Goal: Contribute content: Contribute content

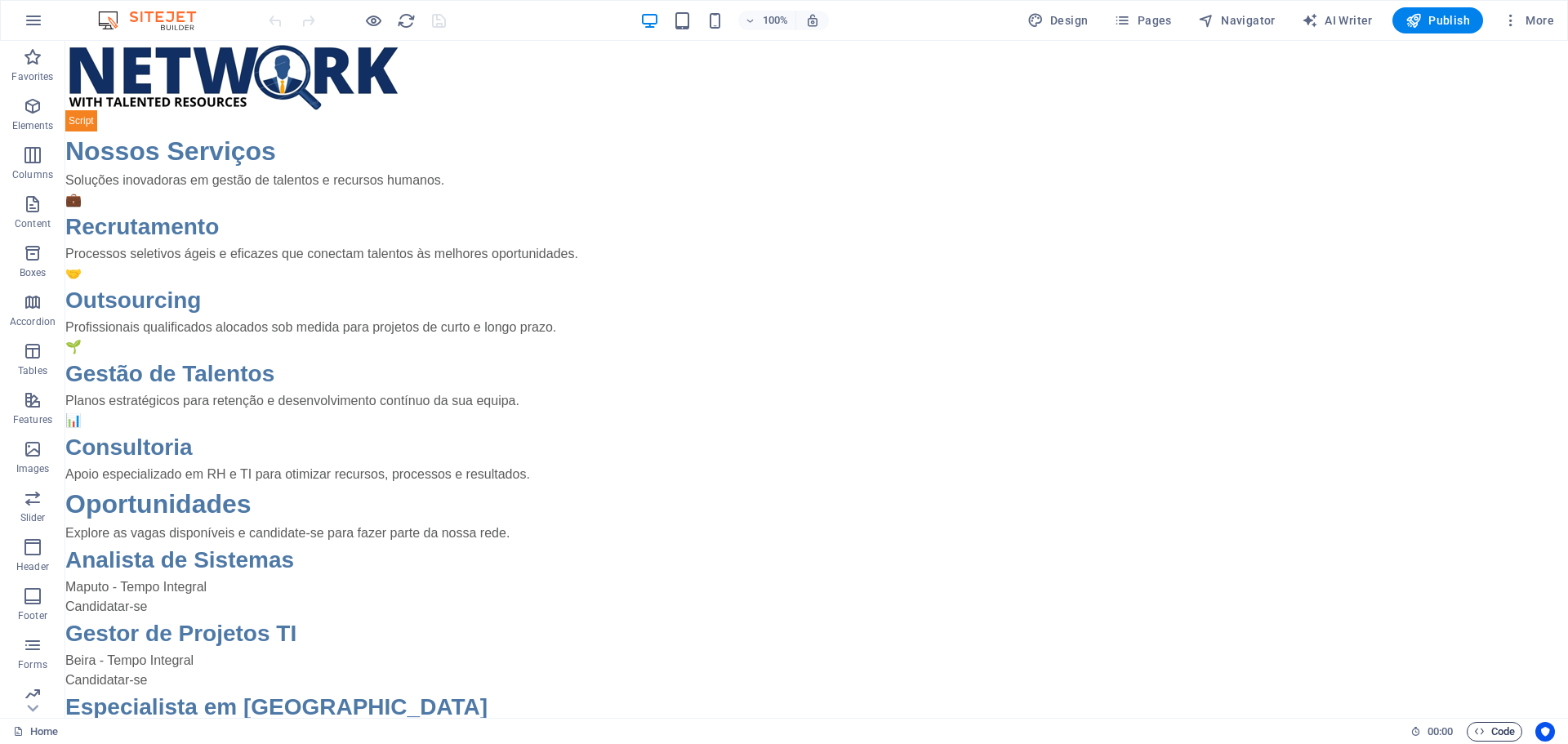
click at [1503, 725] on span "Code" at bounding box center [1495, 732] width 41 height 19
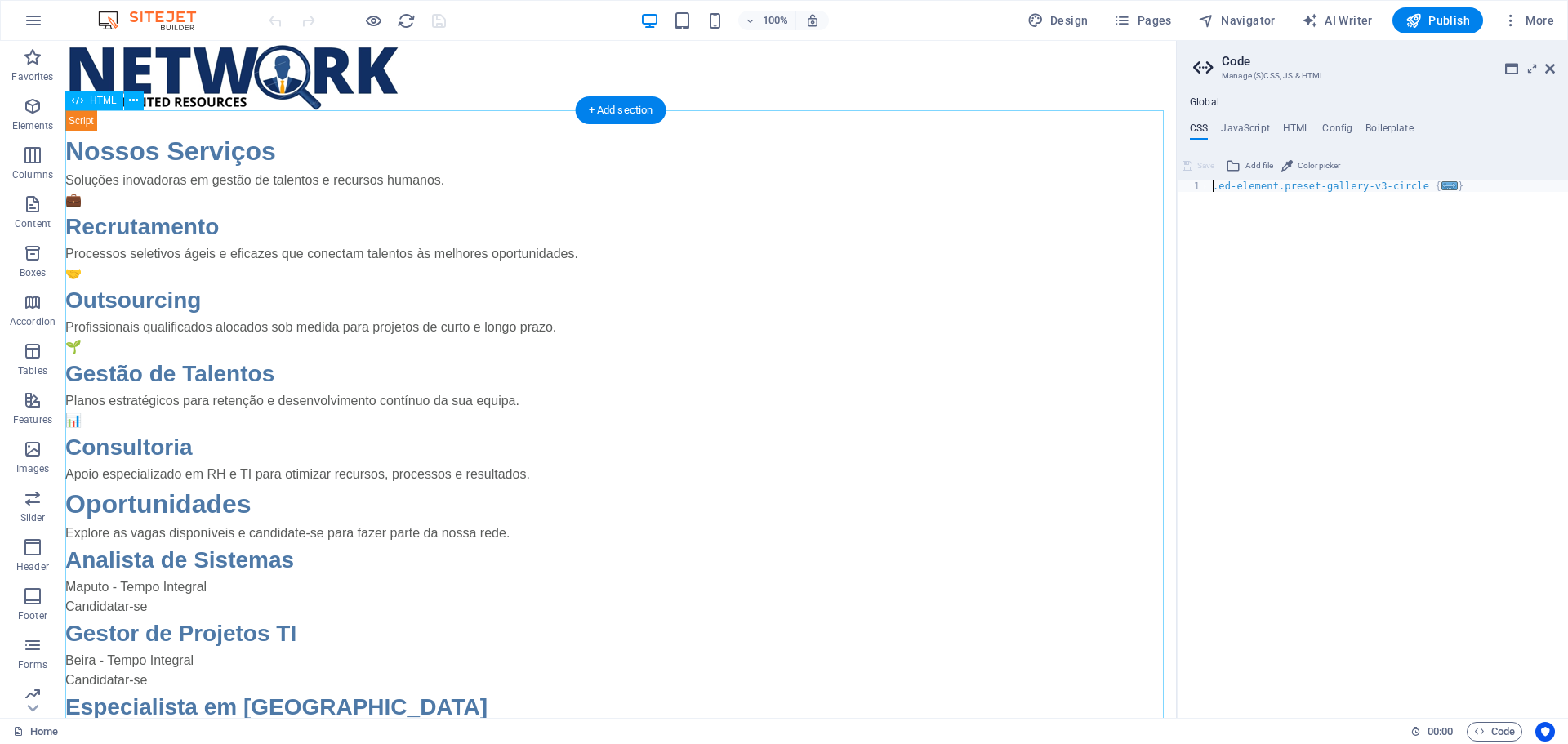
click at [199, 228] on div "NWTR - Network With Talented Resources Nossos Serviços Soluções inovadoras em g…" at bounding box center [621, 532] width 1110 height 843
click at [1559, 70] on aside "Code Manage (S)CSS, JS & HTML Global CSS JavaScript HTML Config Boilerplate .ed…" at bounding box center [1371, 379] width 392 height 678
click at [1549, 65] on icon at bounding box center [1549, 68] width 10 height 13
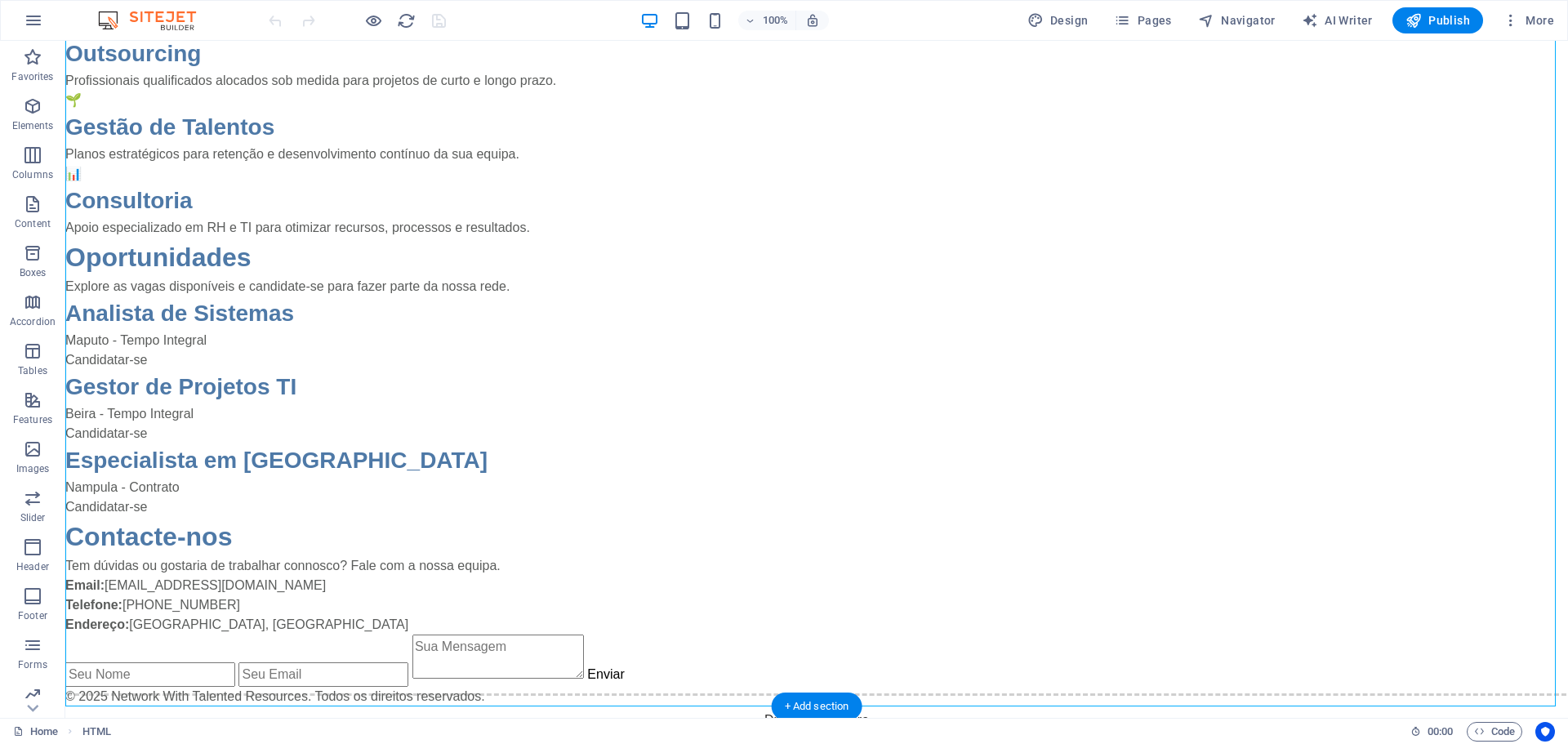
scroll to position [325, 0]
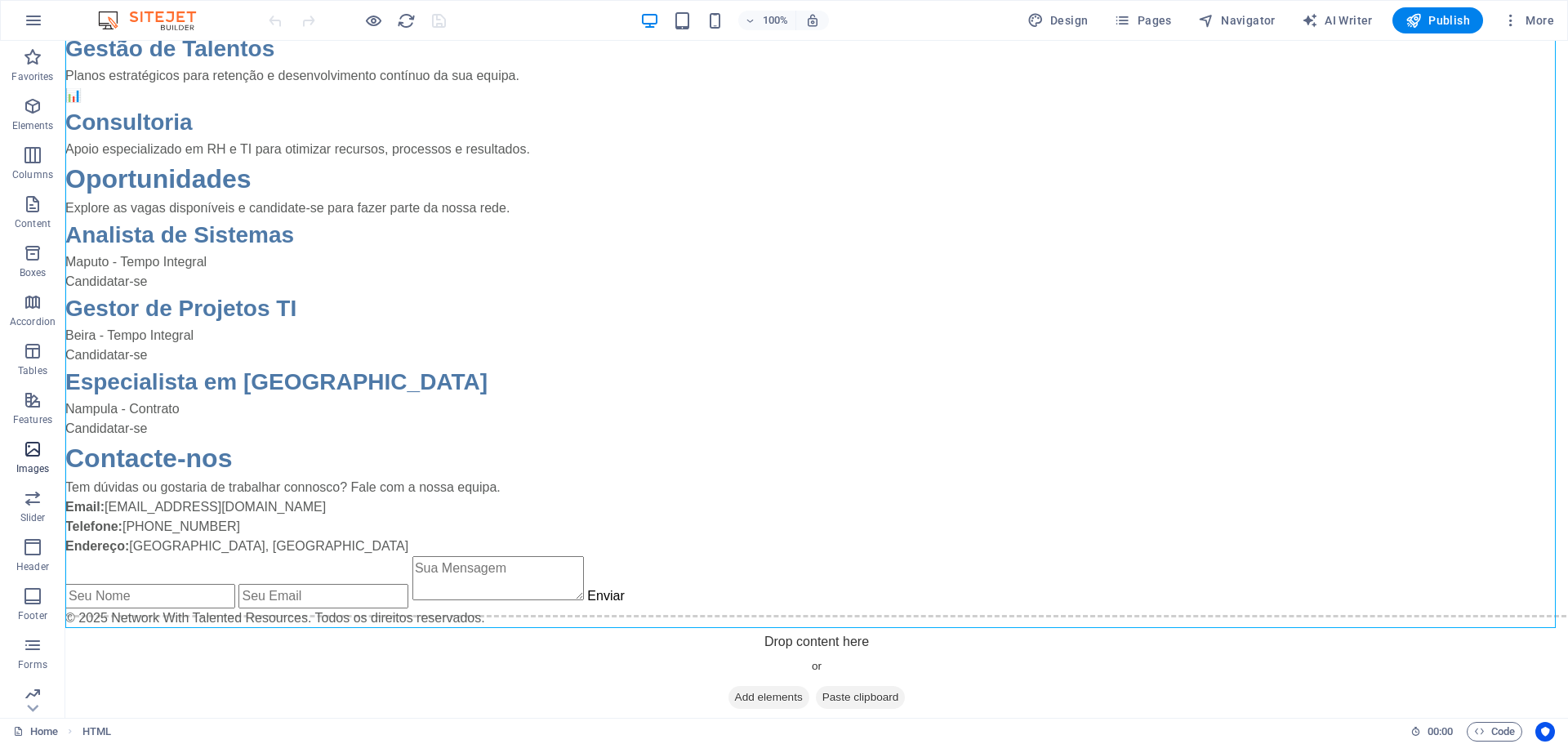
click at [17, 452] on span "Images" at bounding box center [33, 459] width 66 height 39
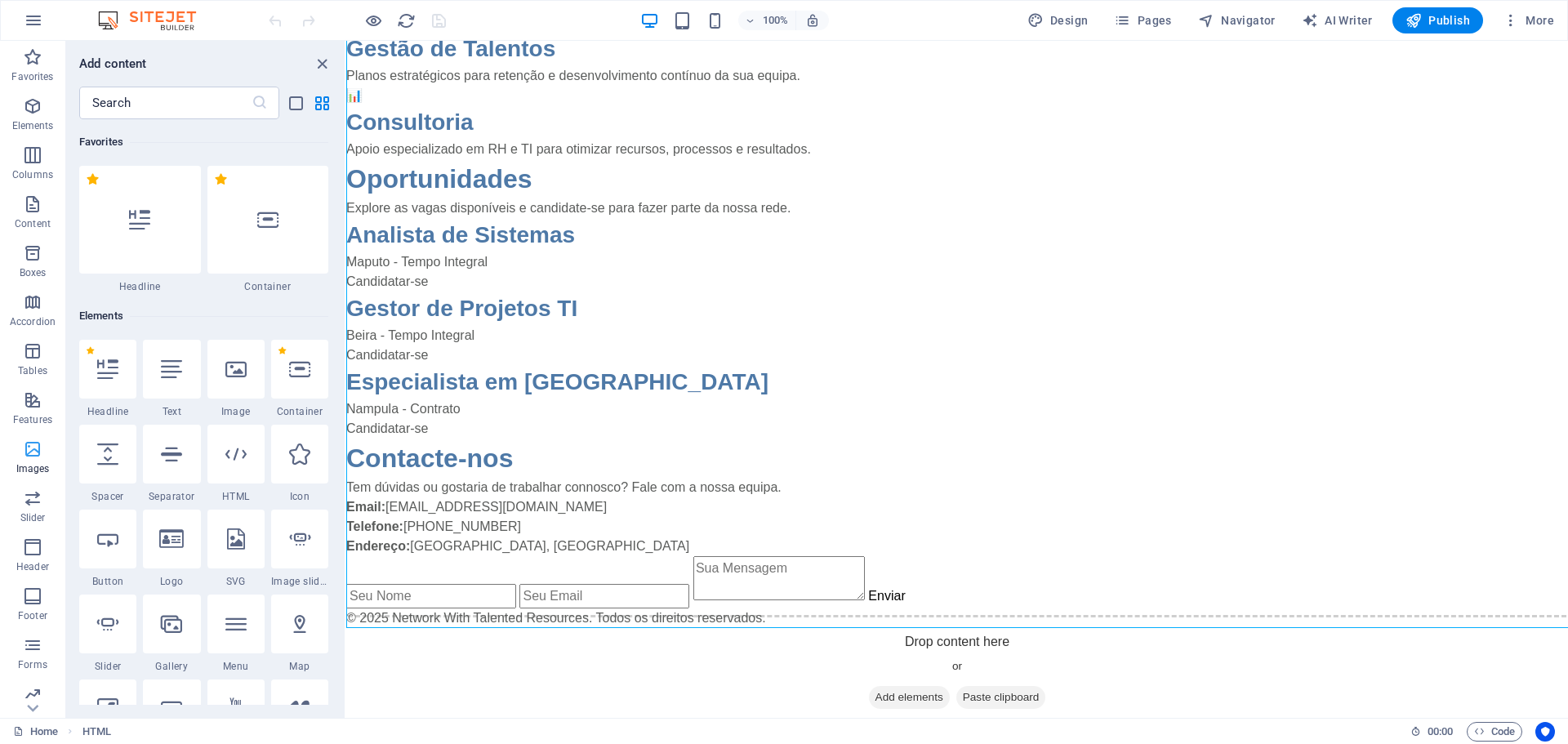
click at [28, 455] on icon "button" at bounding box center [33, 449] width 19 height 19
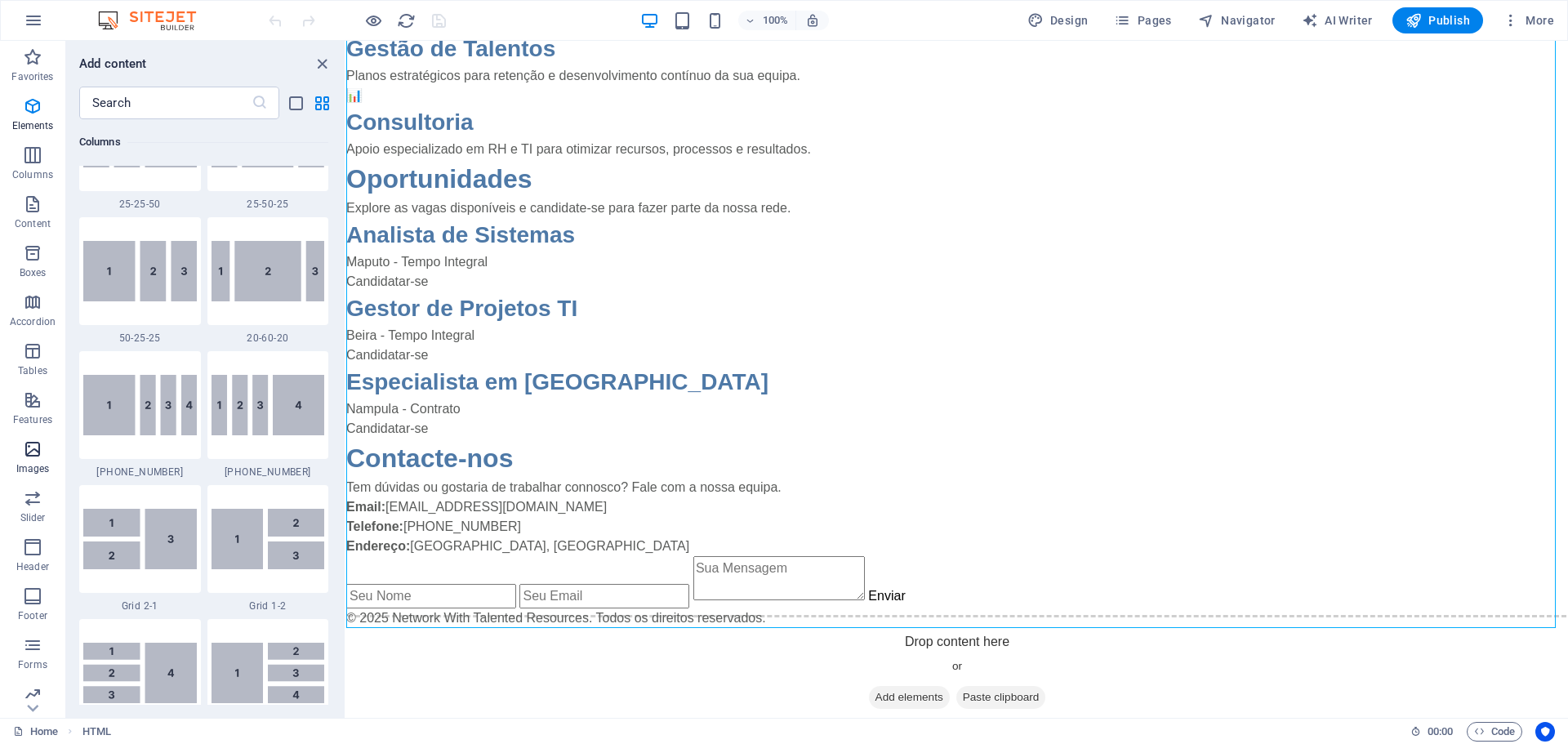
scroll to position [8283, 0]
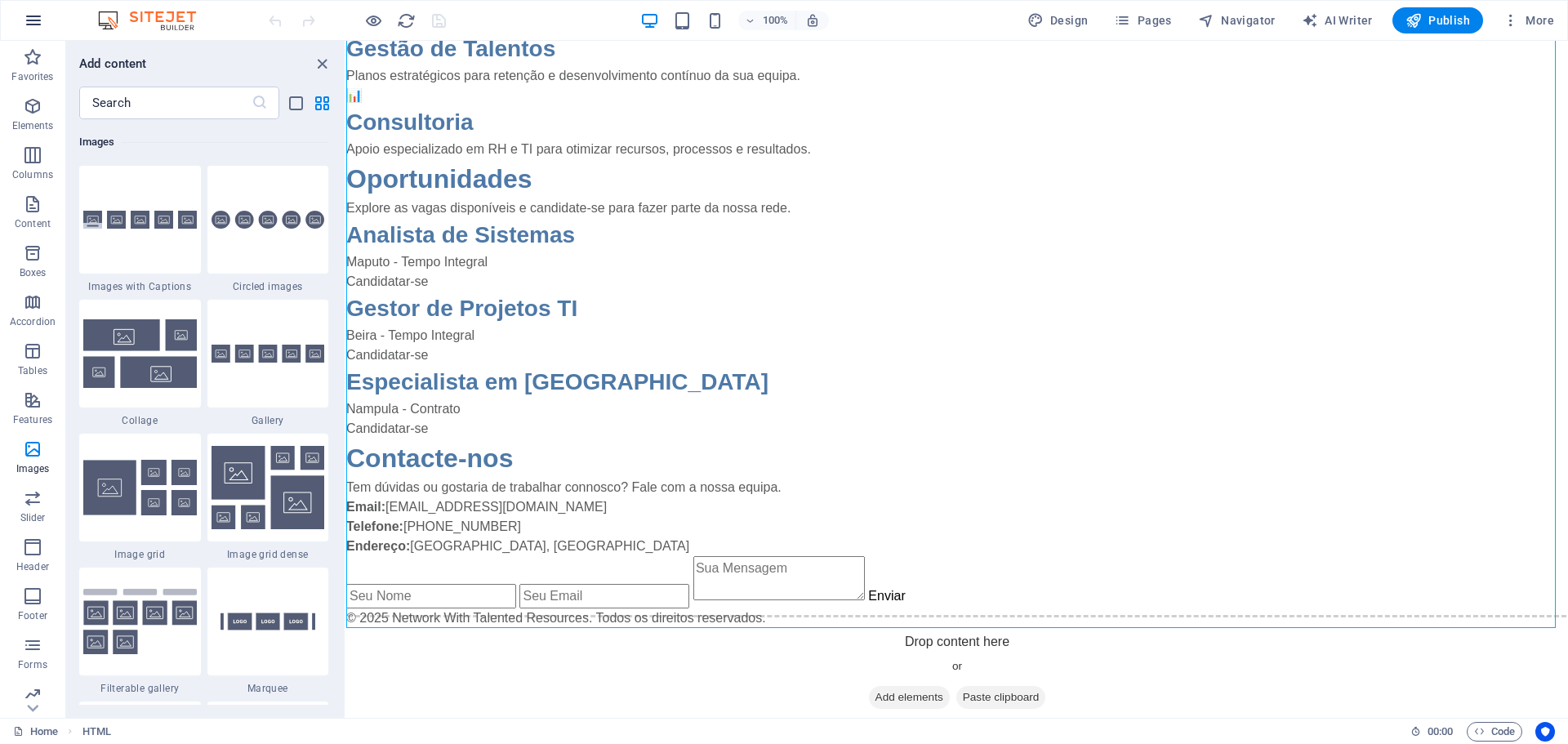
click at [31, 17] on icon "button" at bounding box center [34, 20] width 19 height 19
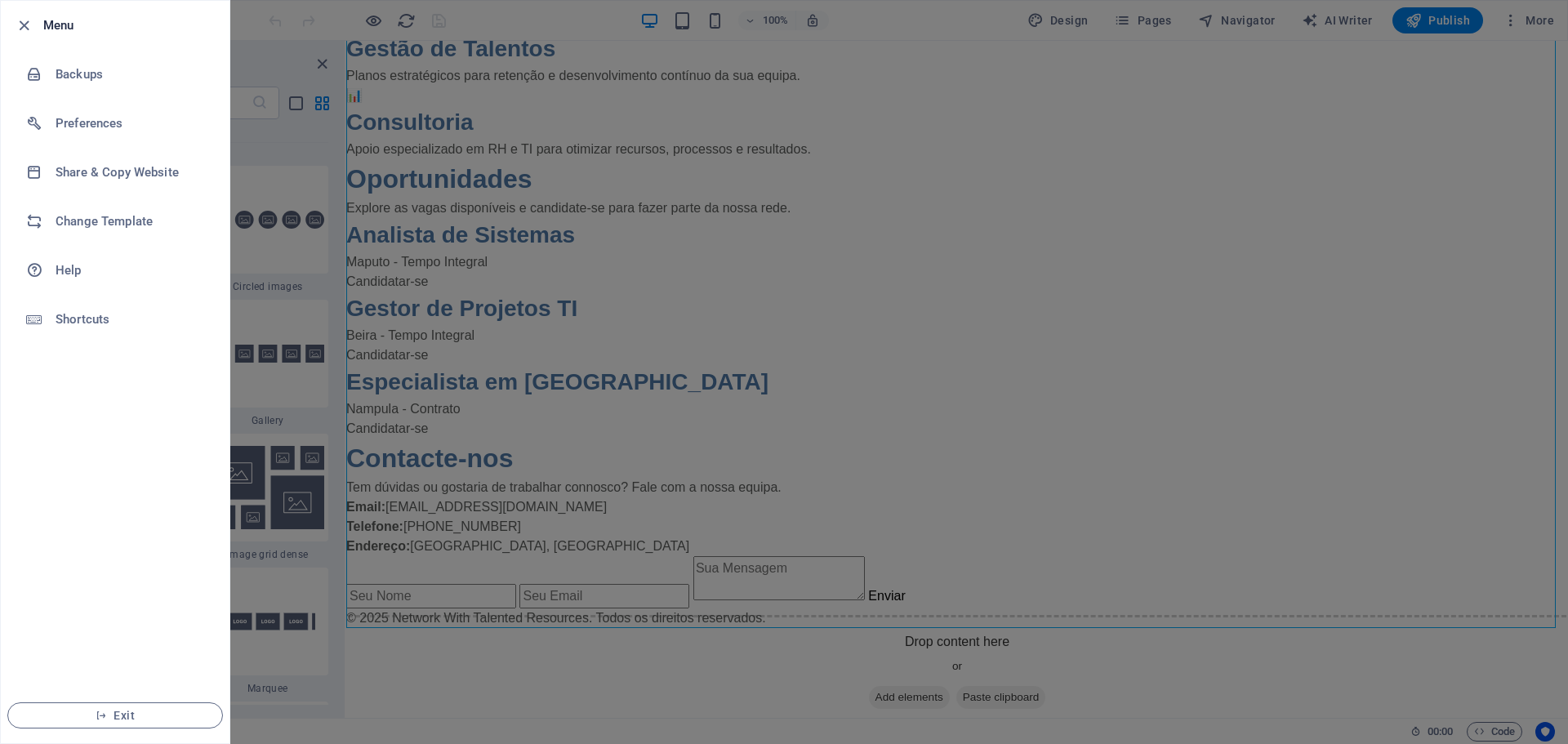
drag, startPoint x: 17, startPoint y: 26, endPoint x: 510, endPoint y: 132, distance: 504.3
click at [29, 26] on icon "button" at bounding box center [24, 25] width 19 height 19
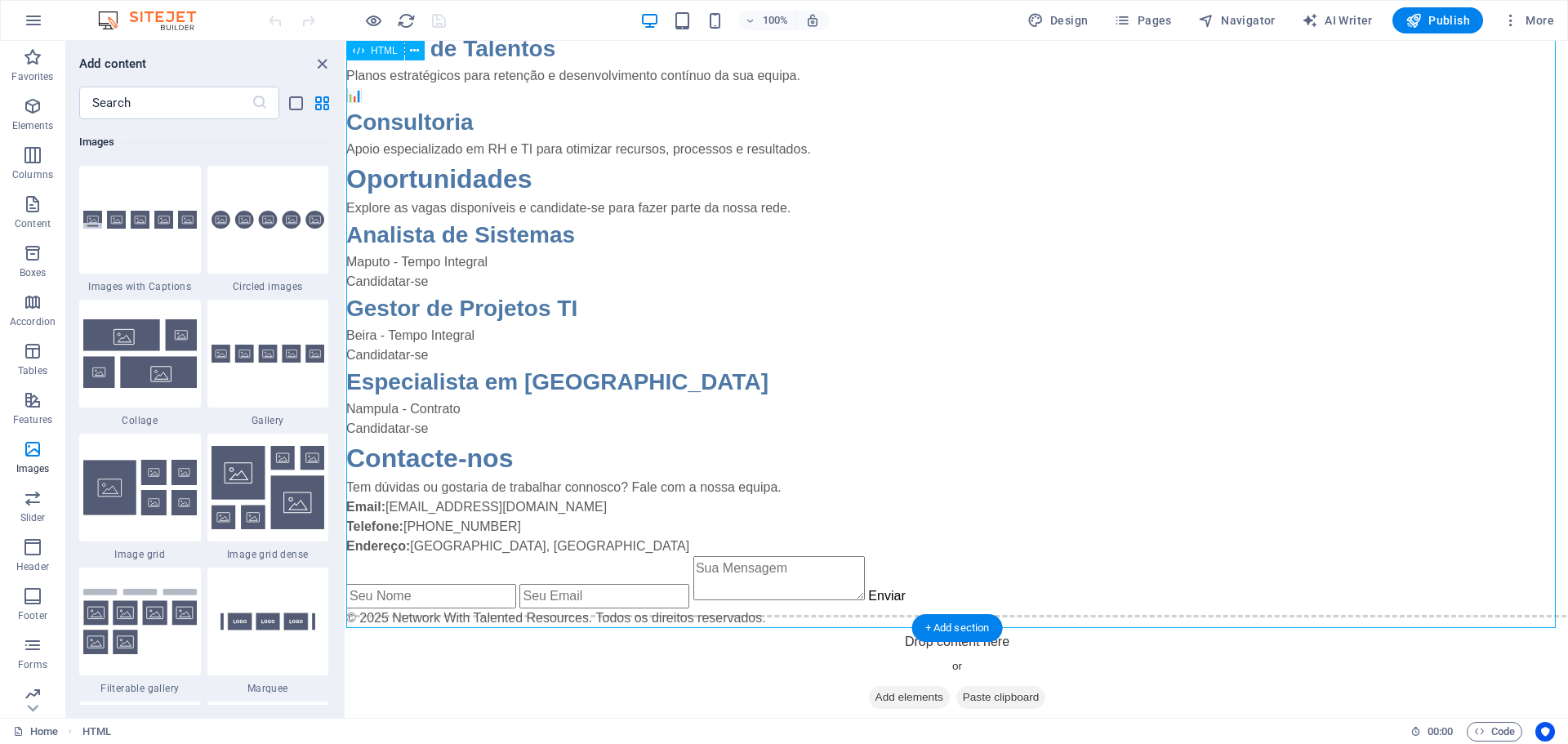
click at [1287, 364] on div "NWTR - Network With Talented Resources Nossos Serviços Soluções inovadoras em g…" at bounding box center [957, 206] width 1222 height 843
click at [36, 22] on icon "button" at bounding box center [34, 20] width 19 height 19
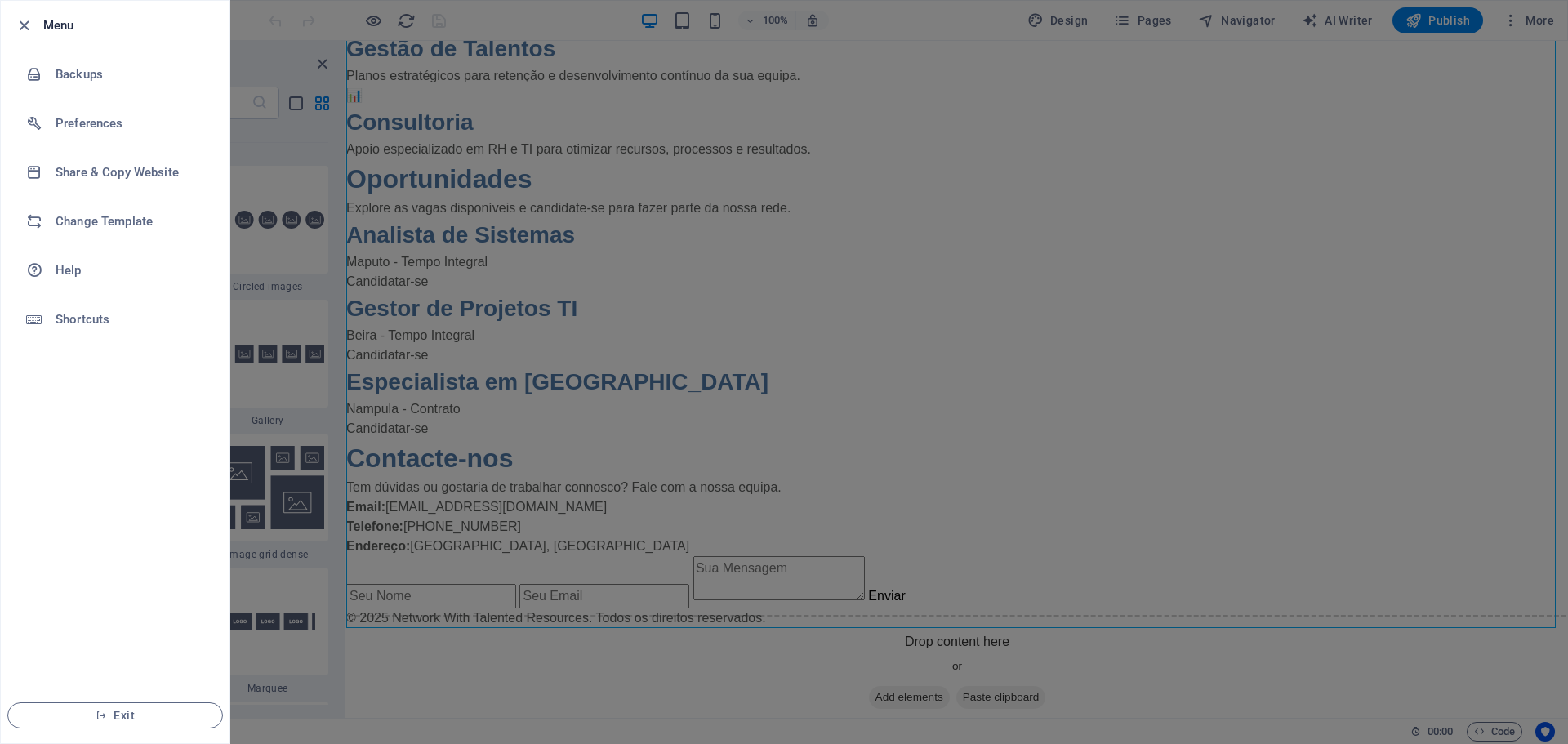
click at [1089, 136] on div at bounding box center [784, 372] width 1568 height 744
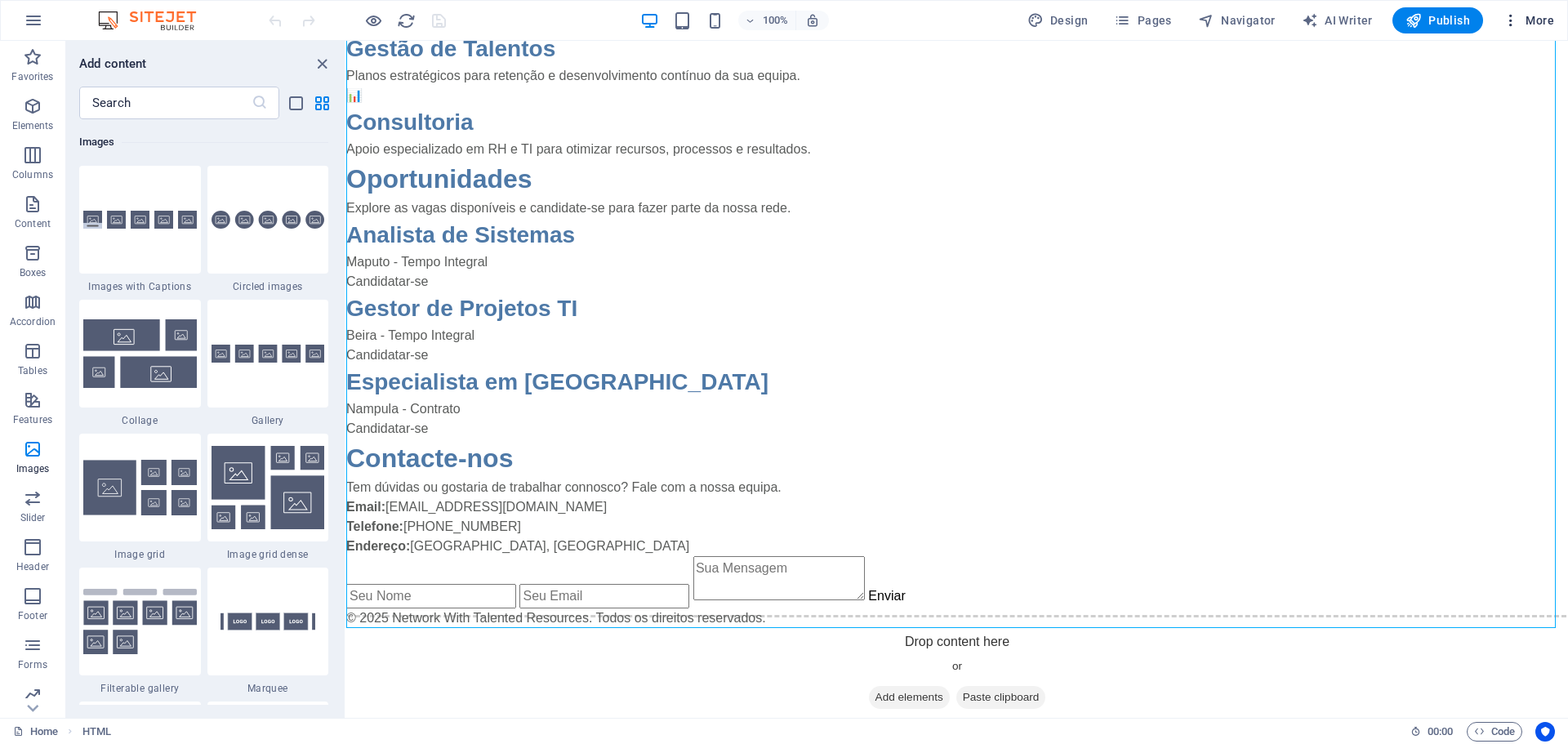
click at [1510, 23] on icon "button" at bounding box center [1510, 20] width 16 height 16
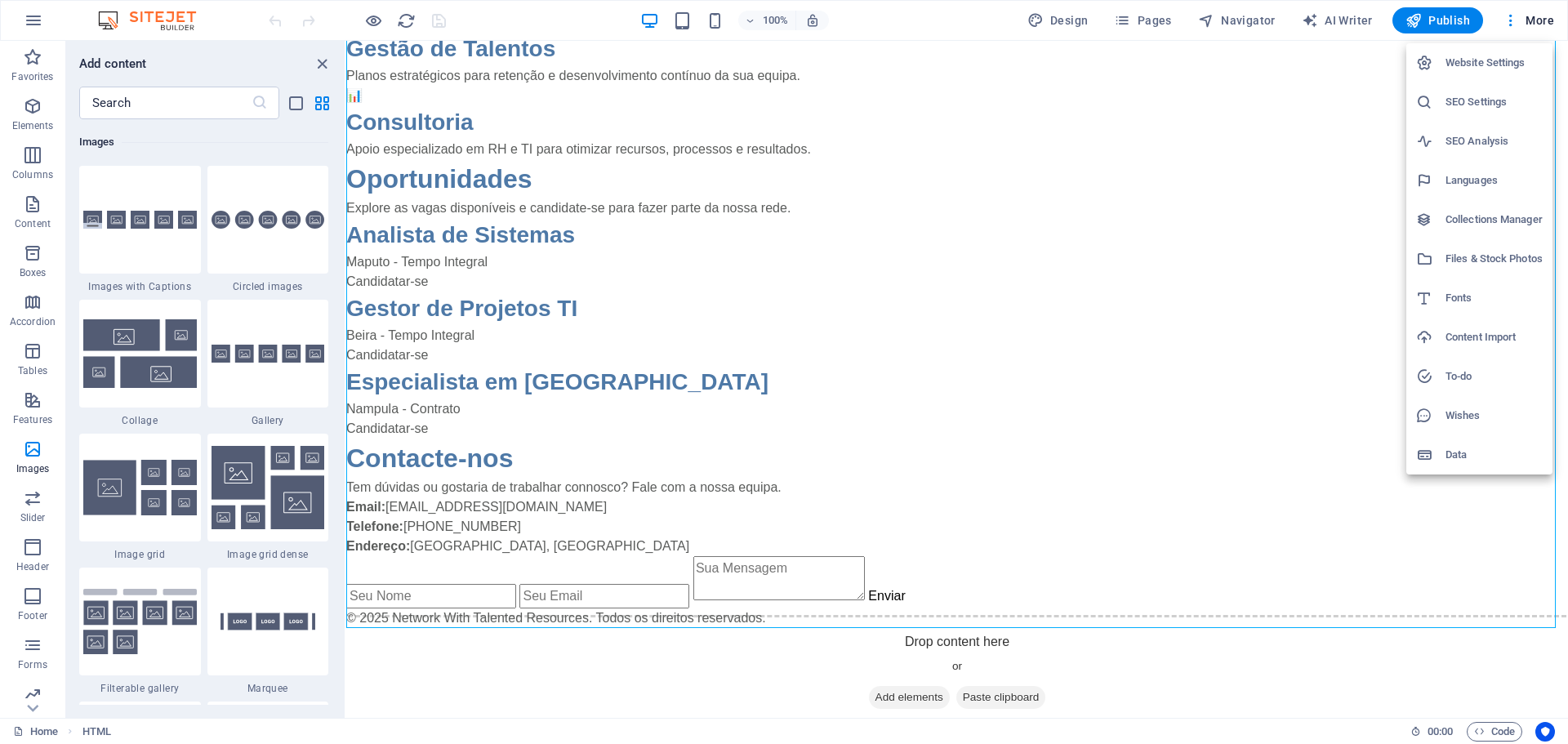
click at [1483, 104] on h6 "SEO Settings" at bounding box center [1495, 102] width 97 height 19
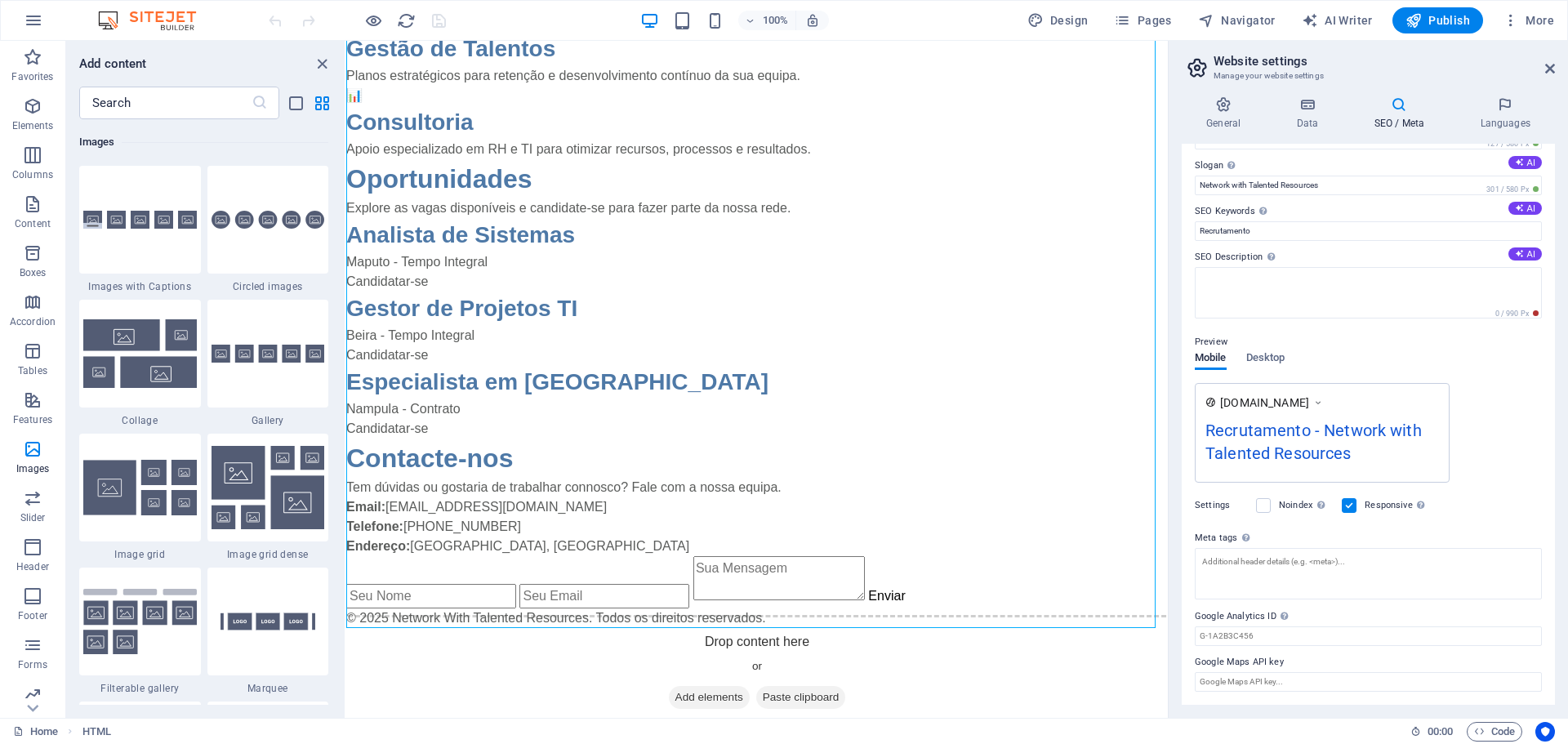
scroll to position [0, 0]
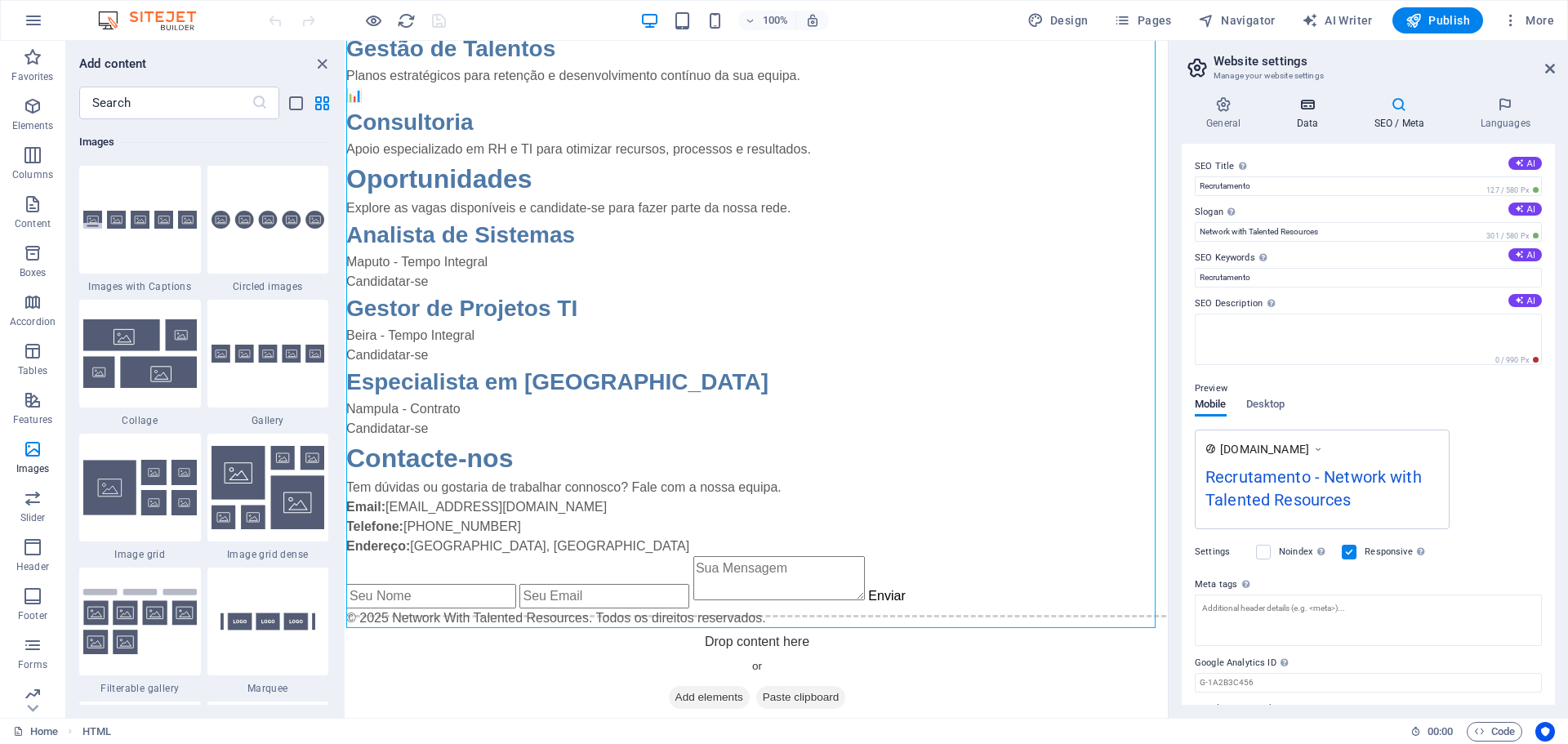
click at [1307, 107] on icon at bounding box center [1307, 105] width 71 height 16
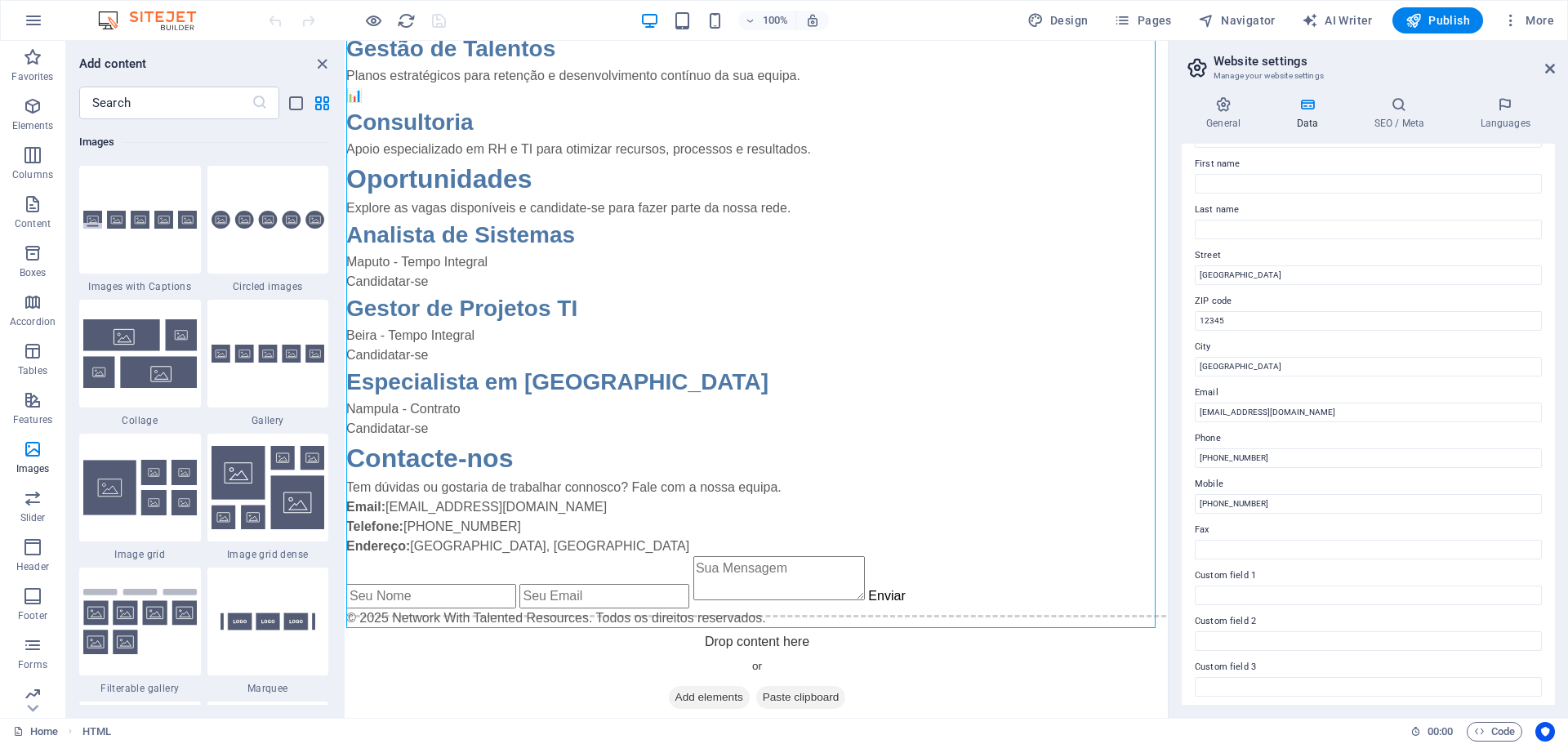
scroll to position [224, 0]
click at [1224, 120] on h4 "General" at bounding box center [1226, 113] width 89 height 35
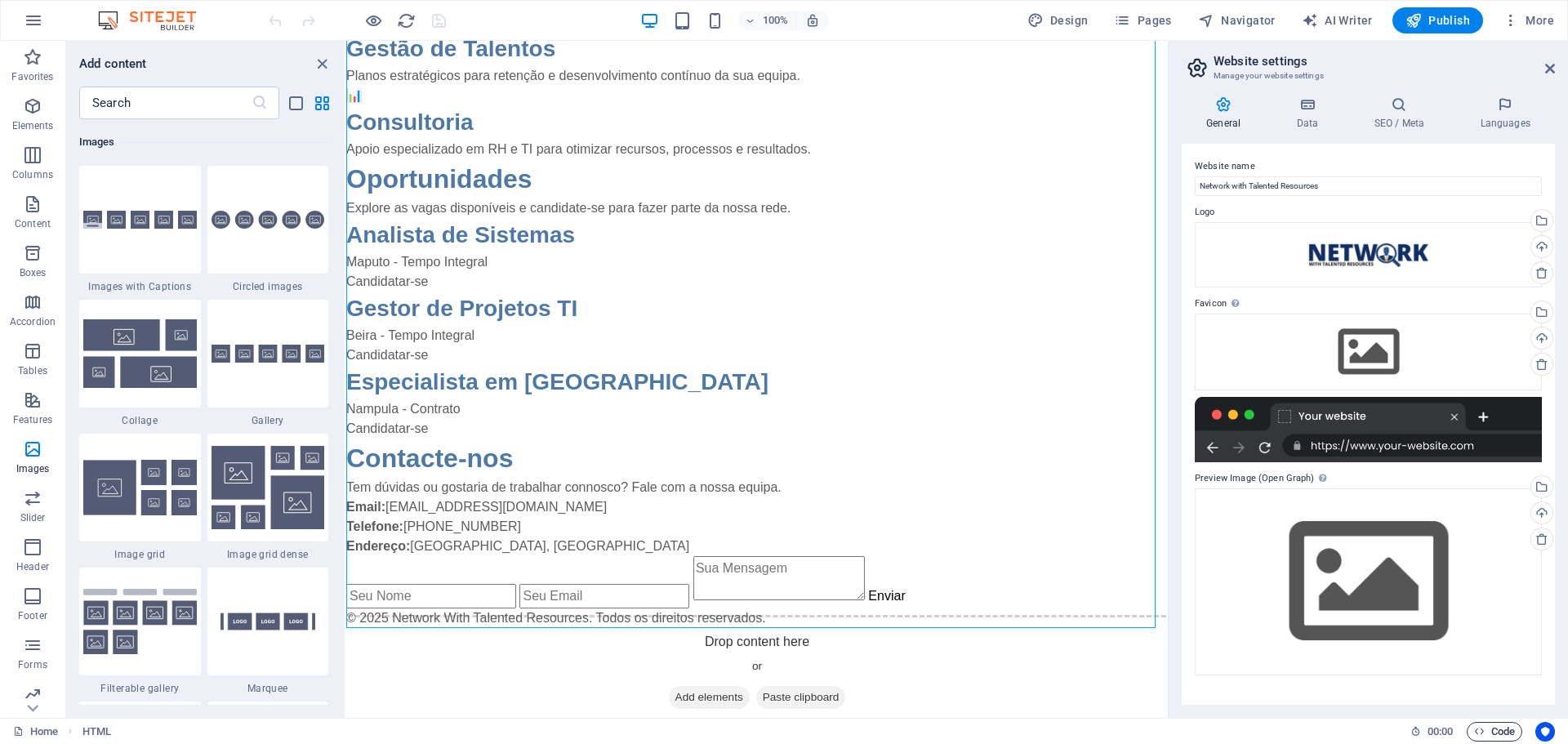
click at [1495, 732] on span "Code" at bounding box center [1495, 732] width 41 height 19
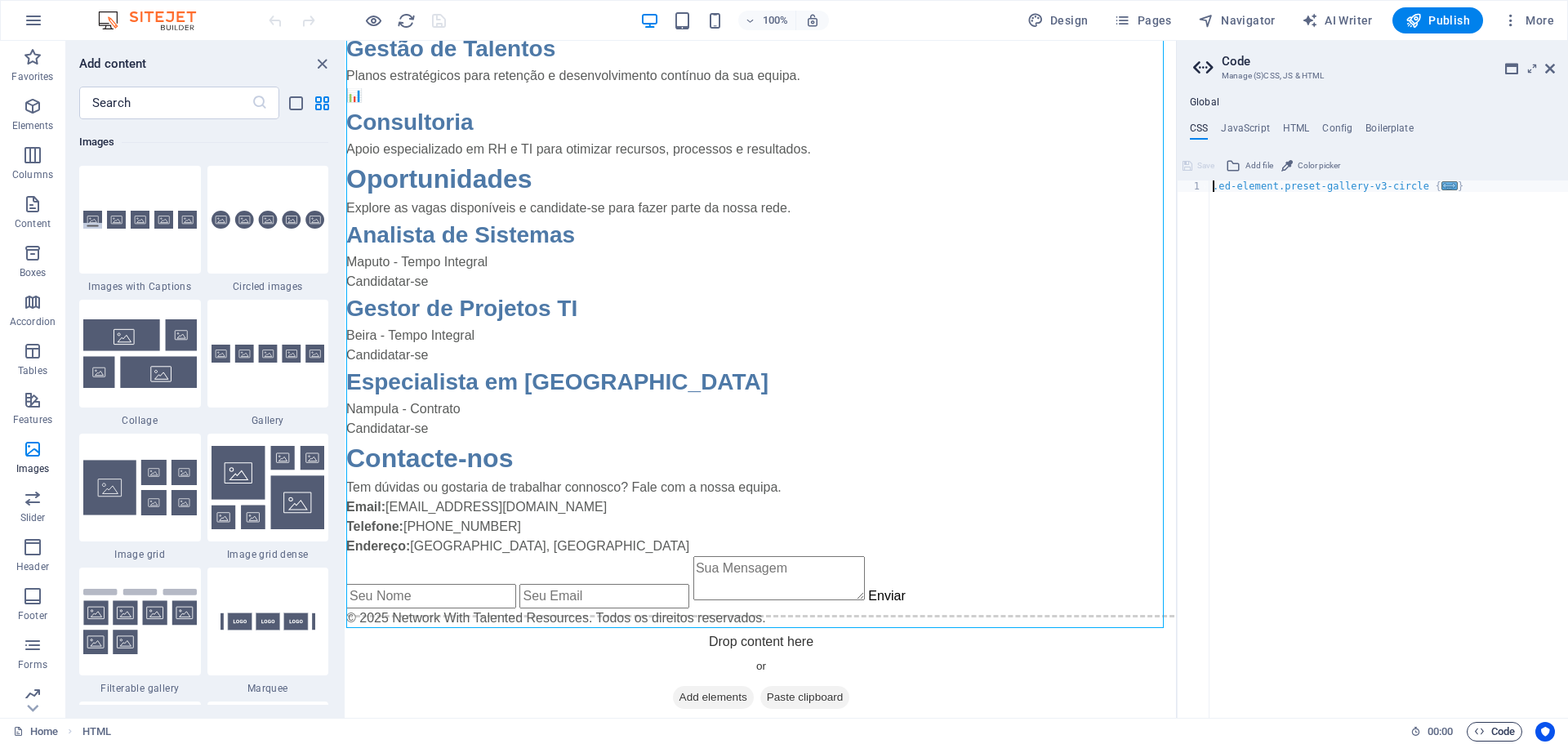
click at [1471, 732] on button "Code" at bounding box center [1494, 732] width 56 height 19
click at [1477, 731] on icon "button" at bounding box center [1479, 732] width 11 height 11
click at [1482, 733] on icon "button" at bounding box center [1479, 732] width 11 height 11
click at [1243, 130] on h4 "JavaScript" at bounding box center [1245, 131] width 48 height 18
type textarea "<!DOCTYPE html>"
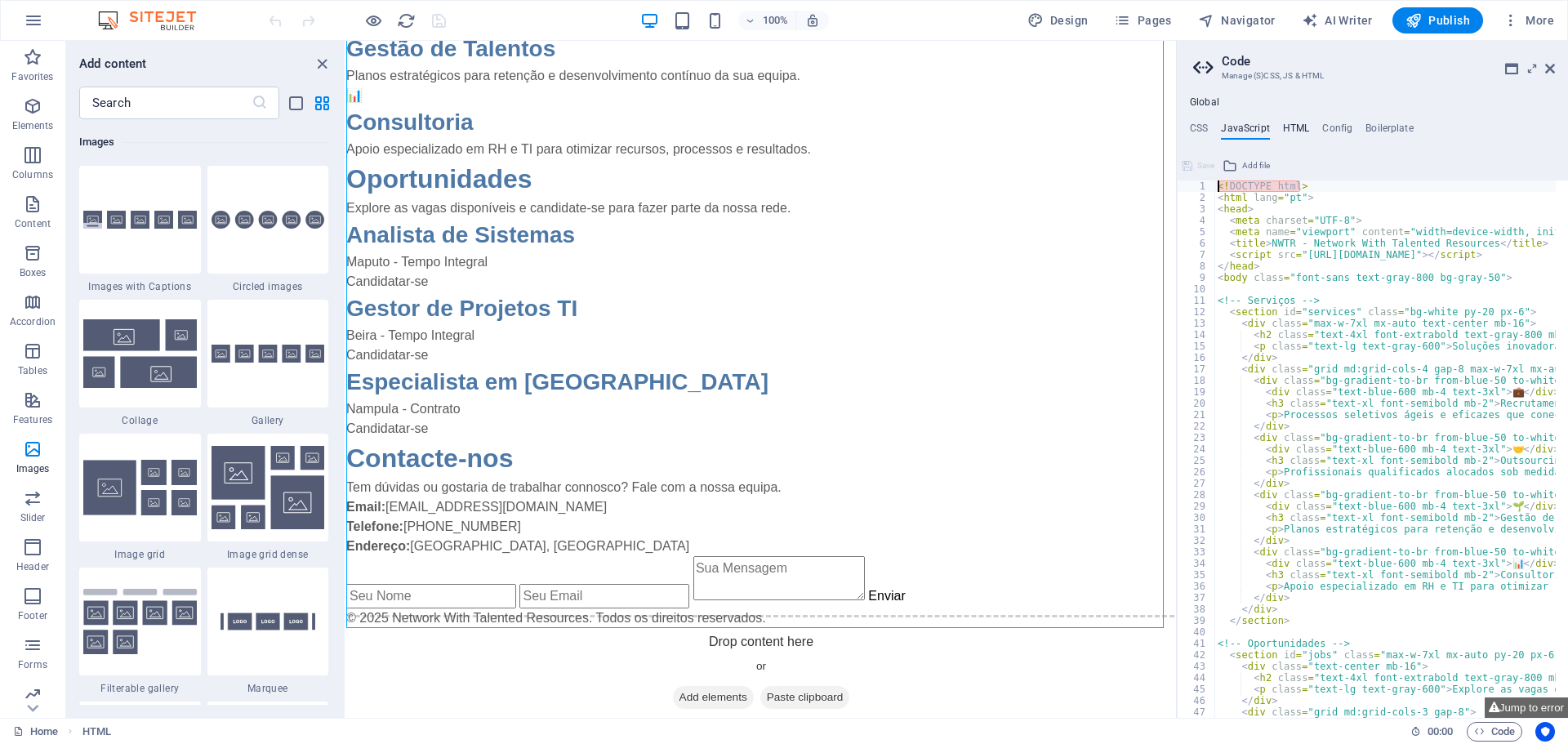
click at [1297, 129] on h4 "HTML" at bounding box center [1296, 131] width 27 height 18
type textarea "<a href="#main-content" class="wv-link-content button">Skip to main content</a>"
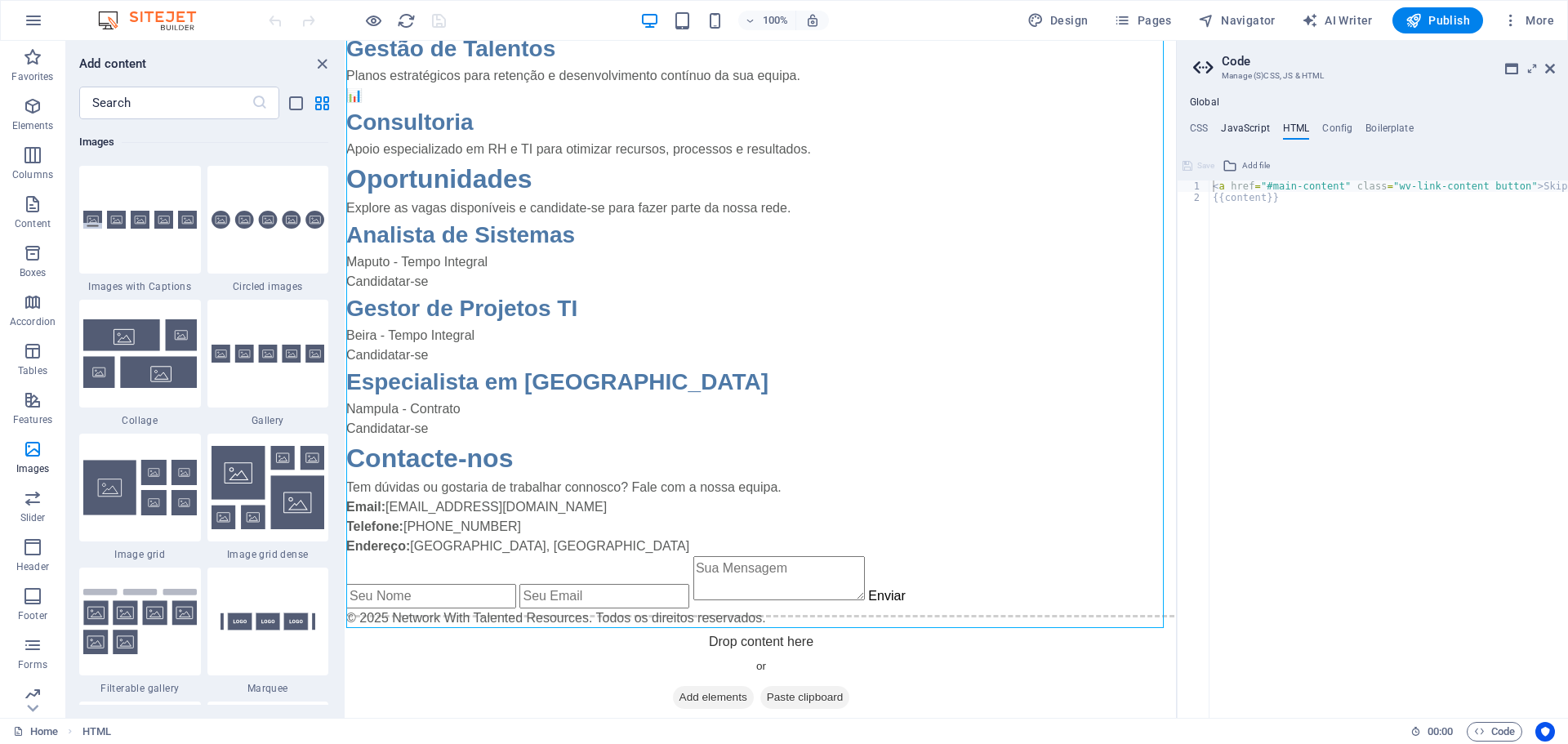
click at [1260, 131] on h4 "JavaScript" at bounding box center [1245, 131] width 48 height 18
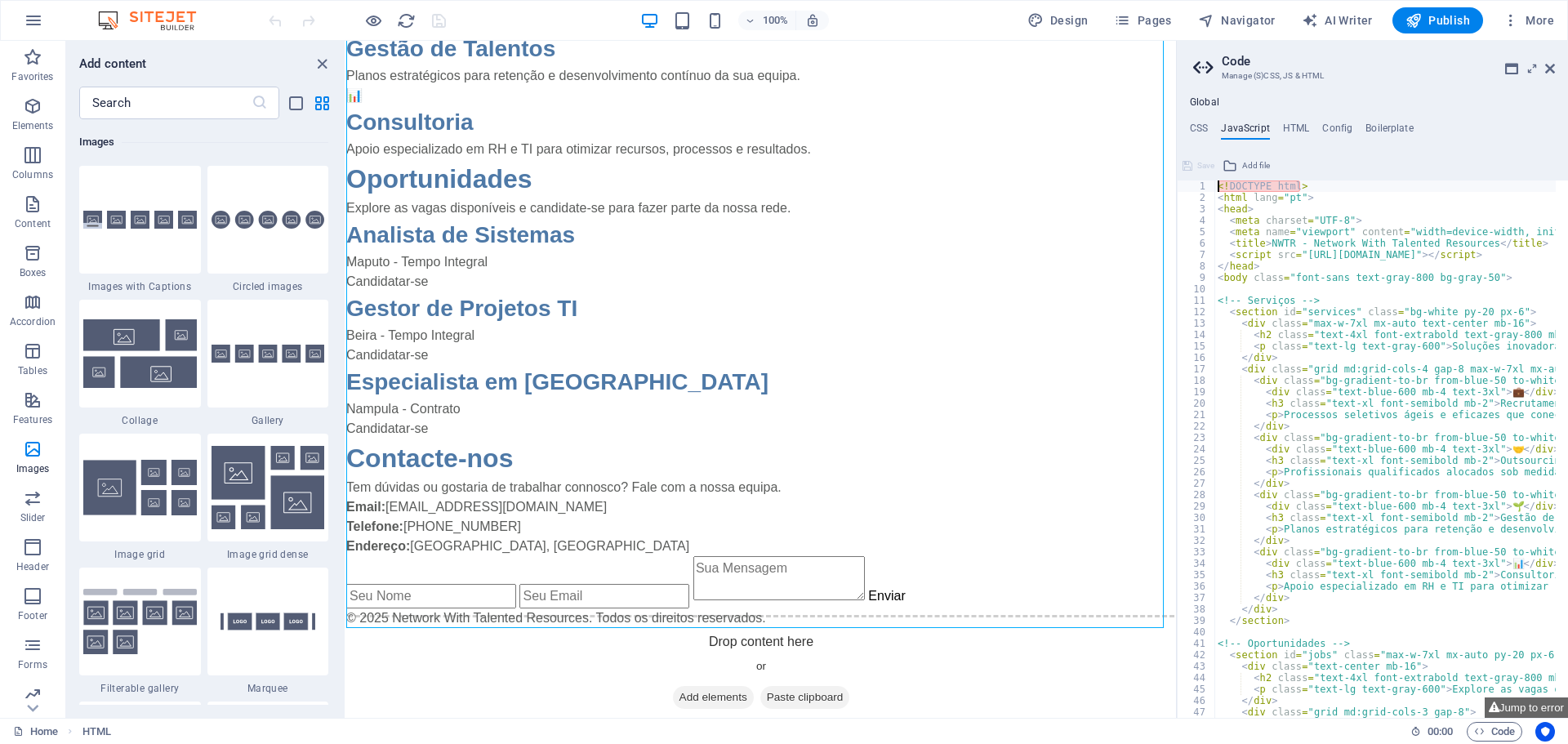
scroll to position [0, 0]
click at [1305, 125] on h4 "HTML" at bounding box center [1296, 131] width 27 height 18
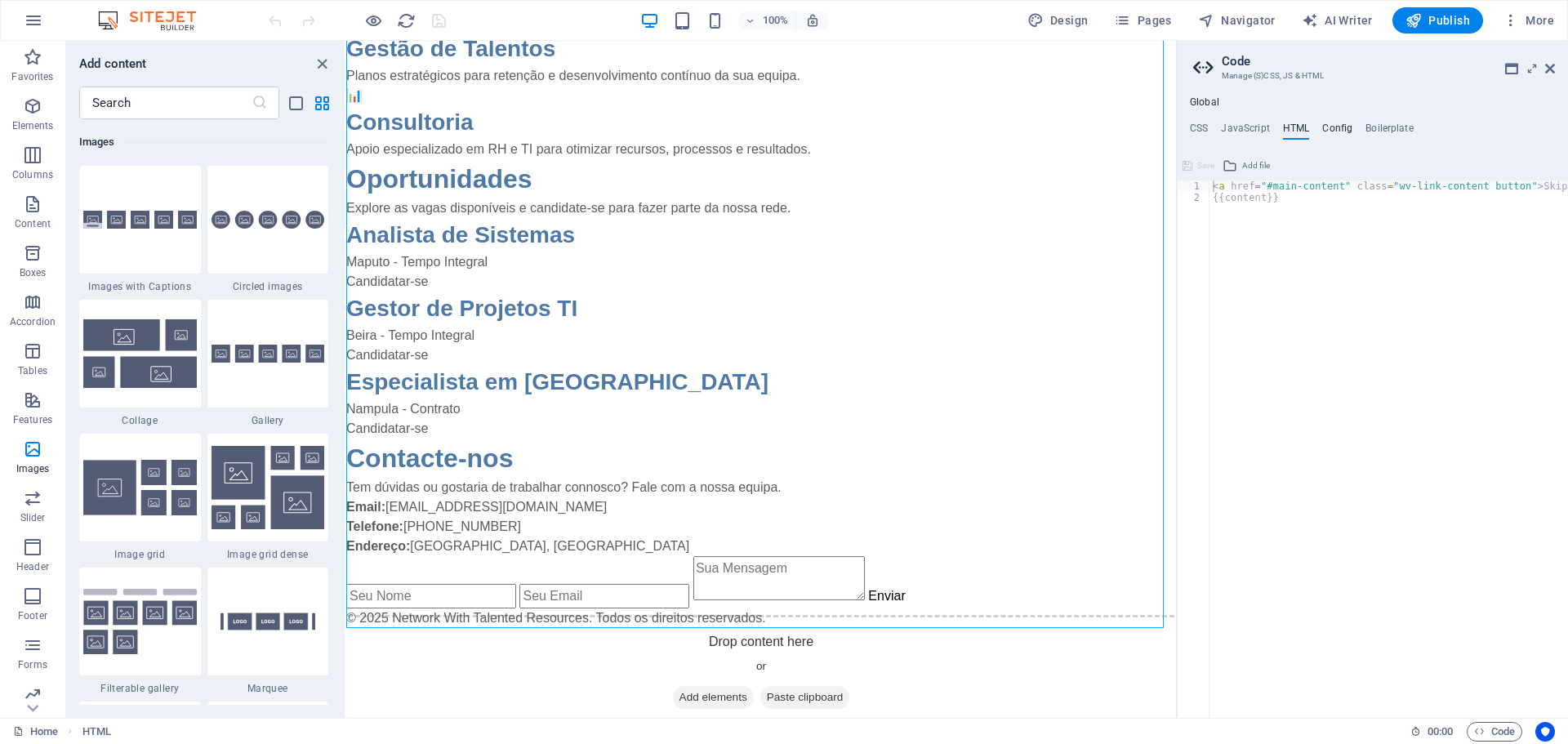
click at [1343, 133] on h4 "Config" at bounding box center [1337, 131] width 30 height 18
type textarea "/**"
click at [1391, 132] on h4 "Boilerplate" at bounding box center [1389, 131] width 48 height 18
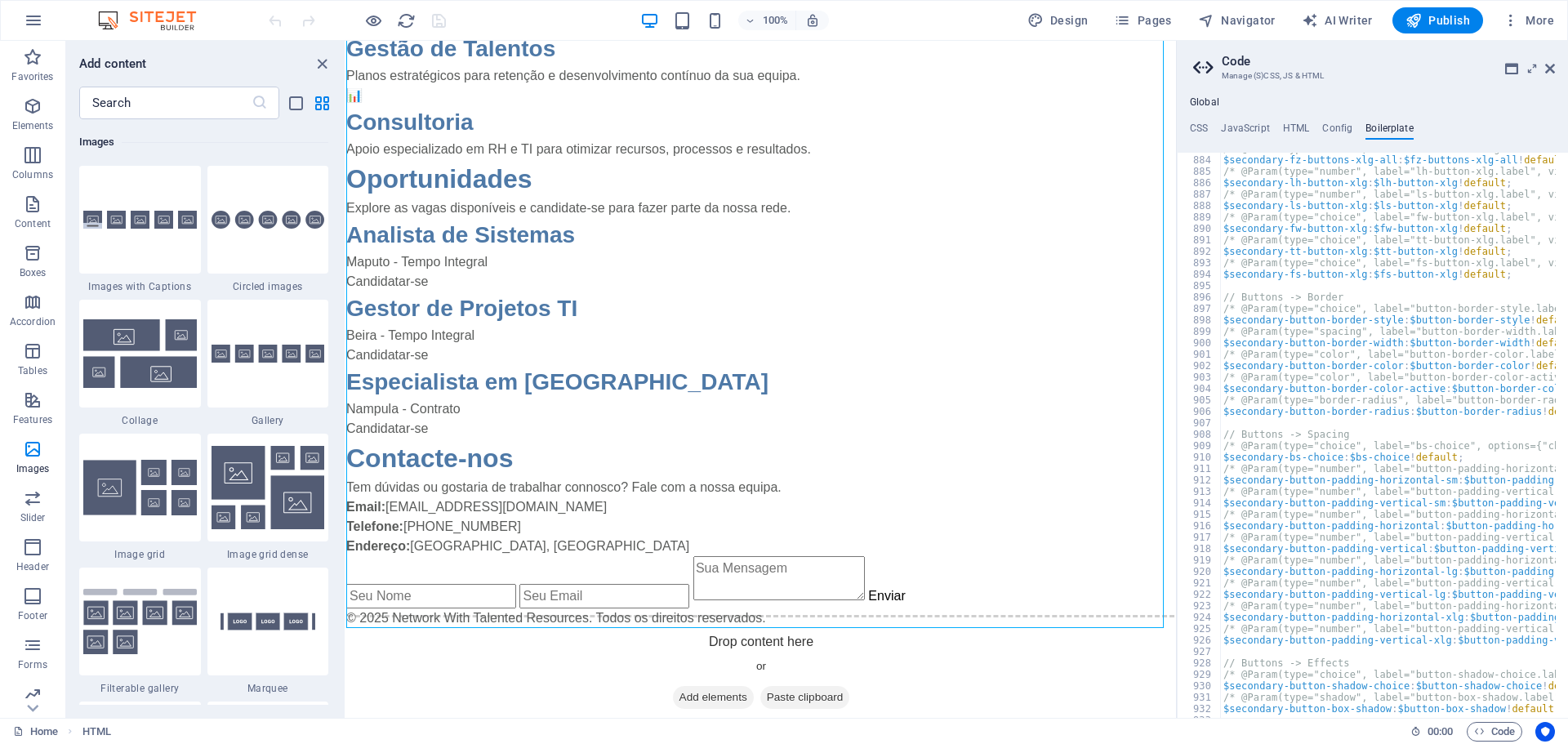
scroll to position [5680, 0]
click at [31, 17] on icon "button" at bounding box center [34, 20] width 19 height 19
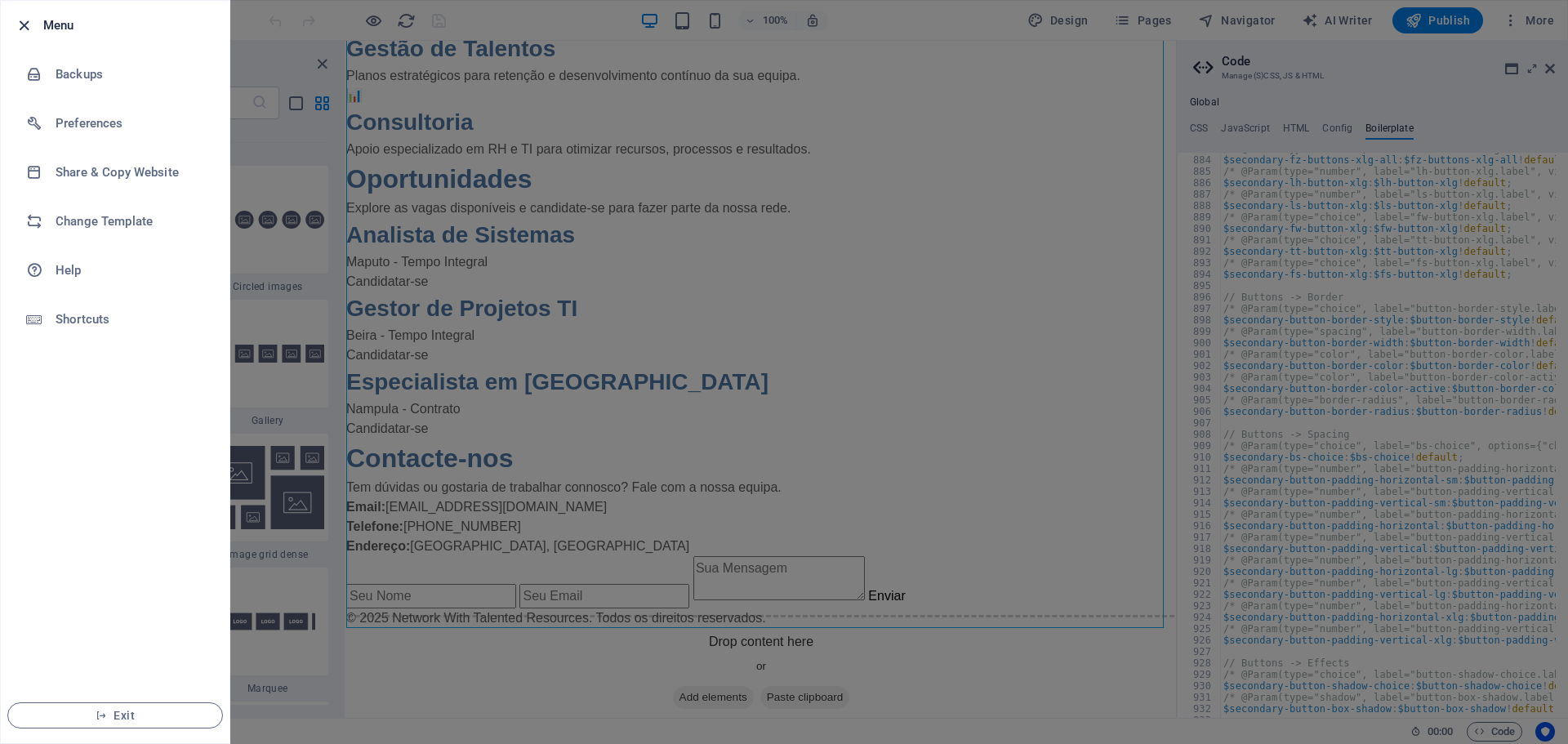
click at [20, 26] on icon "button" at bounding box center [24, 25] width 19 height 19
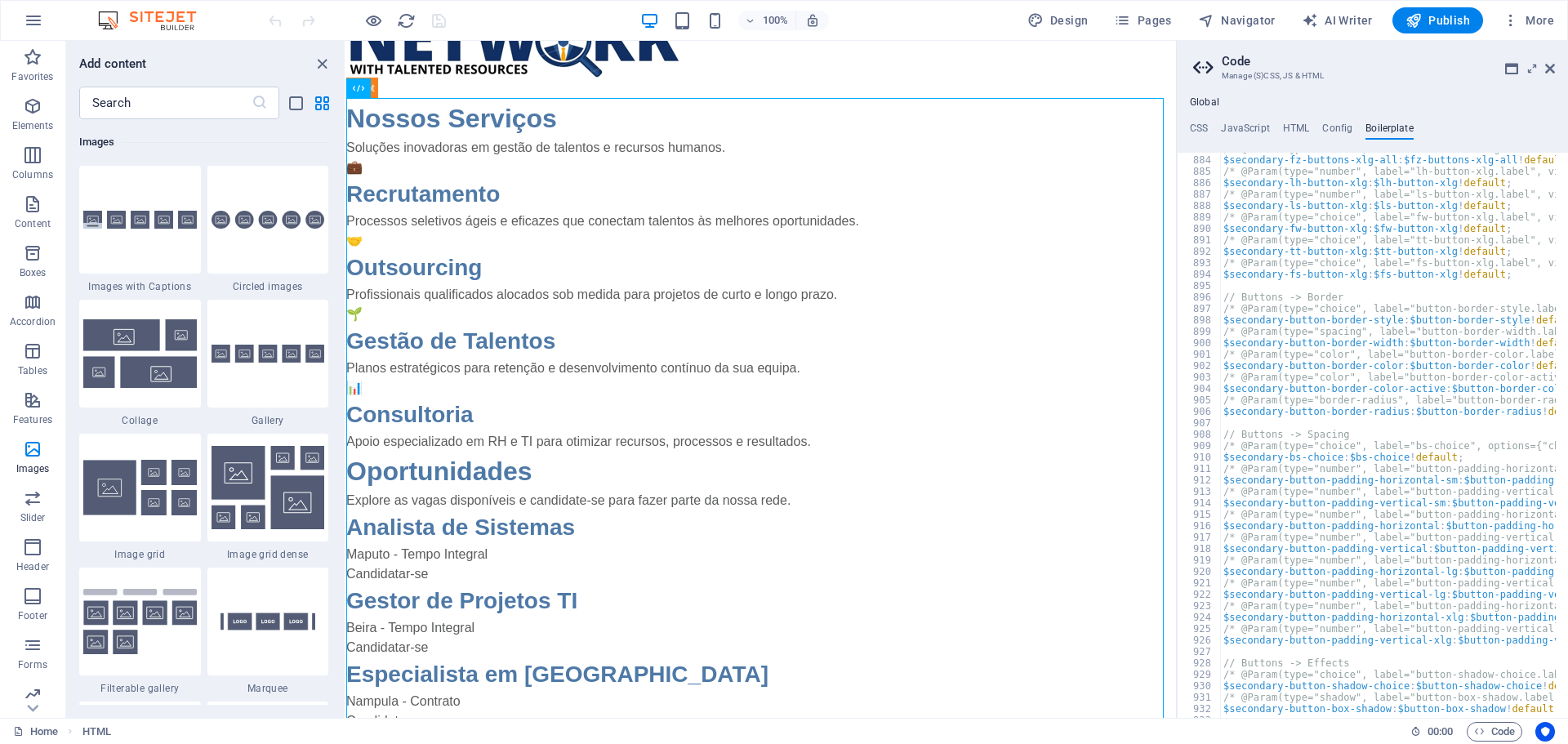
scroll to position [0, 0]
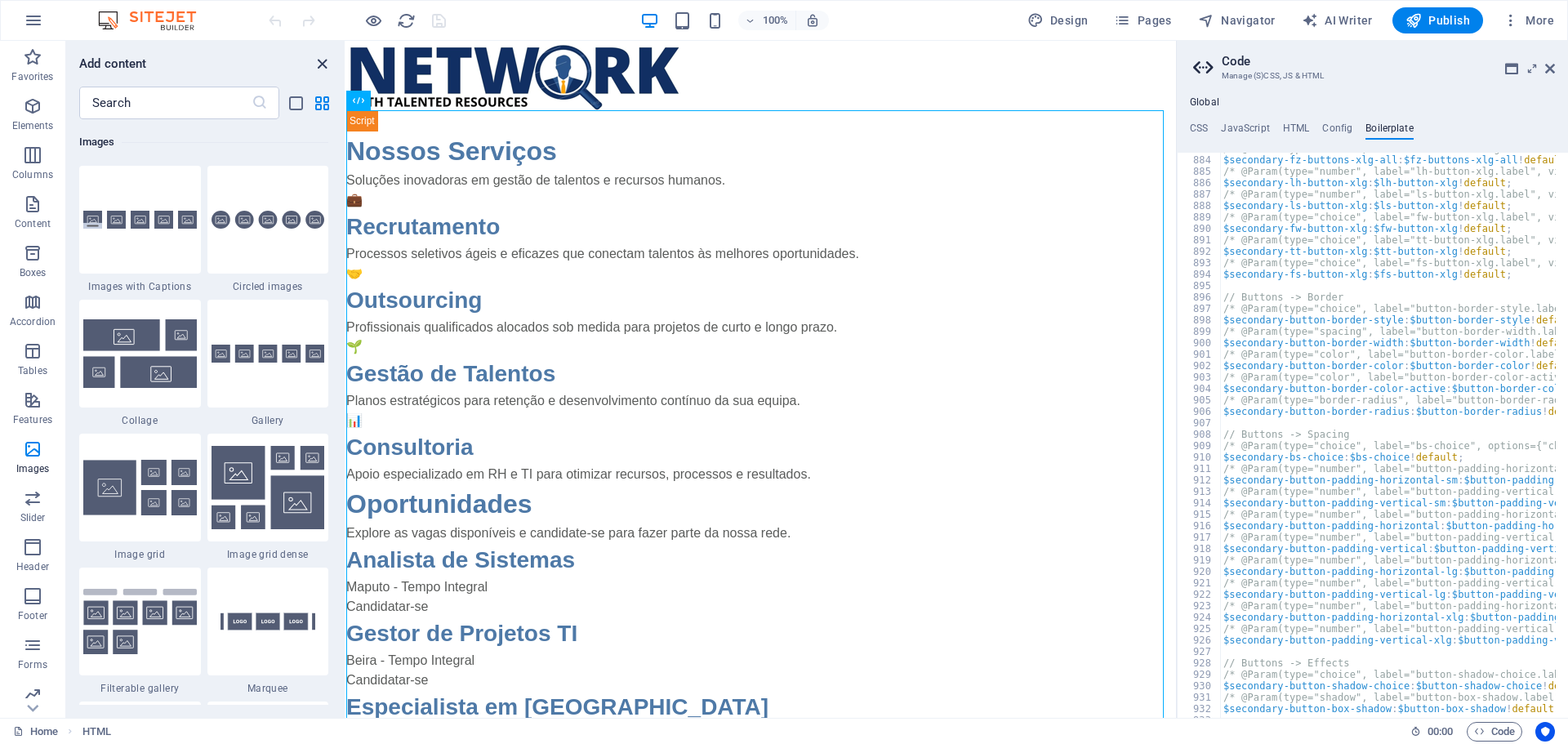
click at [320, 64] on icon "close panel" at bounding box center [321, 64] width 19 height 19
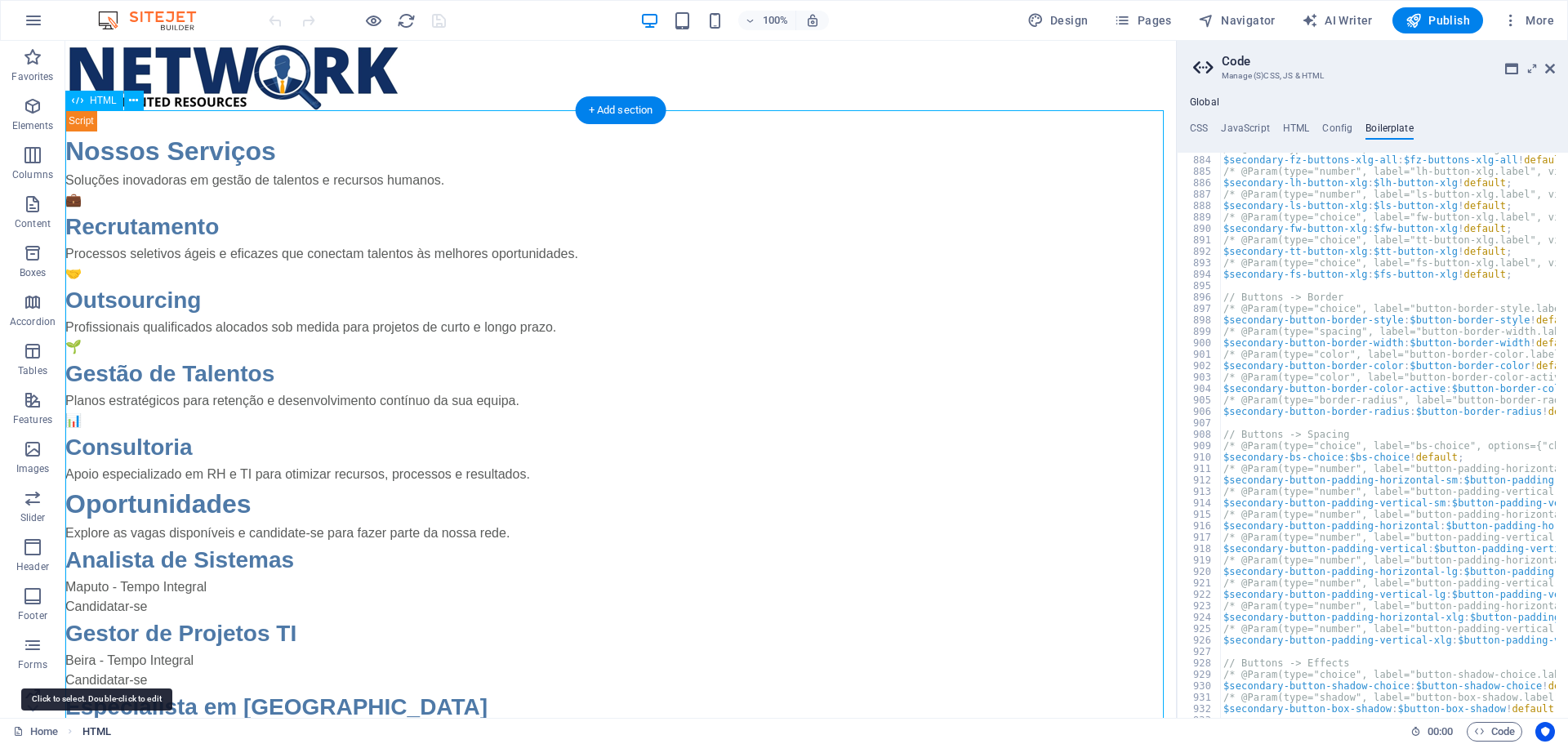
click at [101, 732] on span "HTML" at bounding box center [97, 732] width 28 height 19
click at [102, 732] on span "HTML" at bounding box center [97, 732] width 28 height 19
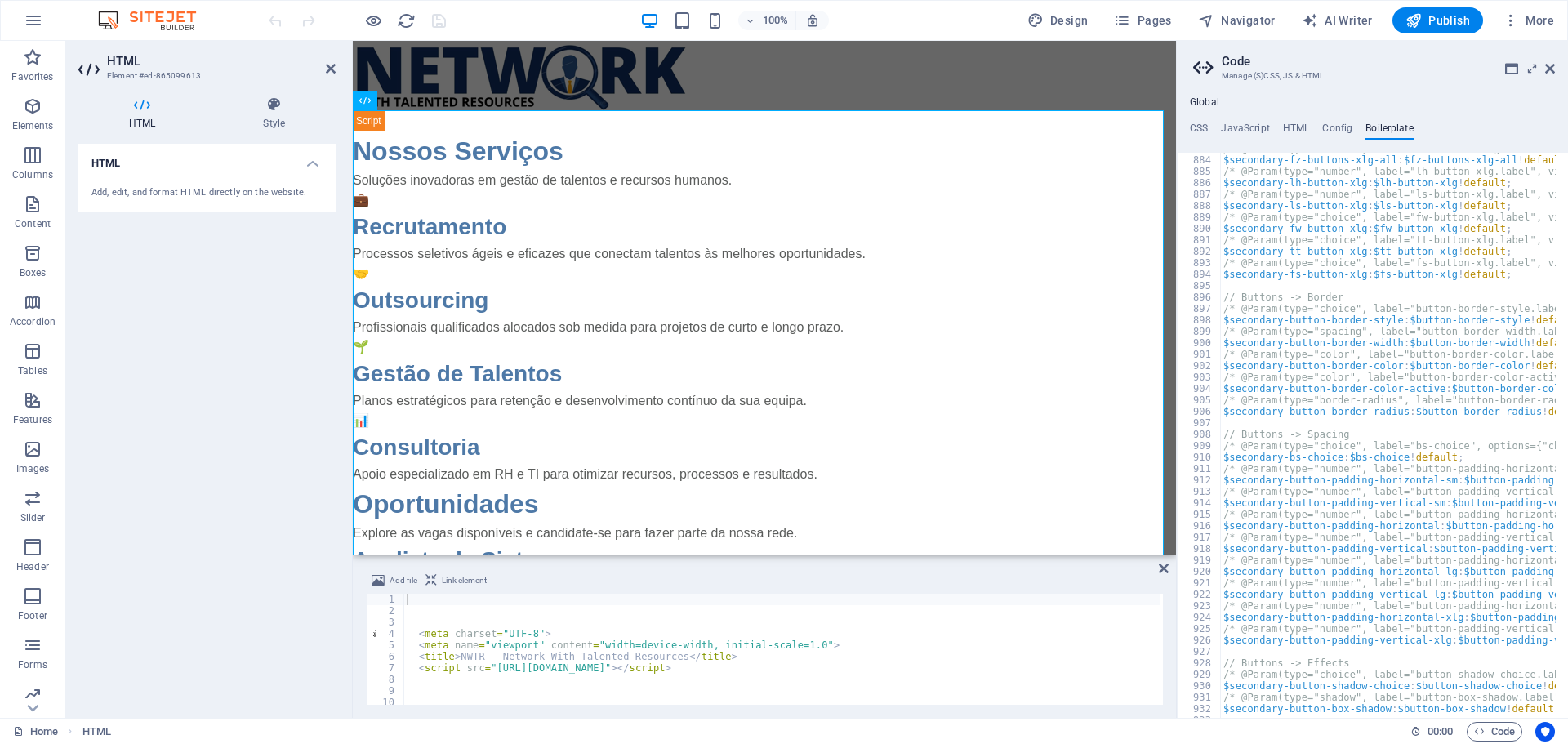
click at [313, 166] on h4 "HTML" at bounding box center [207, 158] width 258 height 29
click at [313, 165] on h4 "HTML" at bounding box center [207, 163] width 258 height 39
click at [139, 109] on icon at bounding box center [143, 105] width 127 height 16
drag, startPoint x: 132, startPoint y: 222, endPoint x: 98, endPoint y: 252, distance: 45.3
click at [98, 252] on div "HTML Add, edit, and format HTML directly on the website." at bounding box center [207, 424] width 258 height 562
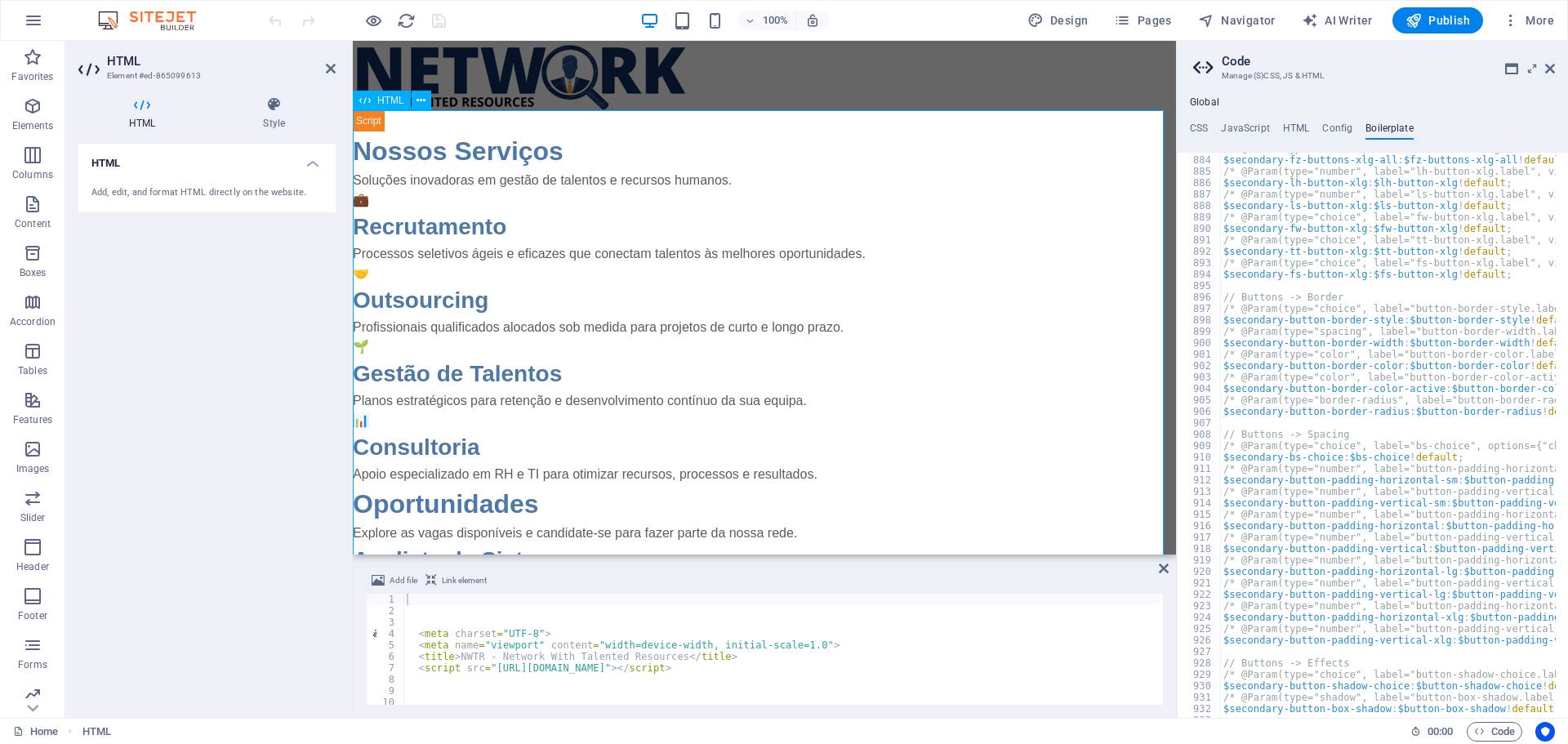
click at [390, 99] on span "HTML" at bounding box center [390, 100] width 27 height 10
click at [421, 100] on icon at bounding box center [421, 100] width 9 height 17
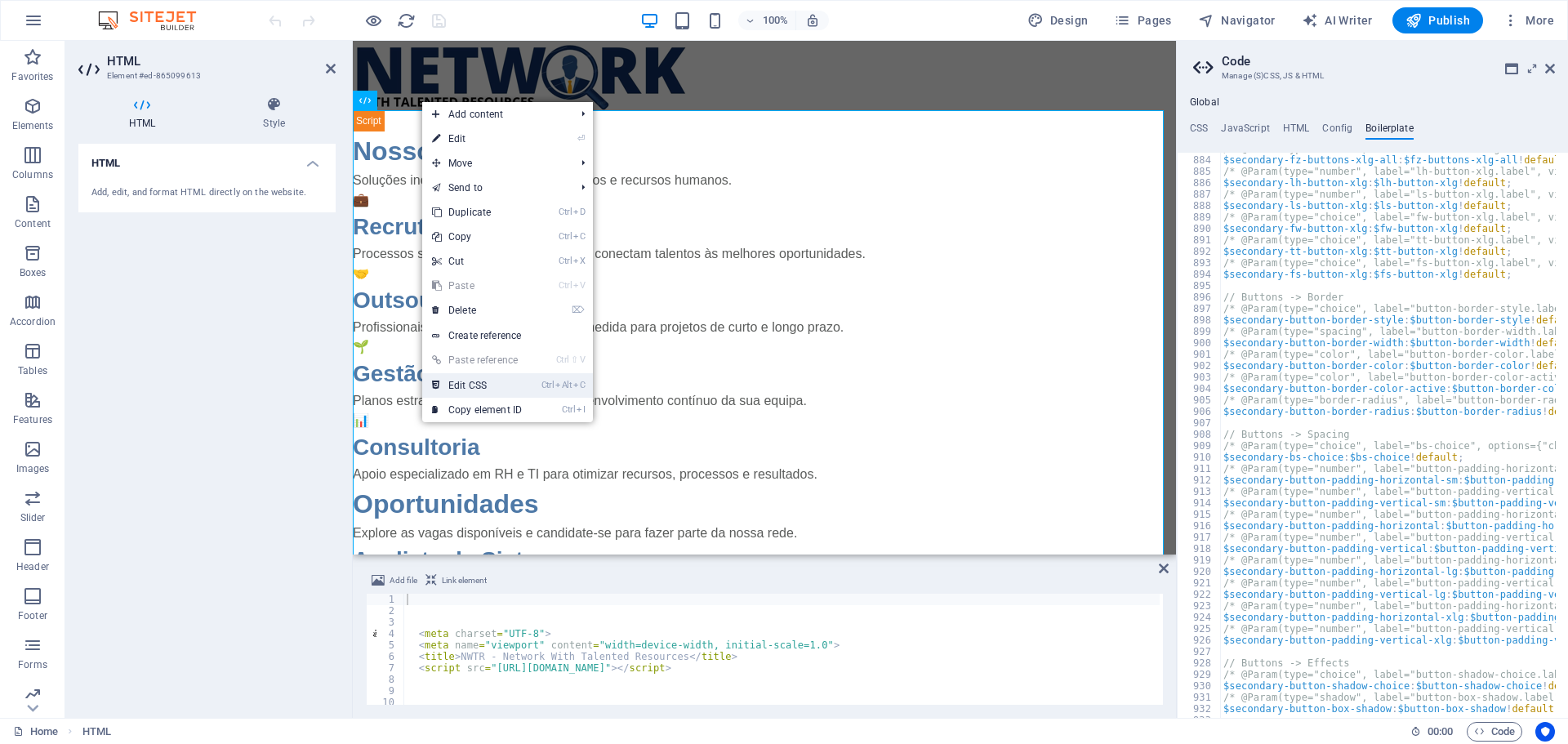
click at [488, 382] on link "Ctrl Alt C Edit CSS" at bounding box center [477, 386] width 110 height 25
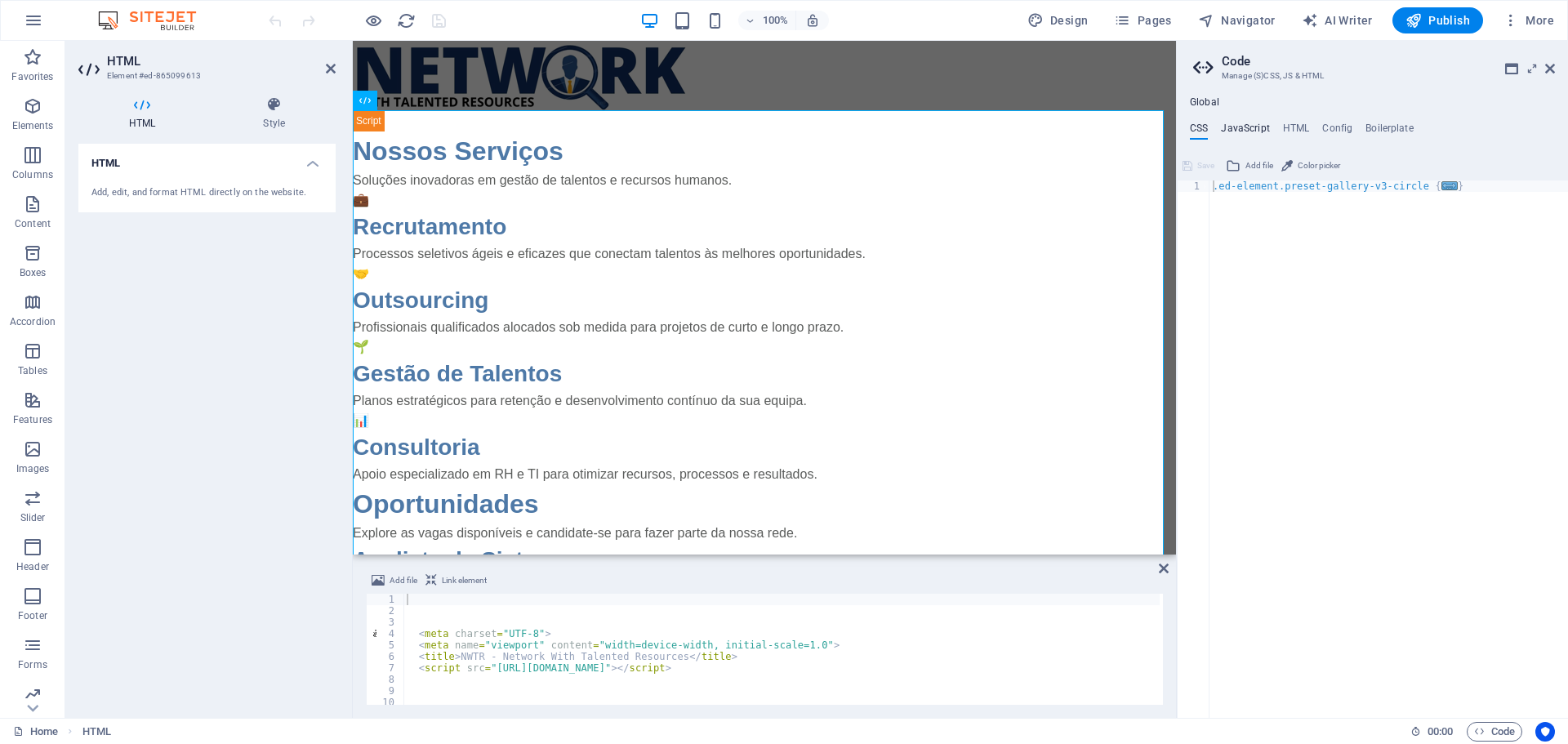
click at [1250, 125] on h4 "JavaScript" at bounding box center [1245, 131] width 48 height 18
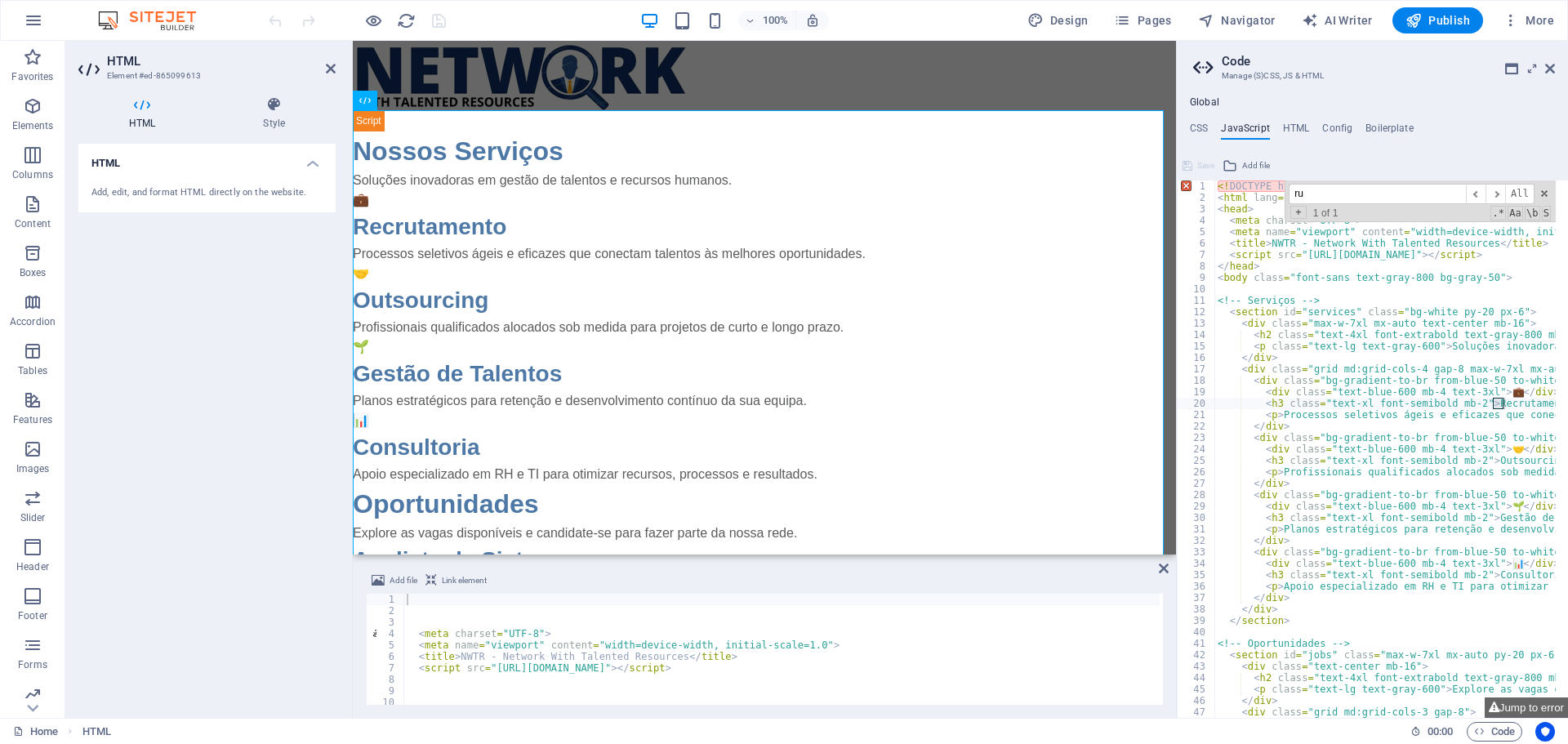
type input "r"
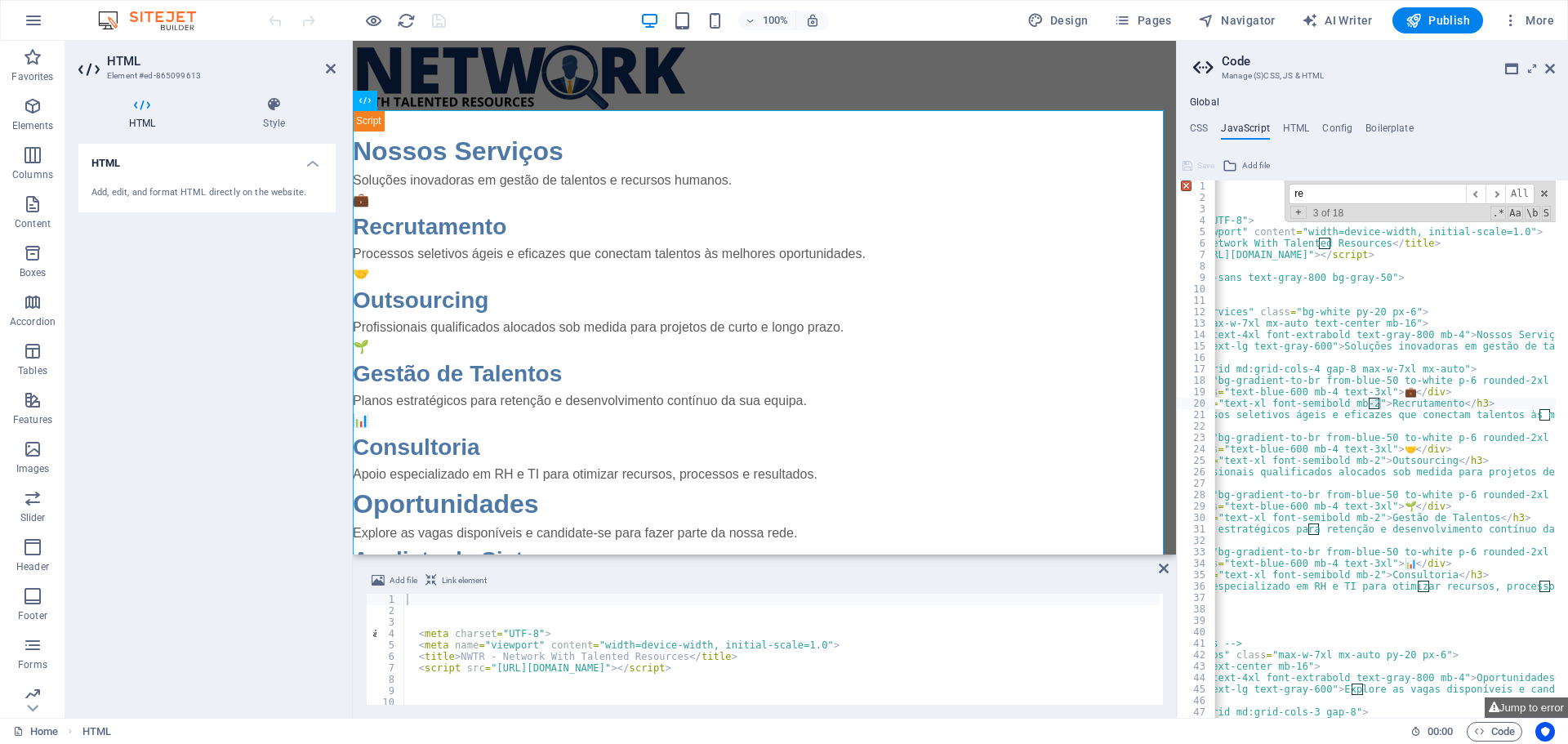
type input "r"
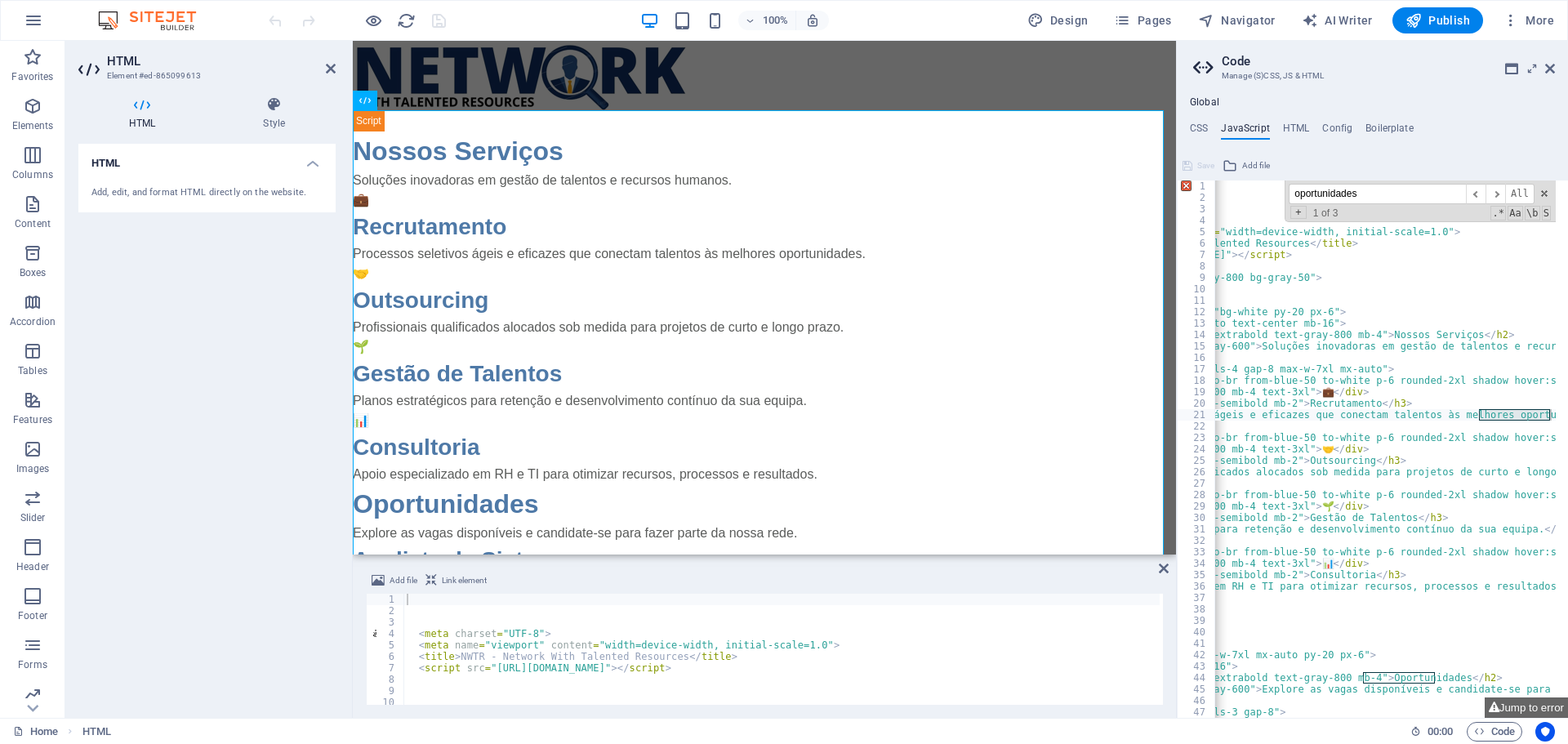
scroll to position [0, 190]
type input "oportunidades"
click at [1494, 195] on span "​" at bounding box center [1495, 194] width 19 height 20
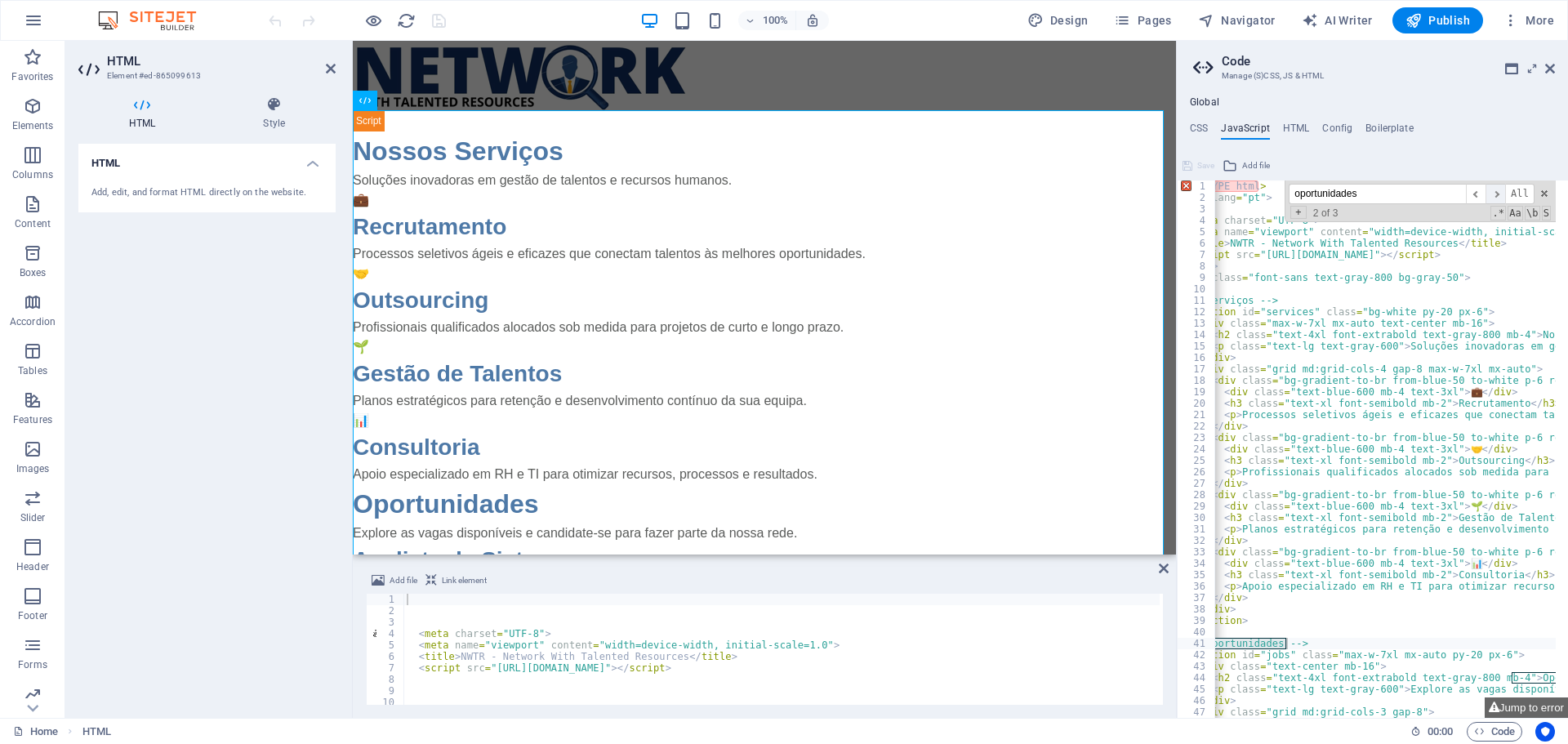
scroll to position [0, 42]
click at [1495, 195] on span "​" at bounding box center [1495, 194] width 19 height 20
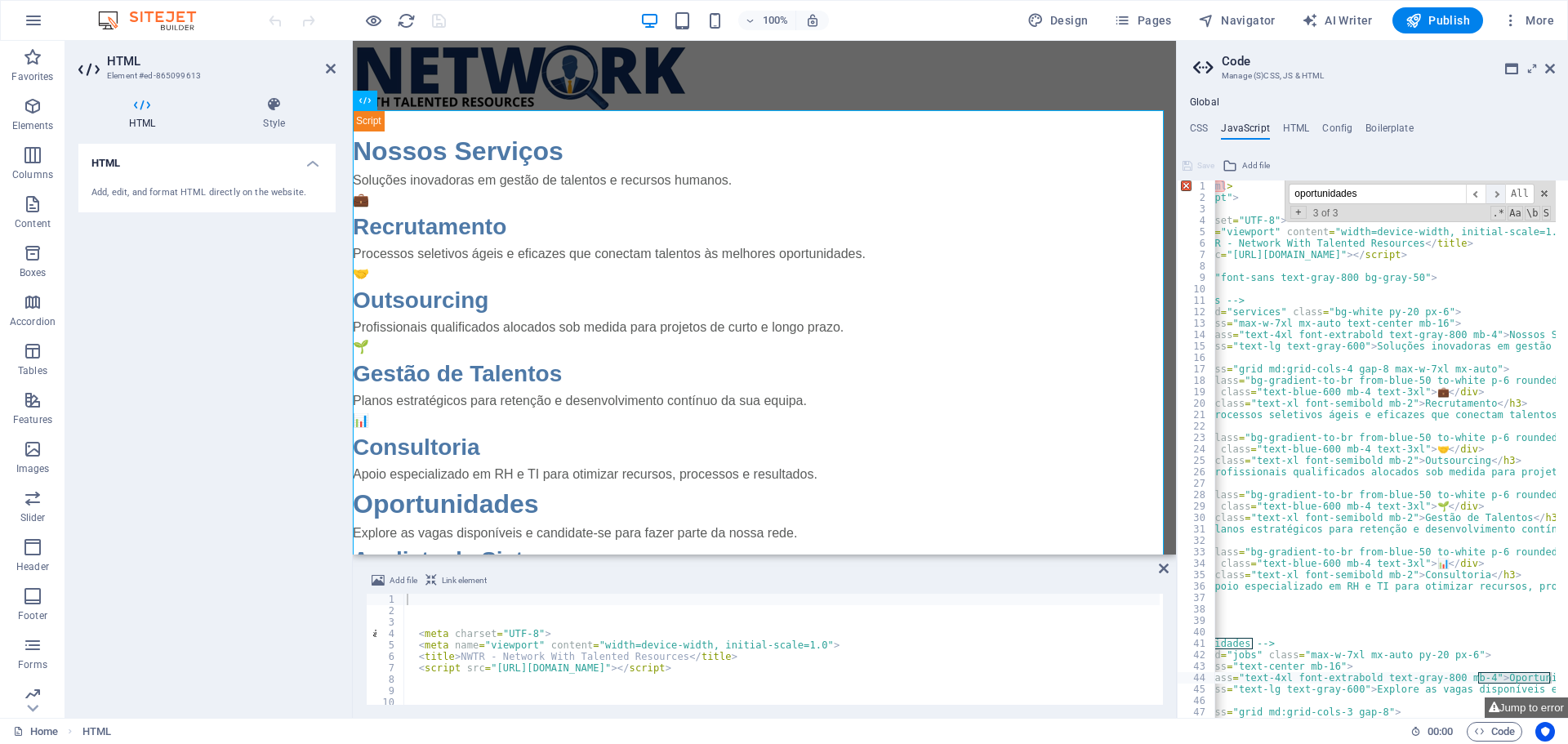
click at [1495, 192] on span "​" at bounding box center [1495, 194] width 19 height 20
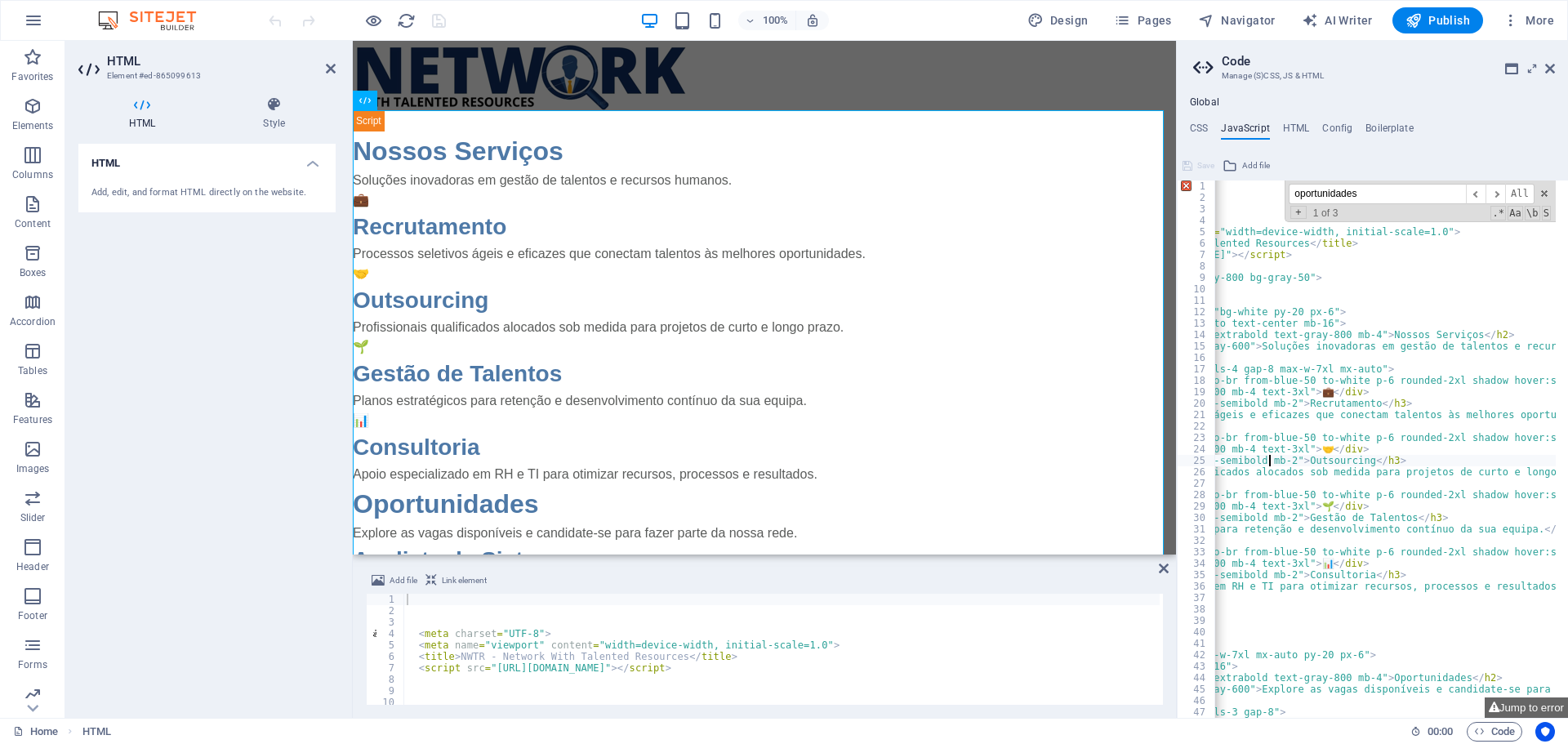
click at [1314, 463] on div "<! DOCTYPE html > < html lang = "pt" > < head > < meta charset = "UTF-8" > < me…" at bounding box center [1416, 454] width 783 height 548
type textarea "</body> </html>"
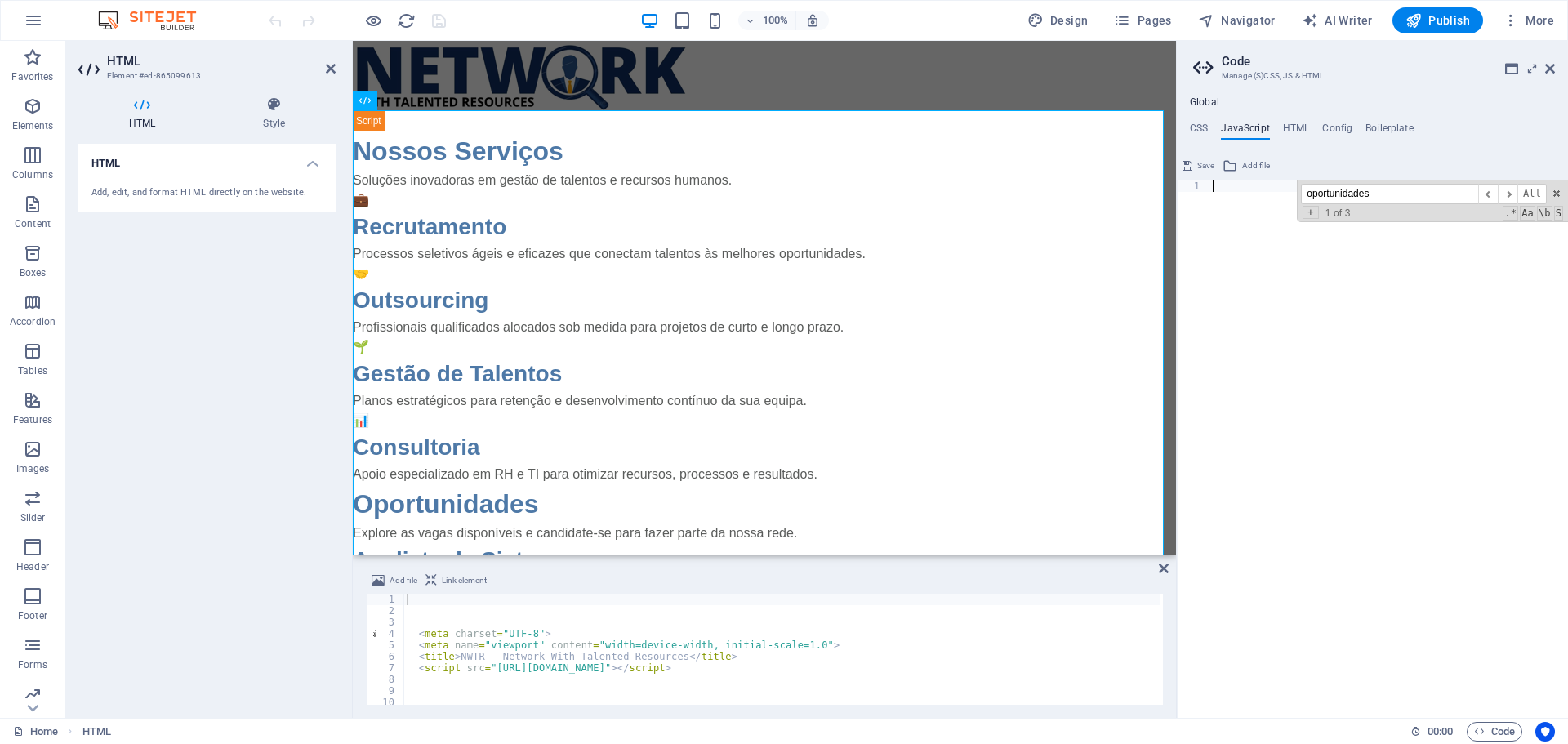
click at [1555, 196] on span at bounding box center [1556, 193] width 12 height 12
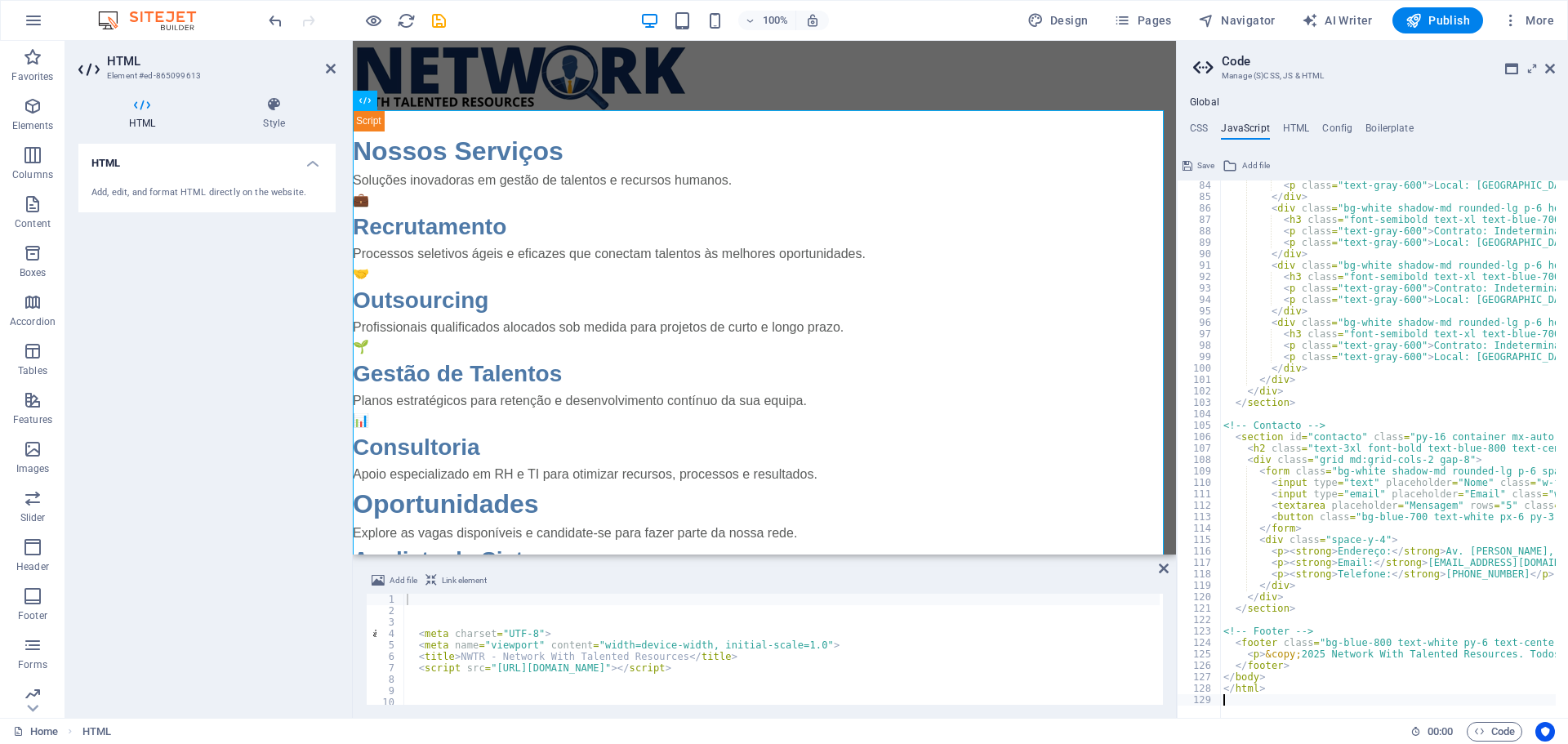
scroll to position [950, 0]
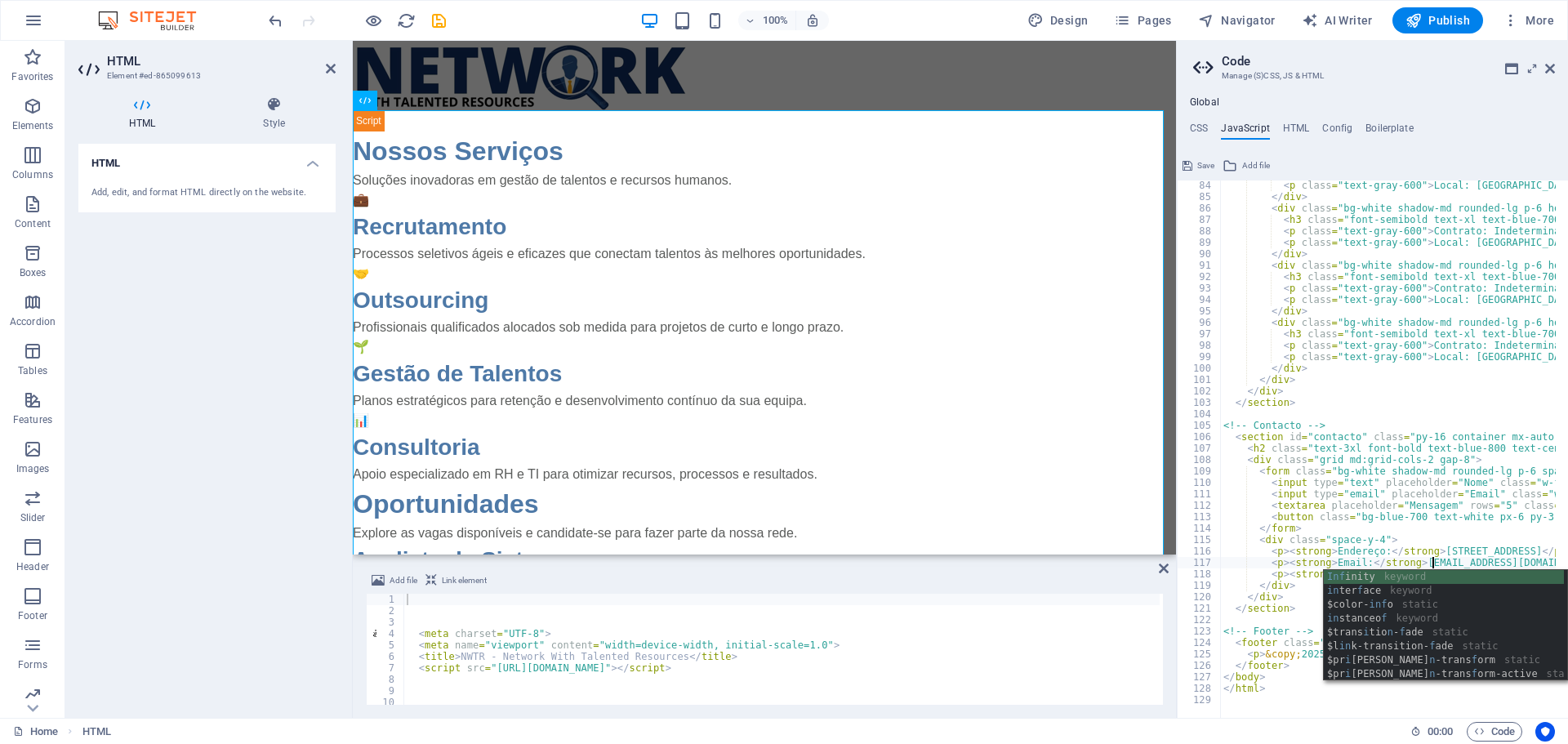
scroll to position [0, 17]
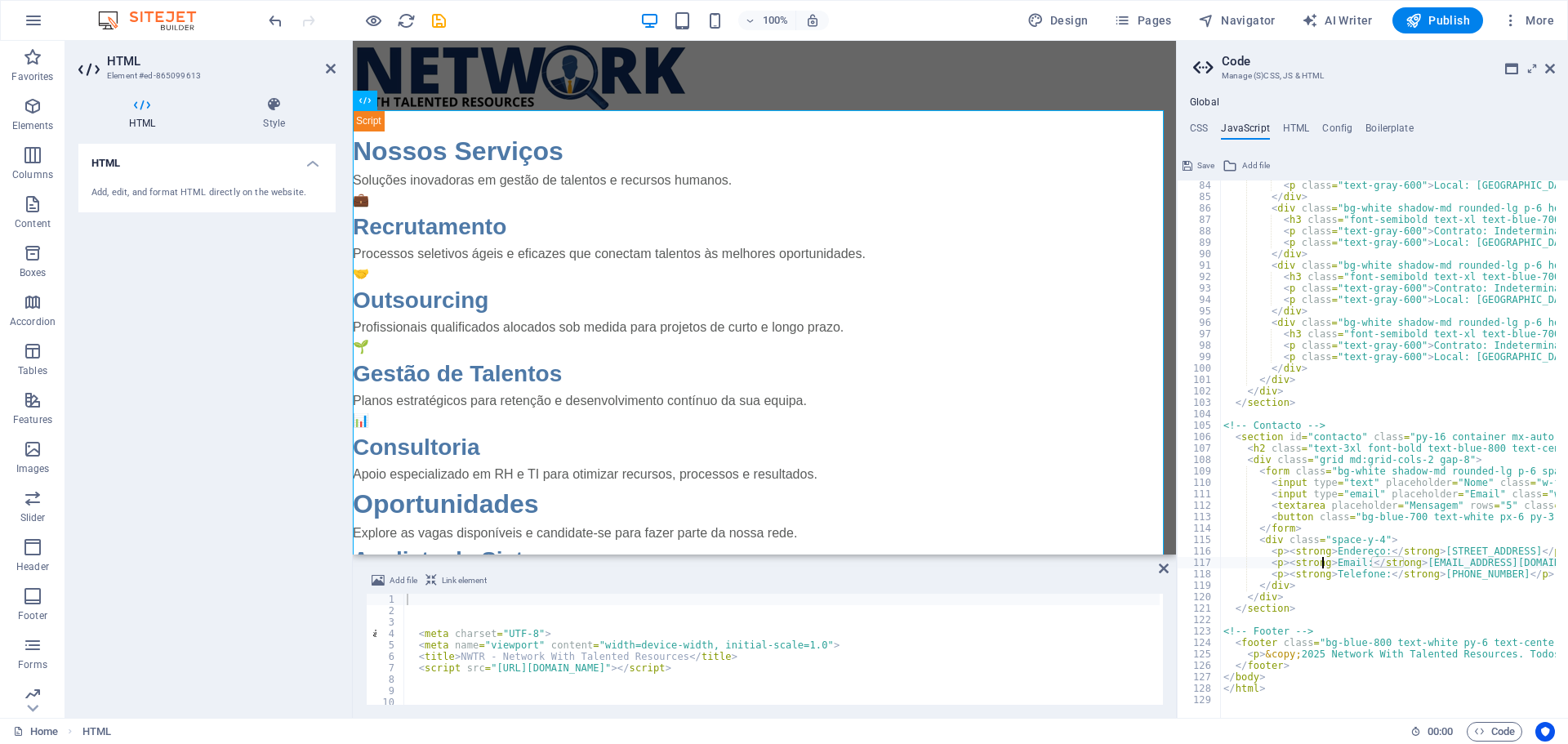
type textarea "<p><strong>Telefone:</strong> [PHONE_NUMBER]</p>"
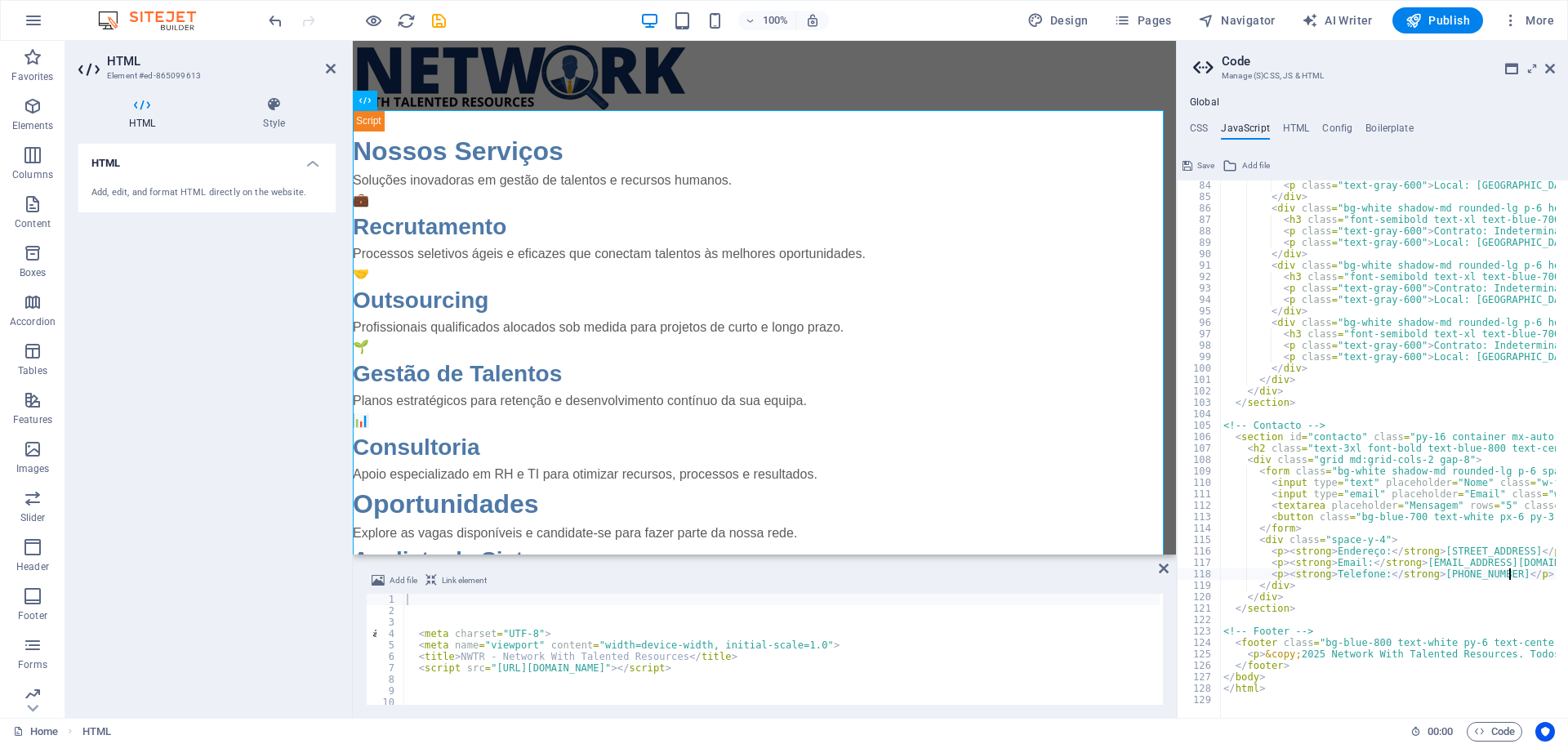
scroll to position [0, 24]
type textarea "<p><strong>Telefone:</strong> [PHONE_NUMBER]</p>"
click at [1194, 167] on button "Save" at bounding box center [1199, 166] width 37 height 19
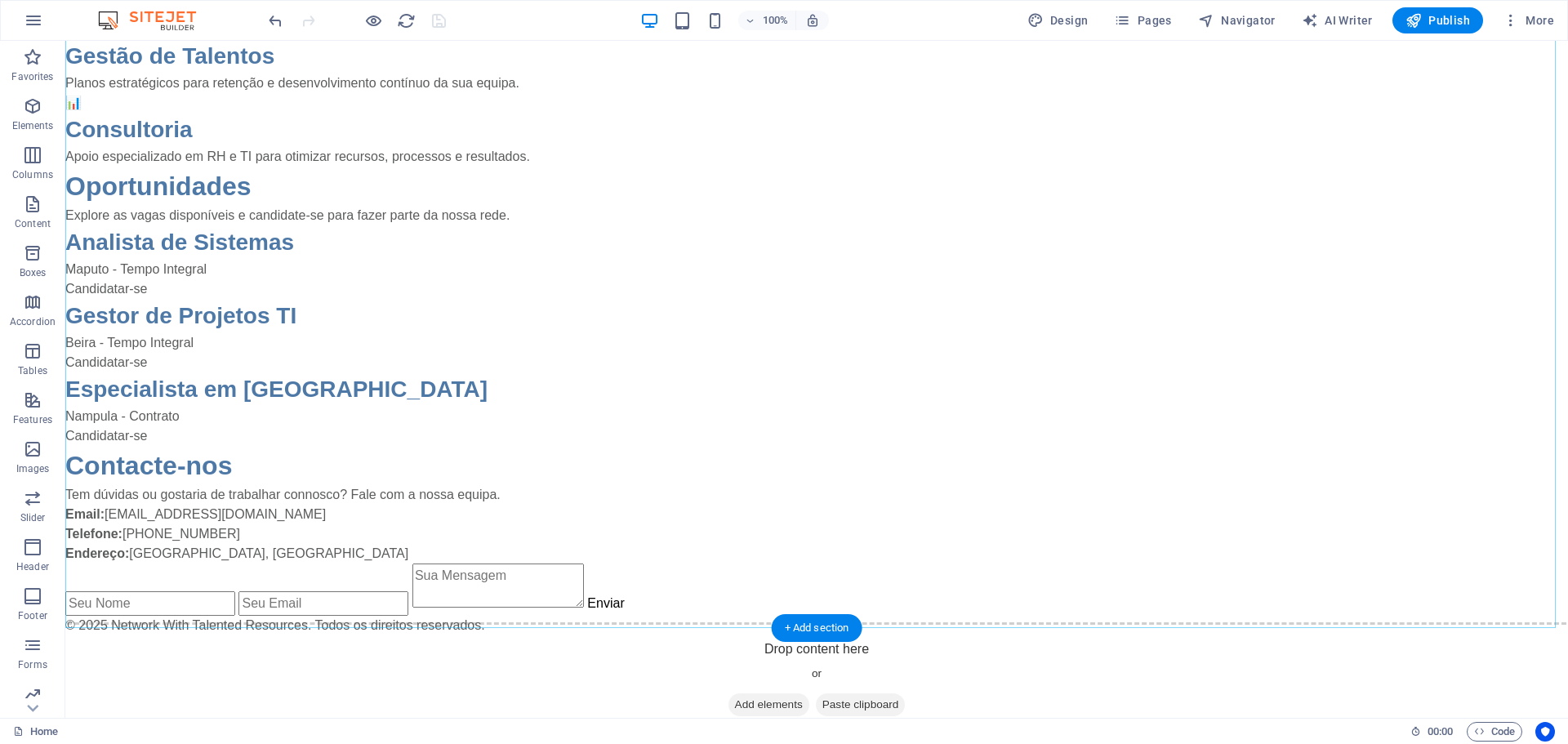
scroll to position [325, 0]
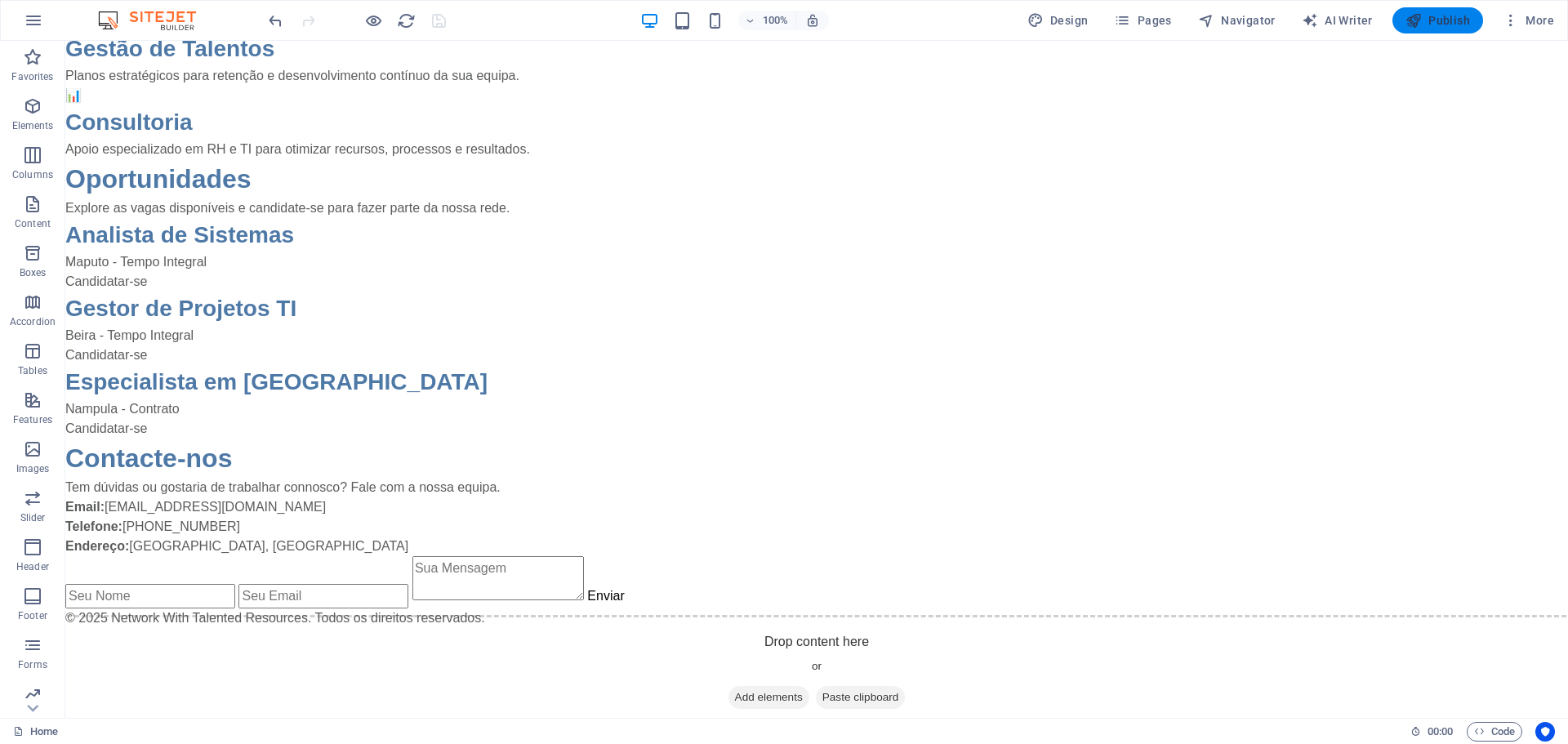
click at [1444, 19] on span "Publish" at bounding box center [1437, 20] width 65 height 16
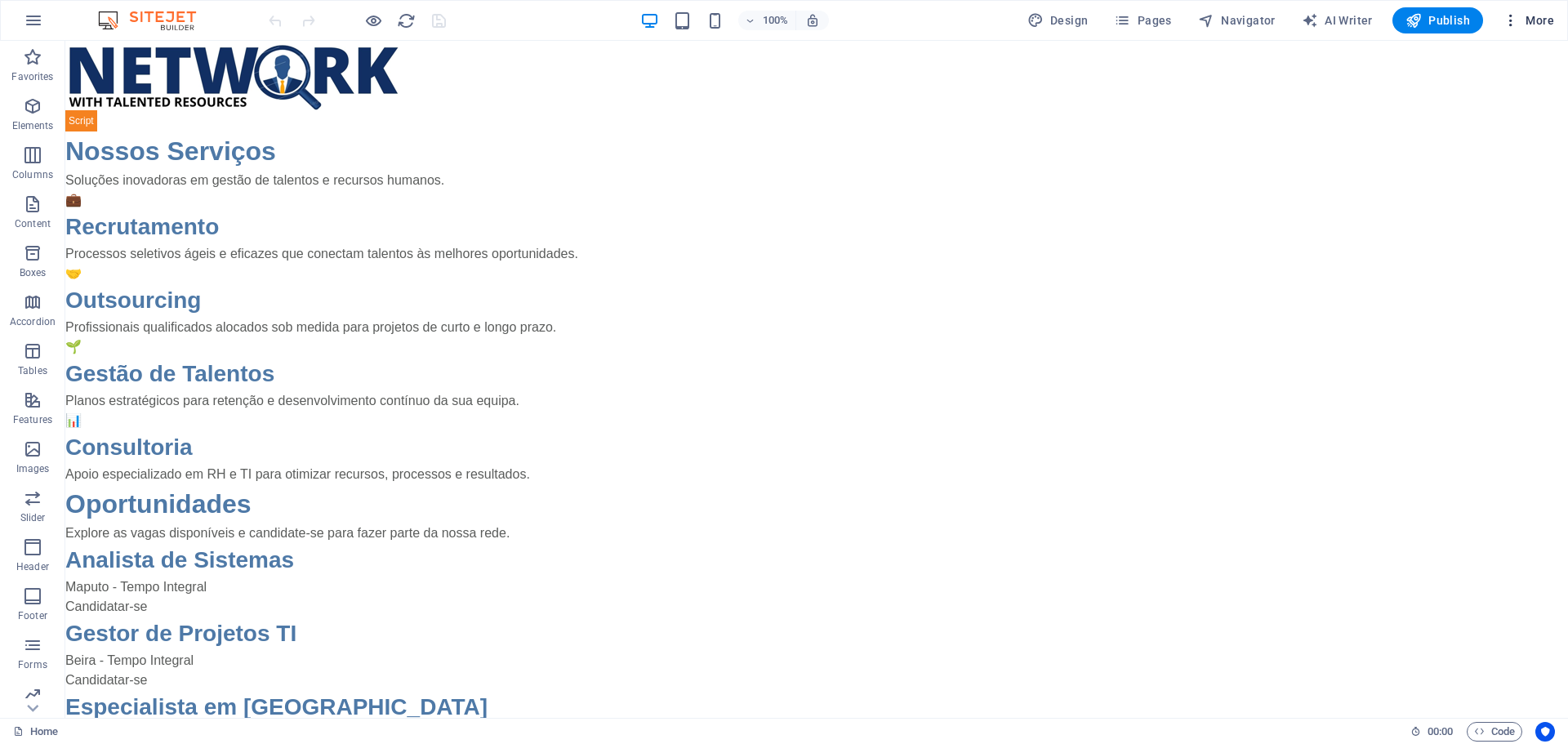
click at [1514, 21] on icon "button" at bounding box center [1510, 20] width 16 height 16
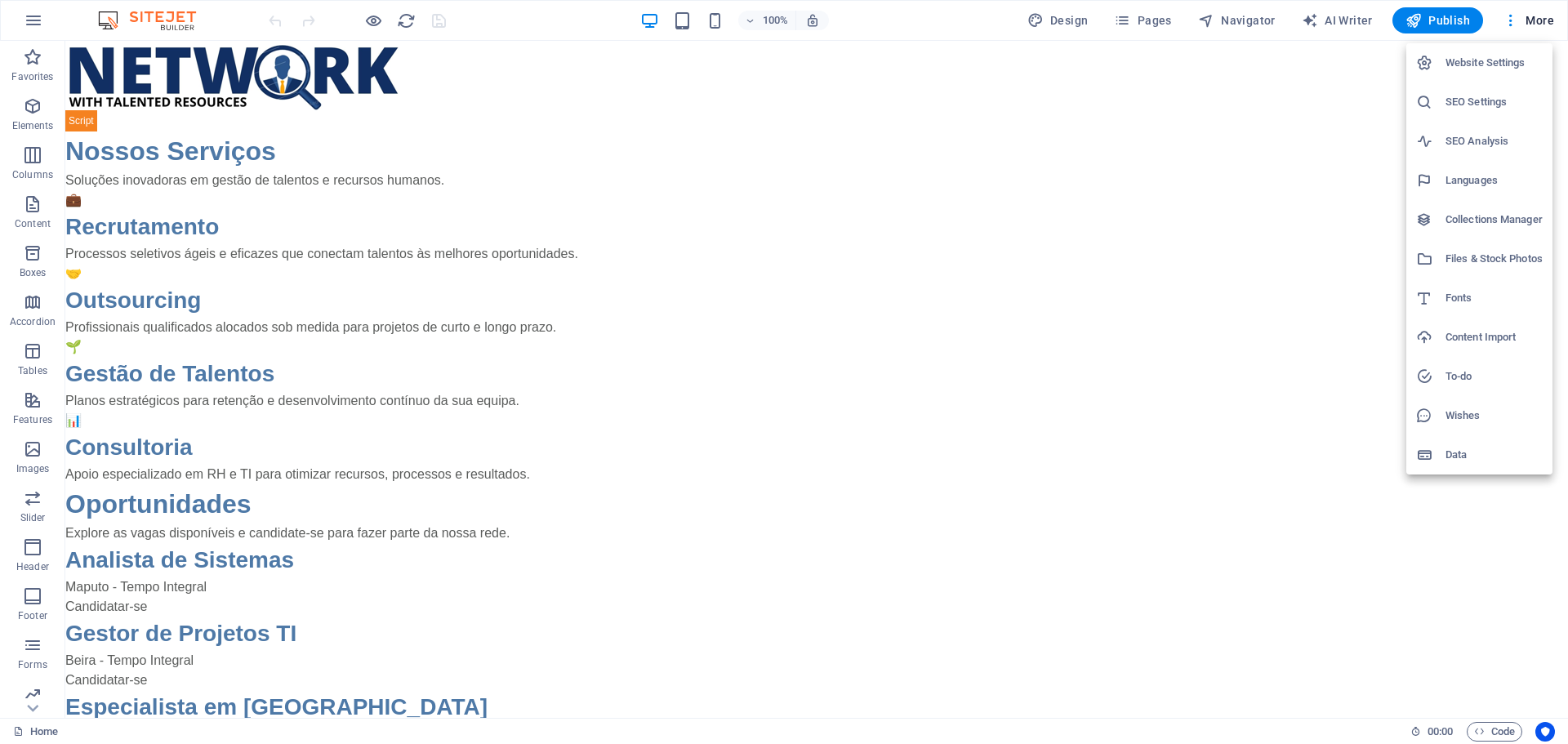
click at [27, 20] on div at bounding box center [784, 372] width 1568 height 744
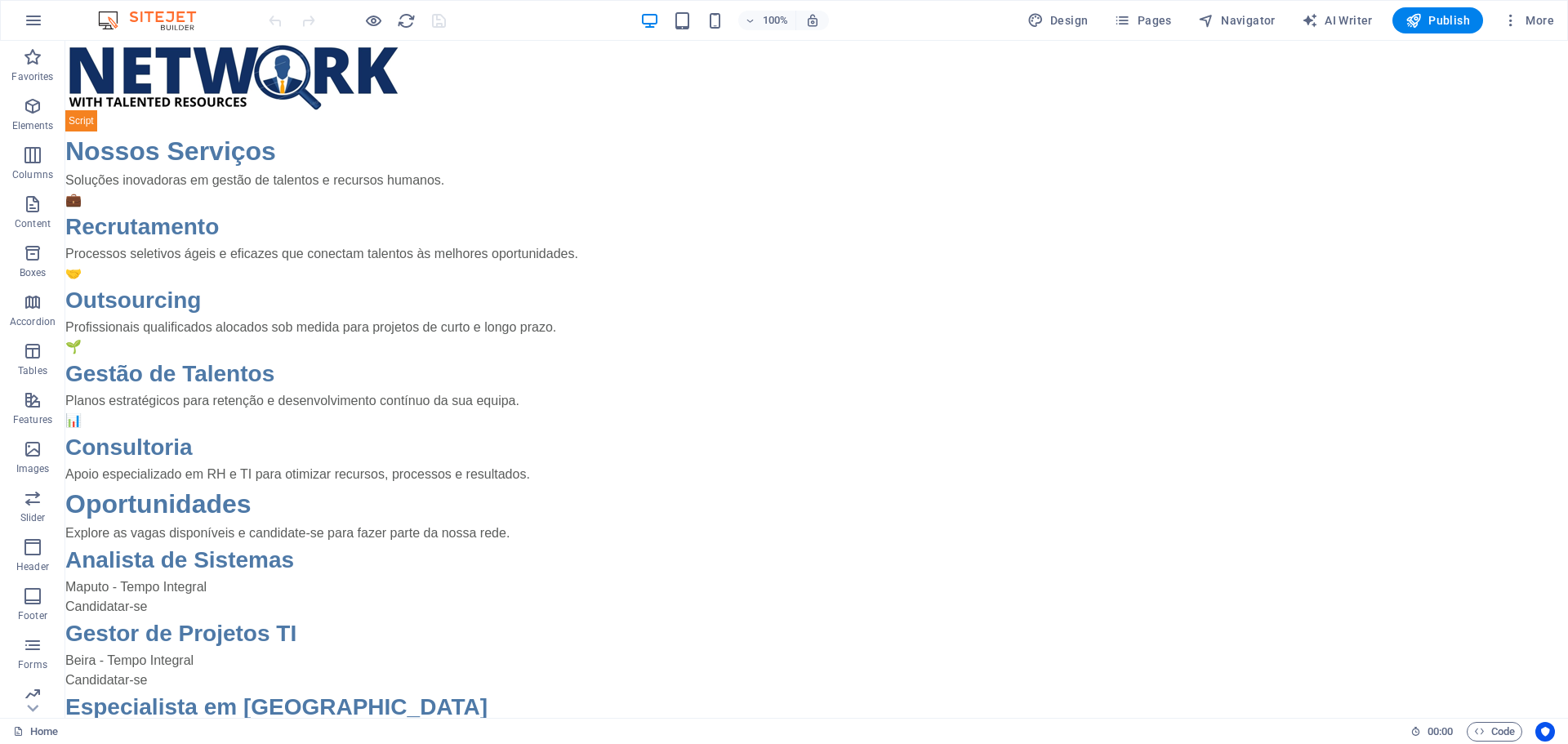
click at [35, 22] on icon "button" at bounding box center [34, 20] width 19 height 19
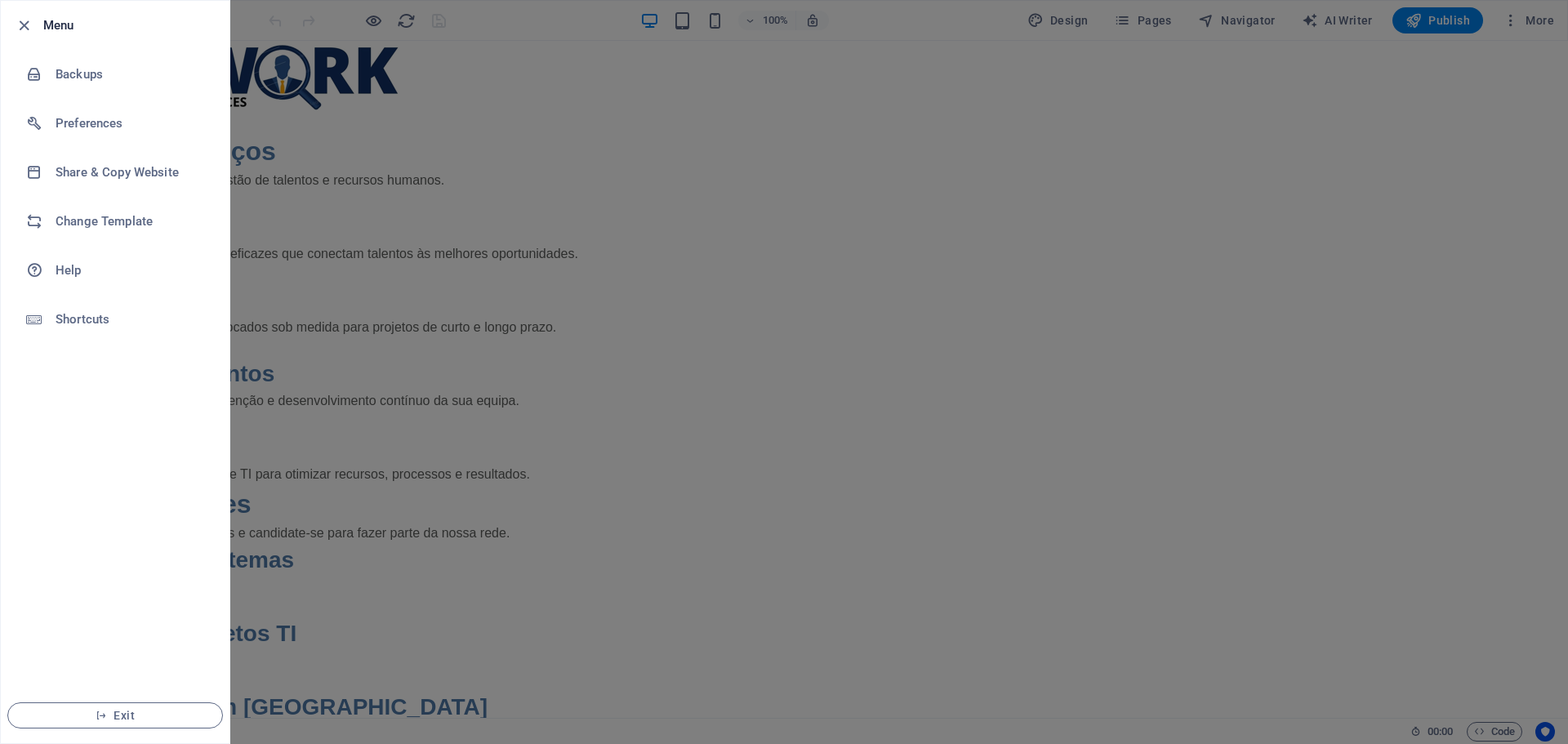
click at [655, 221] on div at bounding box center [784, 372] width 1568 height 744
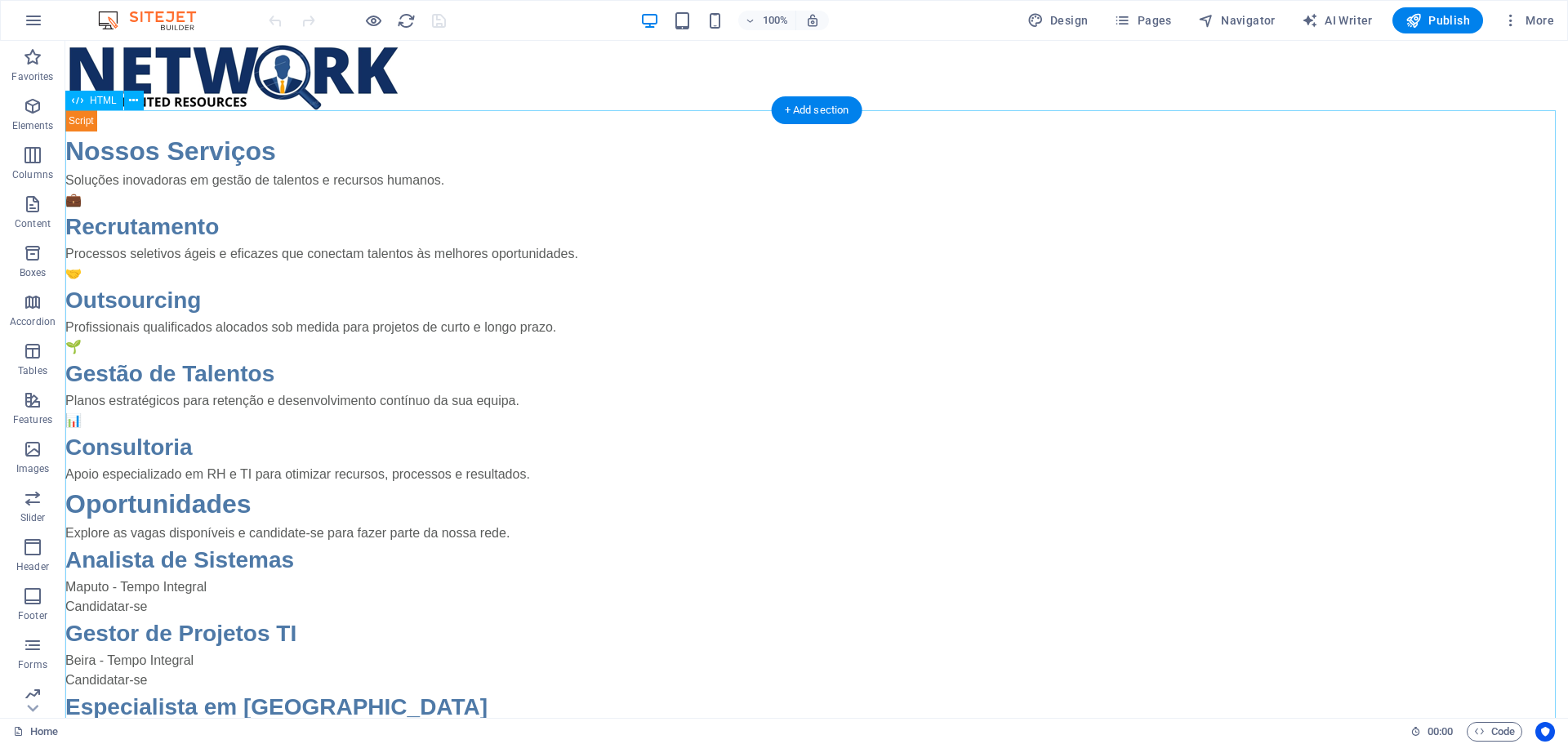
click at [79, 121] on div "NWTR - Network With Talented Resources Nossos Serviços Soluções inovadoras em g…" at bounding box center [816, 532] width 1502 height 843
click at [85, 126] on div "NWTR - Network With Talented Resources Nossos Serviços Soluções inovadoras em g…" at bounding box center [816, 532] width 1502 height 843
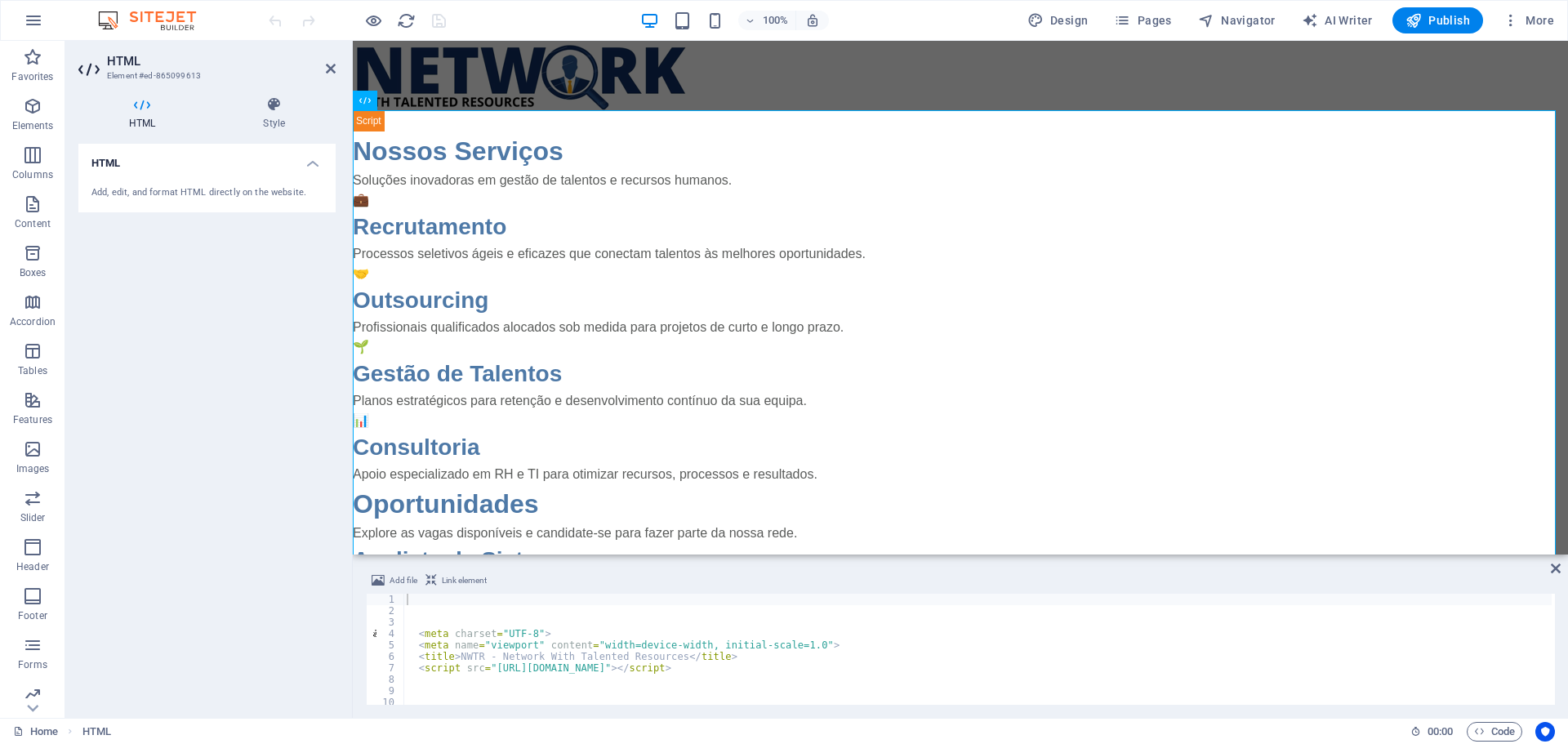
click at [142, 111] on icon at bounding box center [143, 105] width 127 height 16
click at [307, 175] on div "Add, edit, and format HTML directly on the website." at bounding box center [207, 193] width 258 height 40
click at [316, 163] on h4 "HTML" at bounding box center [207, 158] width 258 height 29
click at [317, 163] on h4 "HTML" at bounding box center [207, 163] width 258 height 39
drag, startPoint x: 168, startPoint y: 191, endPoint x: 148, endPoint y: 199, distance: 21.5
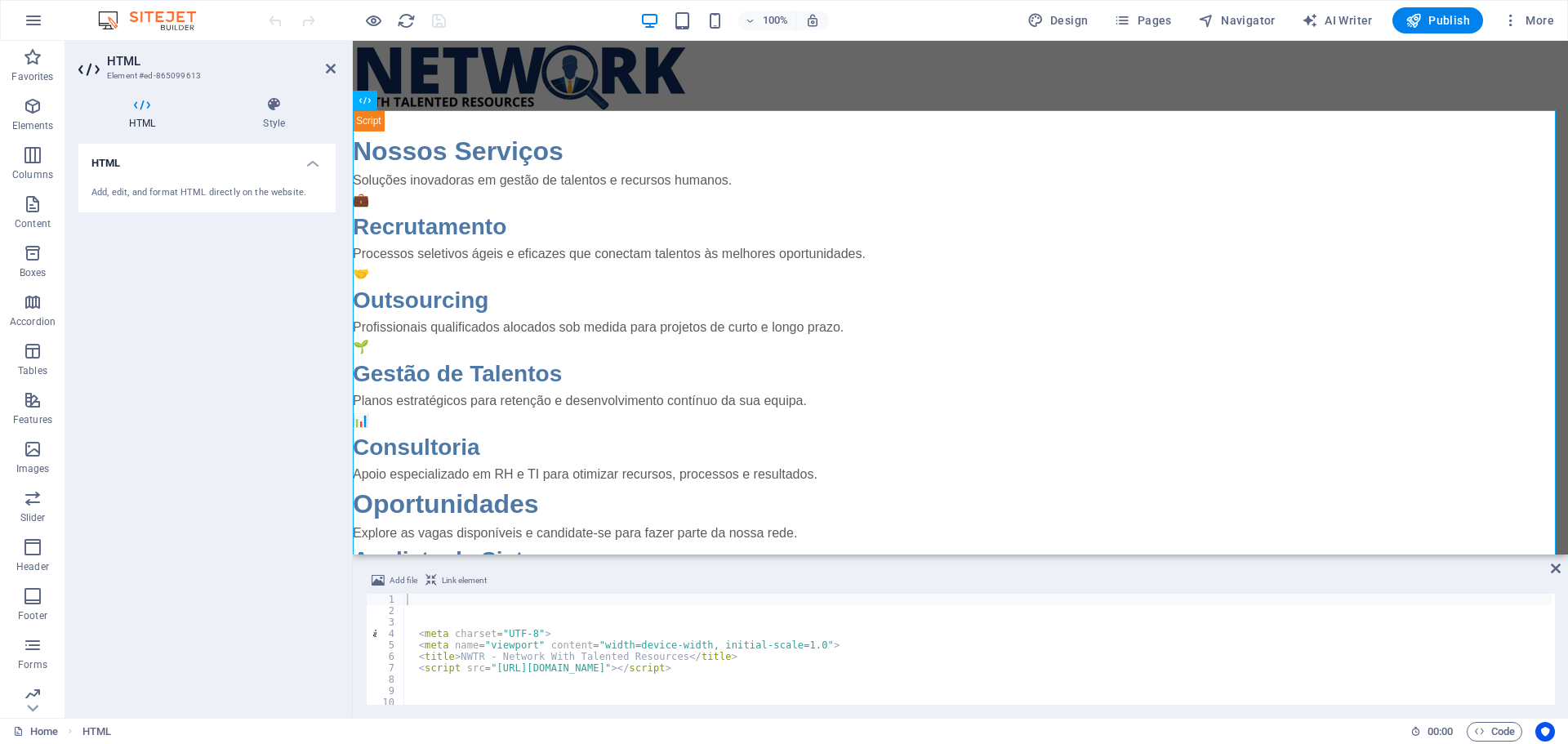
click at [148, 199] on div "Add, edit, and format HTML directly on the website." at bounding box center [206, 193] width 231 height 14
click at [331, 66] on icon at bounding box center [330, 68] width 10 height 13
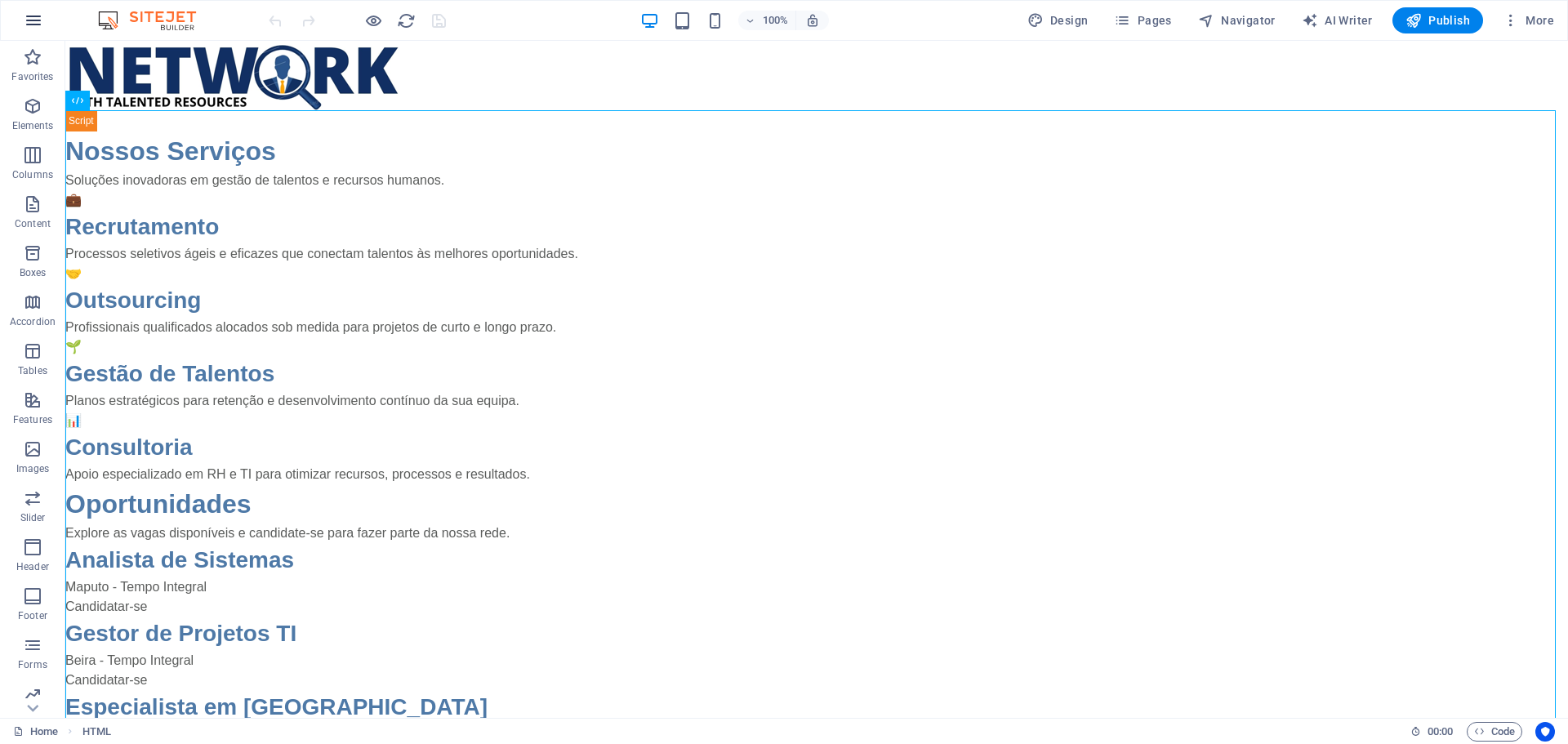
click at [30, 24] on icon "button" at bounding box center [34, 20] width 19 height 19
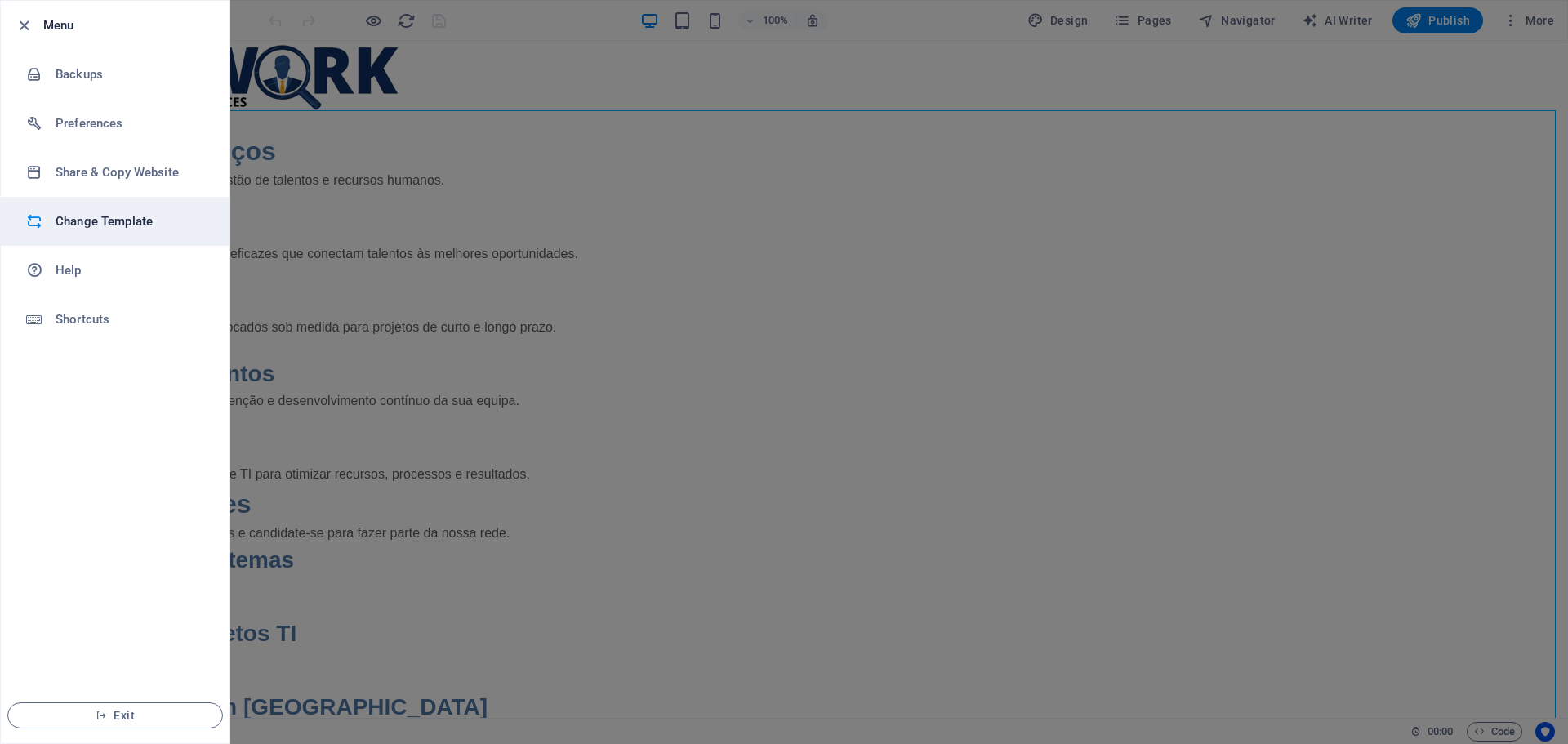
click at [106, 232] on li "Change Template" at bounding box center [115, 221] width 228 height 49
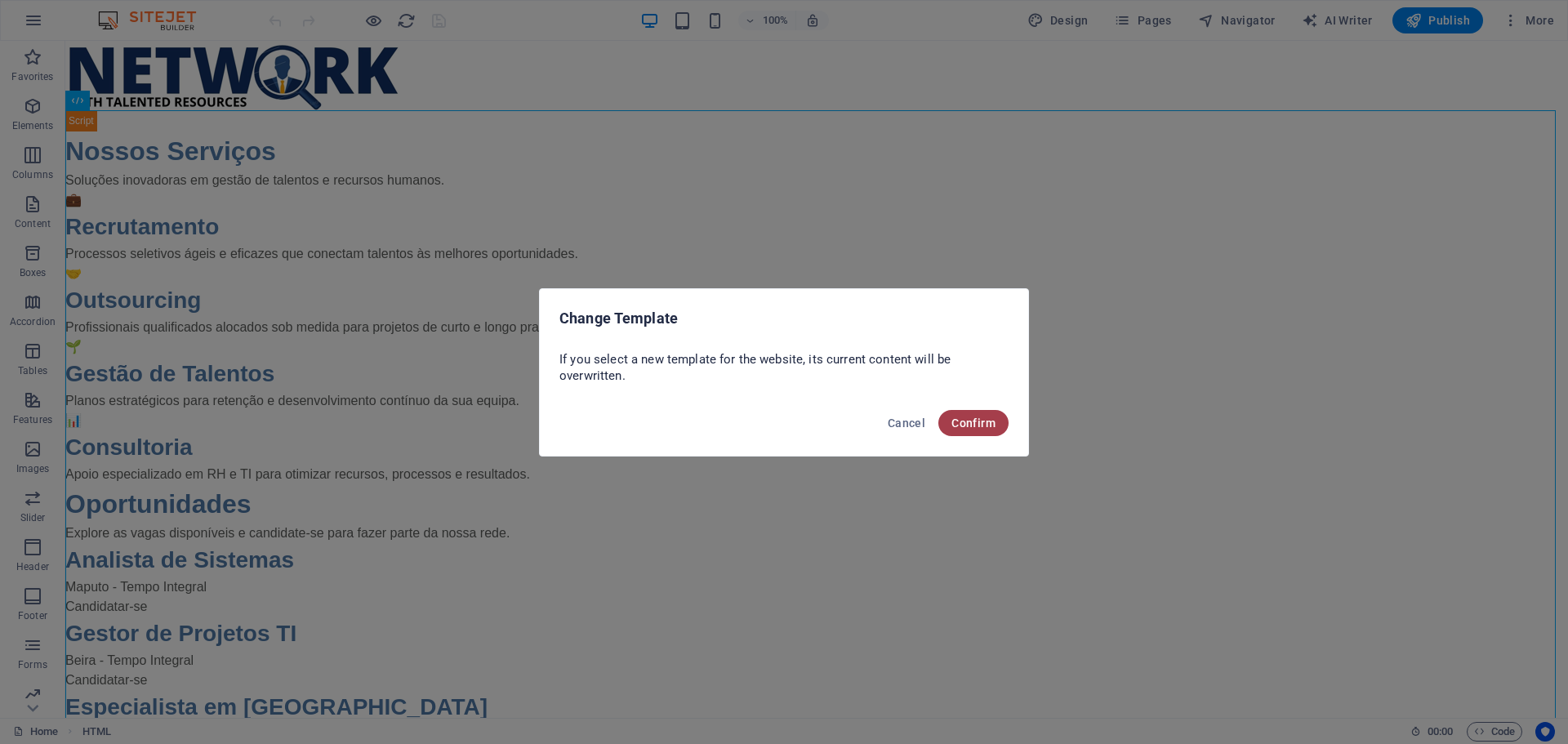
click at [983, 424] on span "Confirm" at bounding box center [974, 422] width 44 height 13
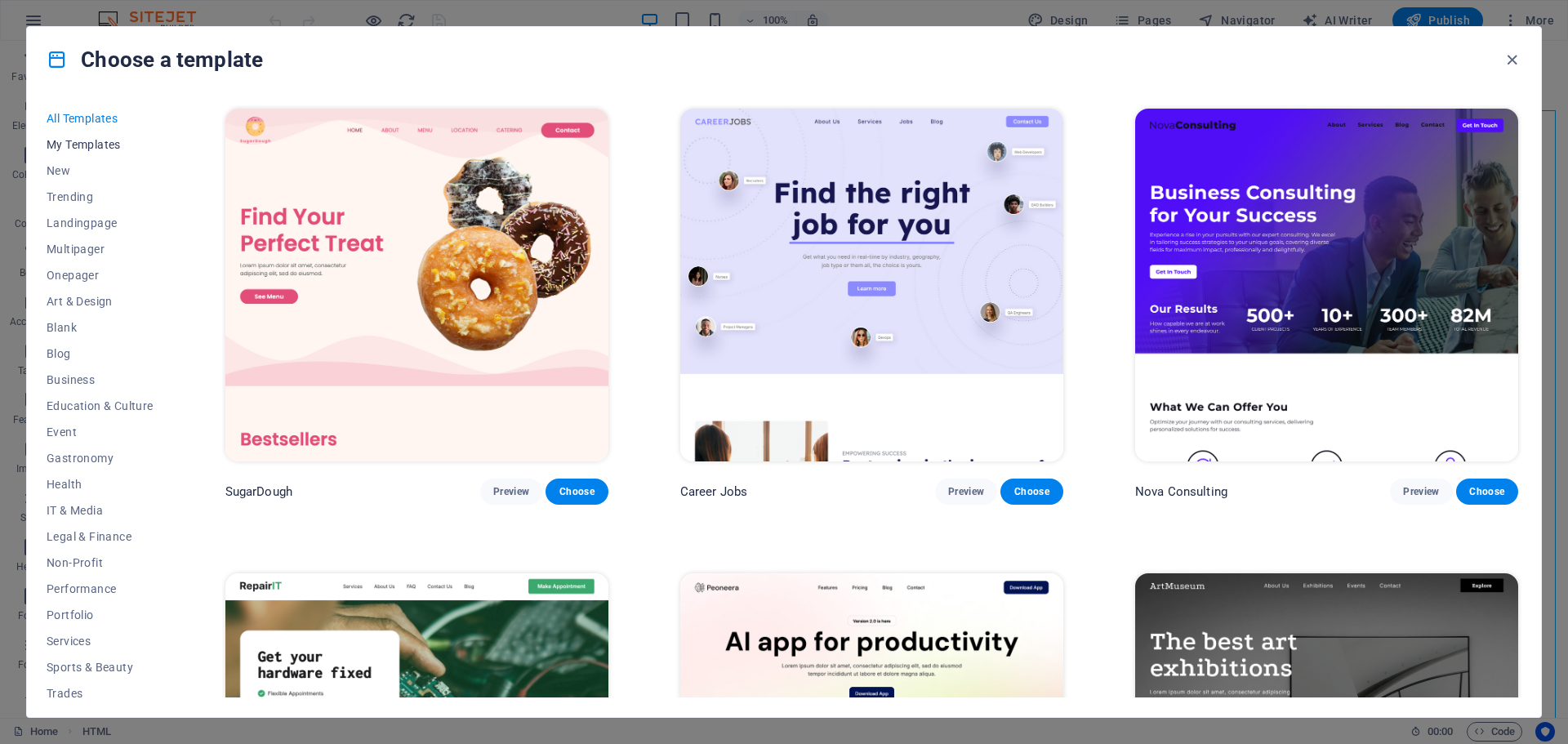
click at [84, 141] on span "My Templates" at bounding box center [100, 144] width 107 height 13
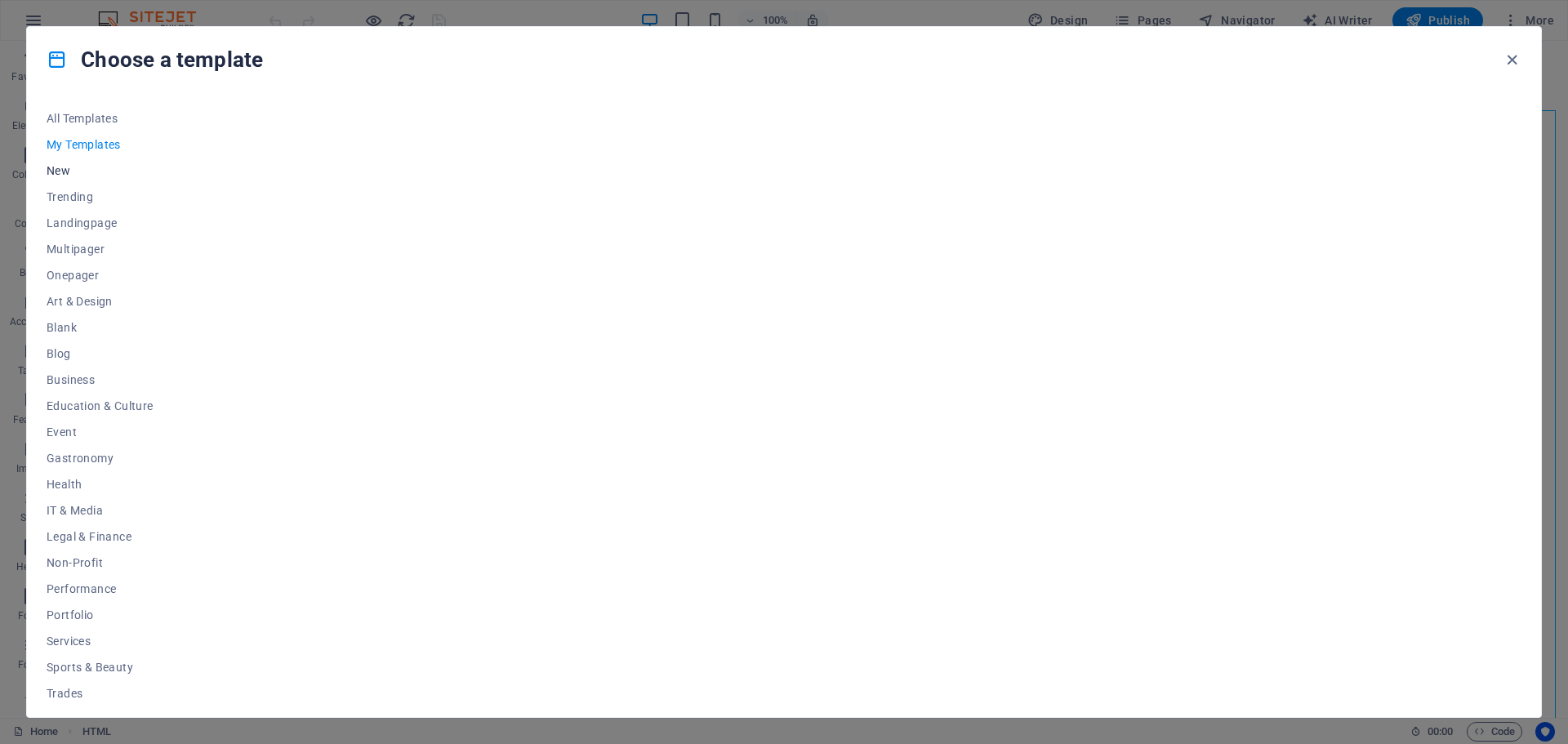
click at [59, 170] on span "New" at bounding box center [100, 170] width 107 height 13
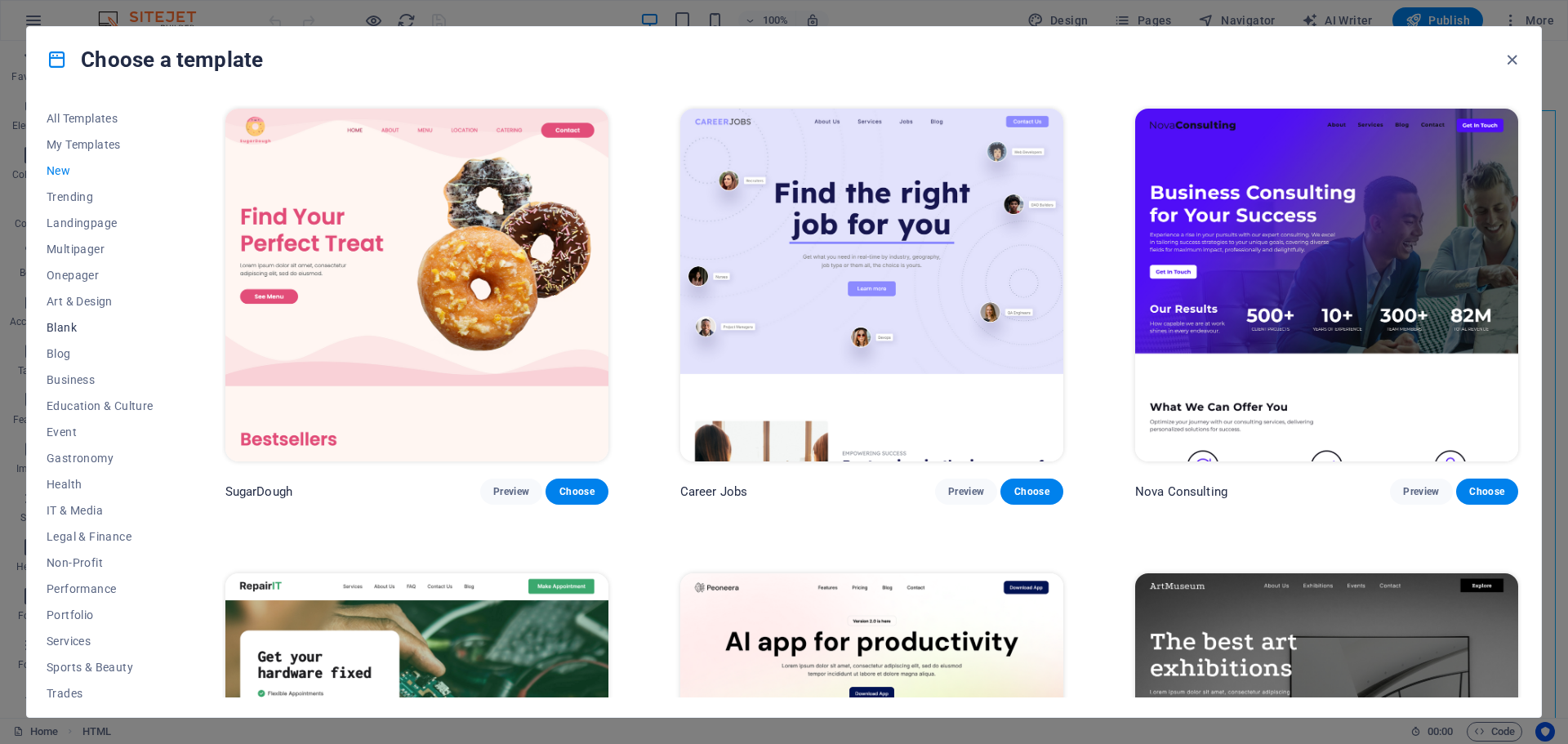
click at [75, 325] on span "Blank" at bounding box center [100, 327] width 107 height 13
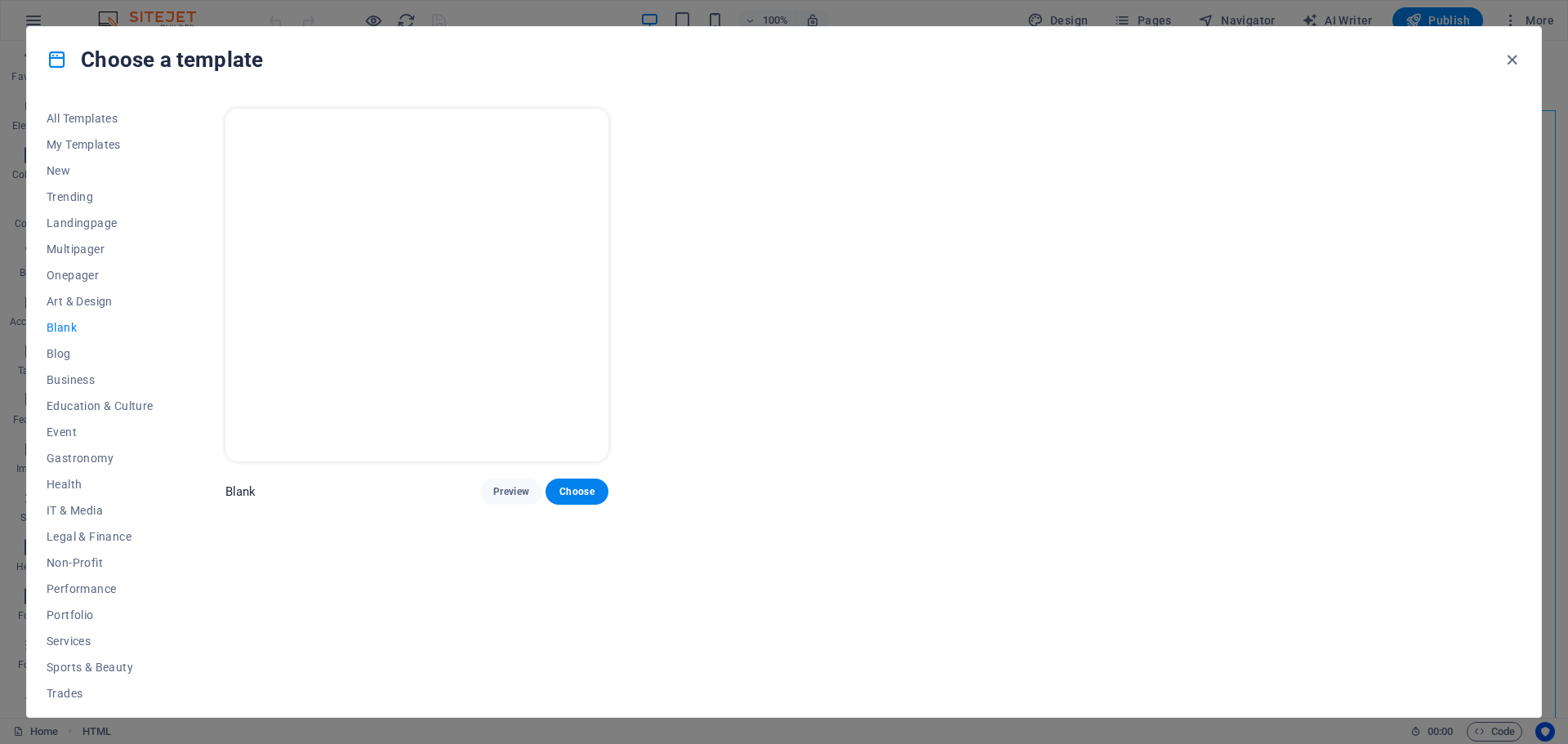
click at [255, 484] on p "Blank" at bounding box center [241, 492] width 31 height 16
click at [588, 485] on span "Choose" at bounding box center [576, 492] width 36 height 13
click at [583, 489] on span "Choose" at bounding box center [576, 492] width 36 height 13
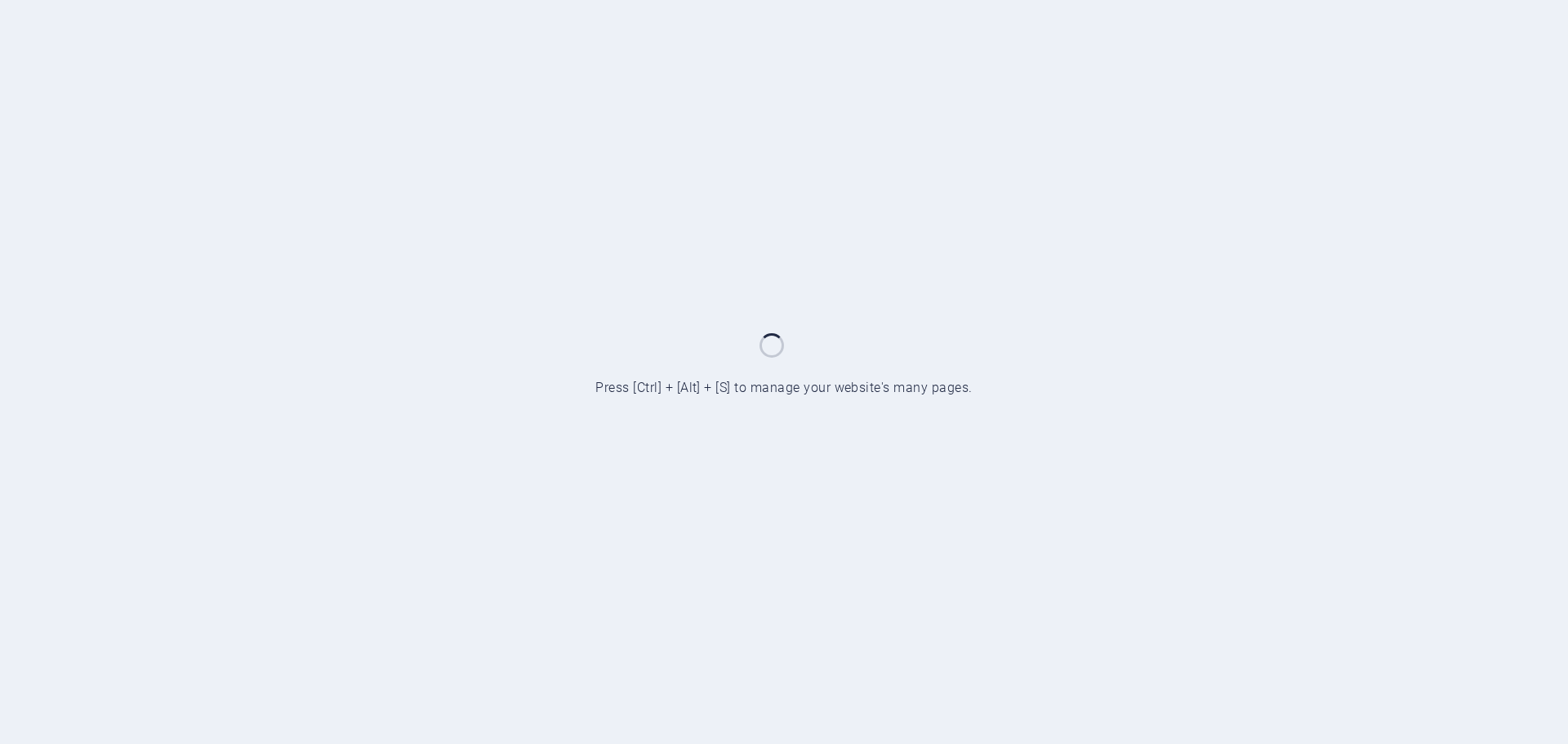
drag, startPoint x: 836, startPoint y: 351, endPoint x: 1271, endPoint y: 298, distance: 438.2
click at [740, 317] on div at bounding box center [784, 372] width 1568 height 744
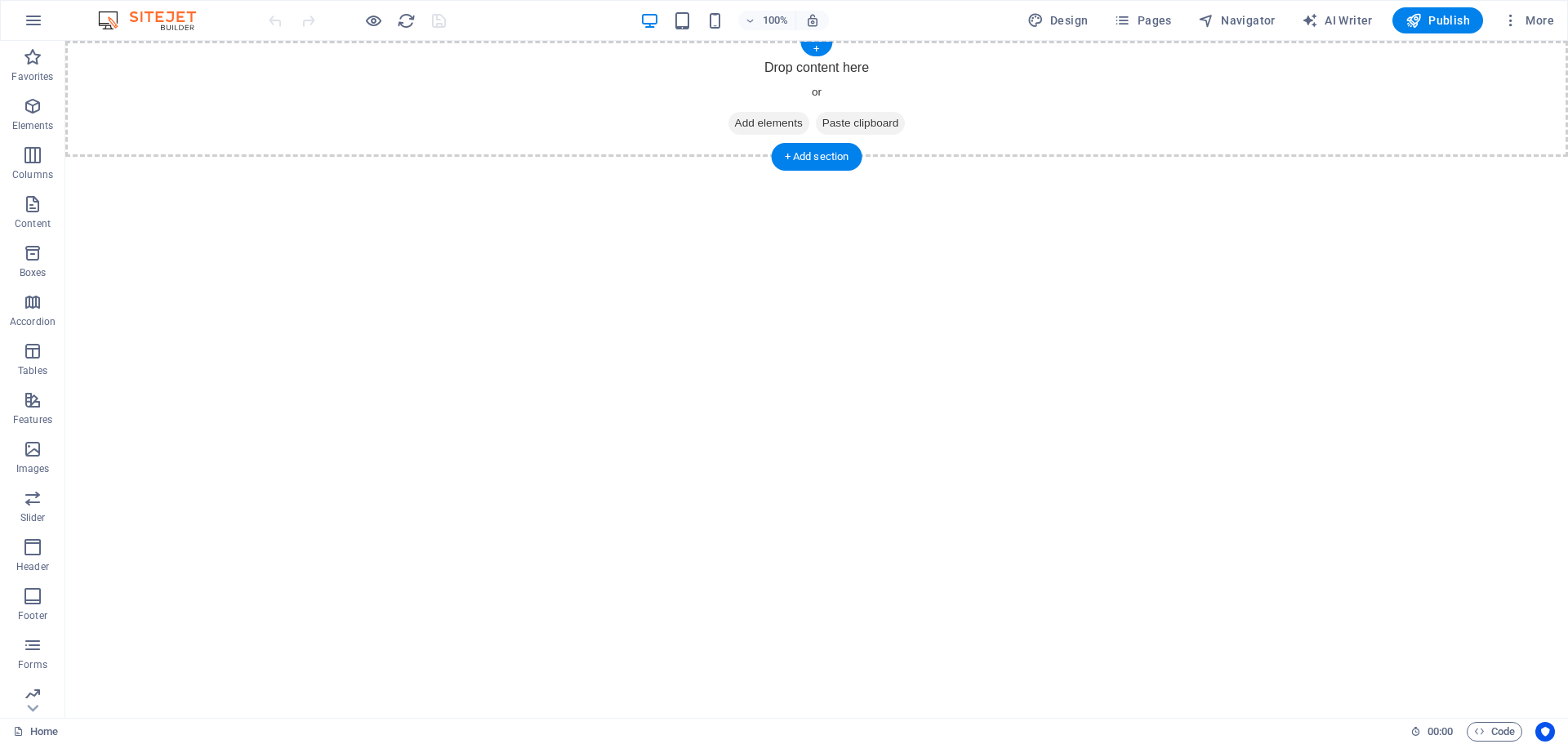
click at [762, 124] on span "Add elements" at bounding box center [769, 123] width 81 height 23
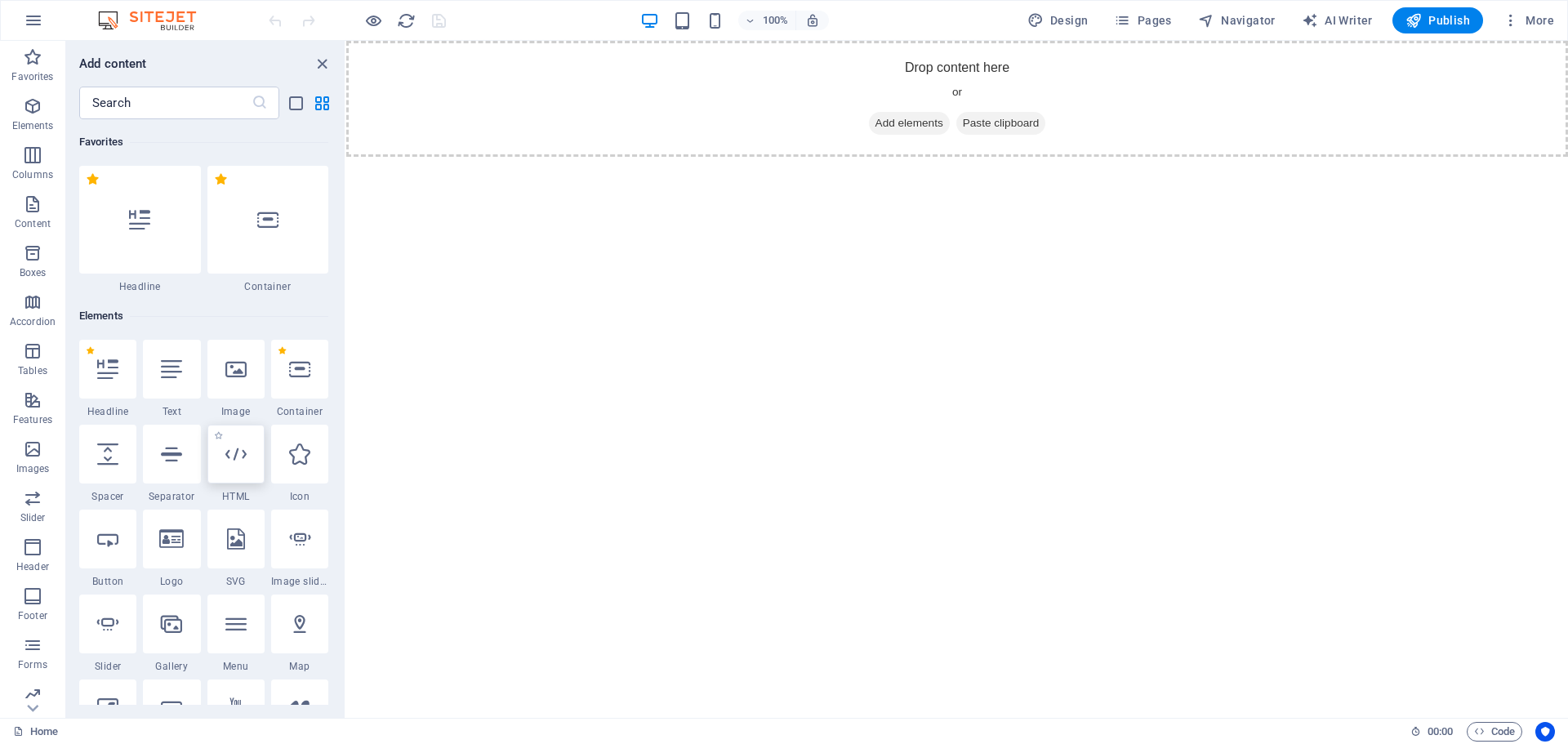
drag, startPoint x: 227, startPoint y: 469, endPoint x: 549, endPoint y: 360, distance: 339.9
click at [227, 469] on div at bounding box center [236, 454] width 58 height 58
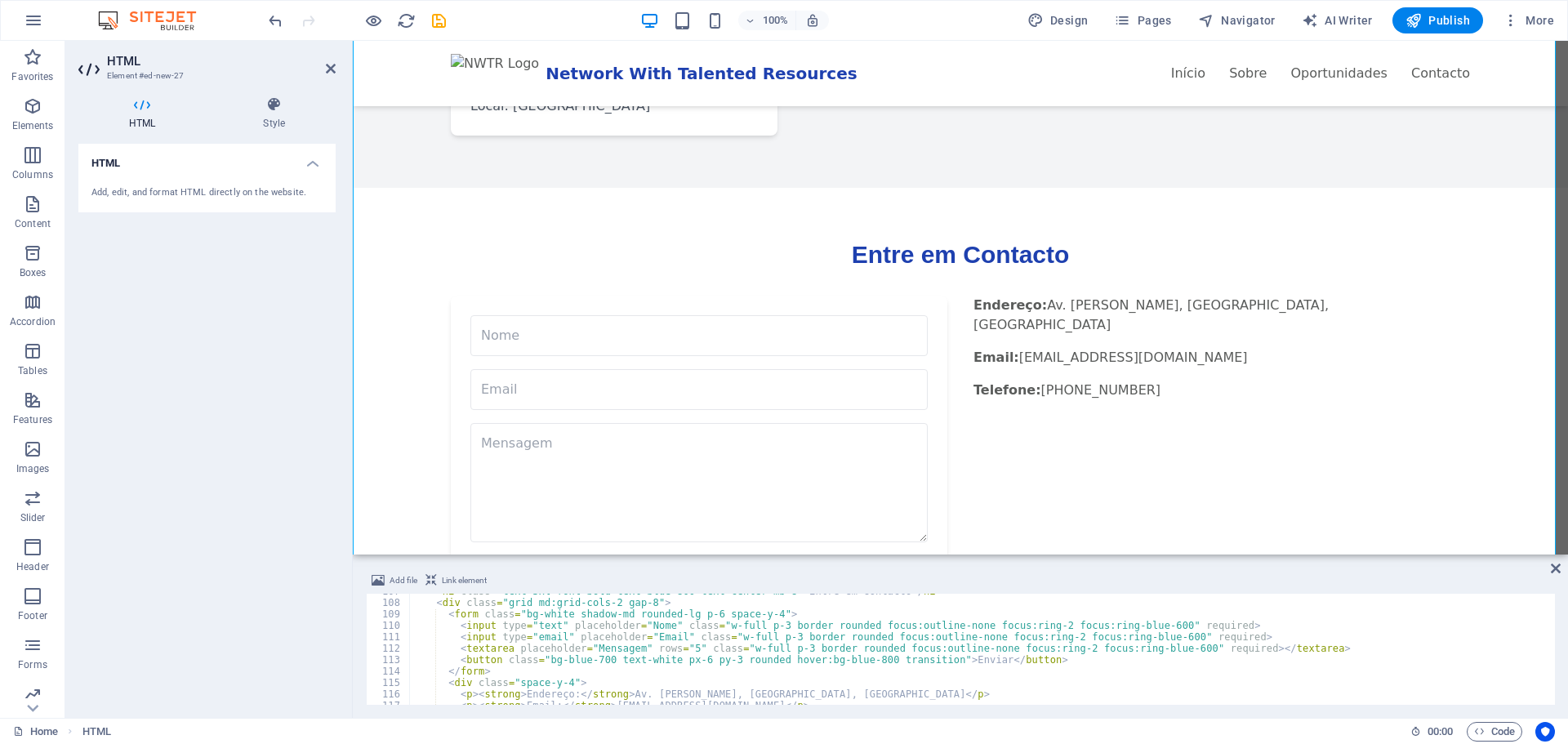
scroll to position [1269, 0]
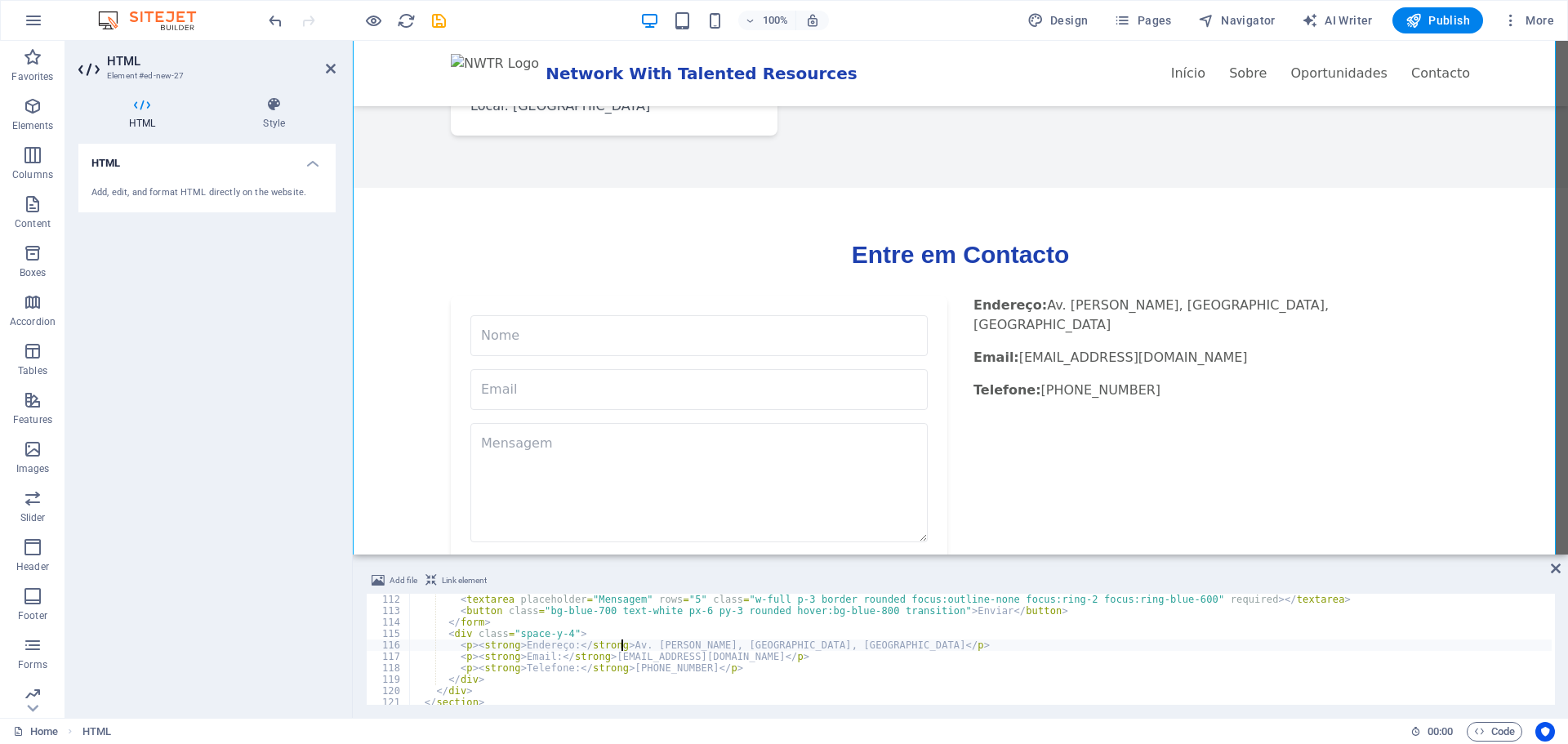
drag, startPoint x: 623, startPoint y: 643, endPoint x: 652, endPoint y: 643, distance: 29.0
click at [629, 643] on div "< textarea placeholder = "Mensagem" rows = "5" class = "w-full p-3 border round…" at bounding box center [1166, 660] width 1514 height 131
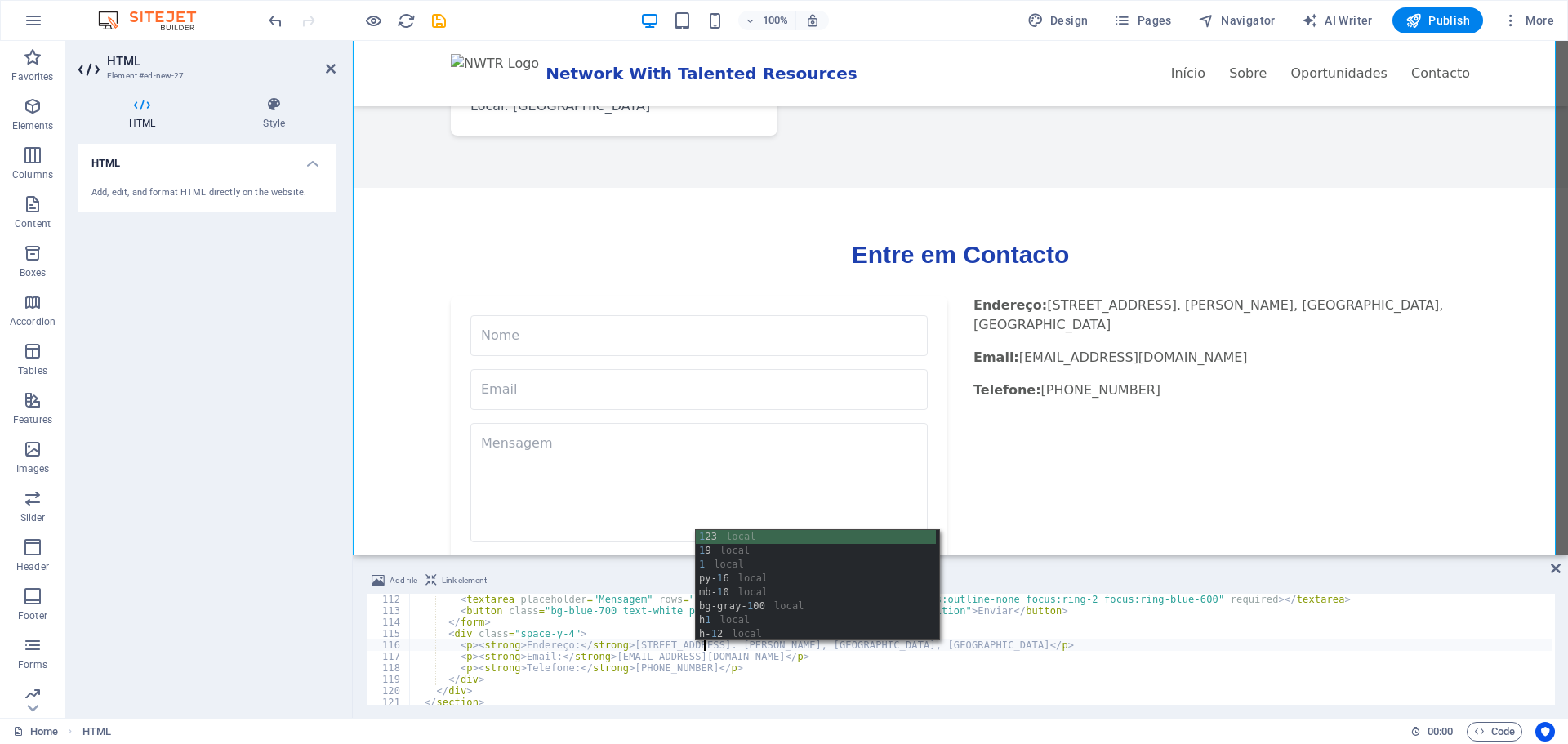
scroll to position [0, 25]
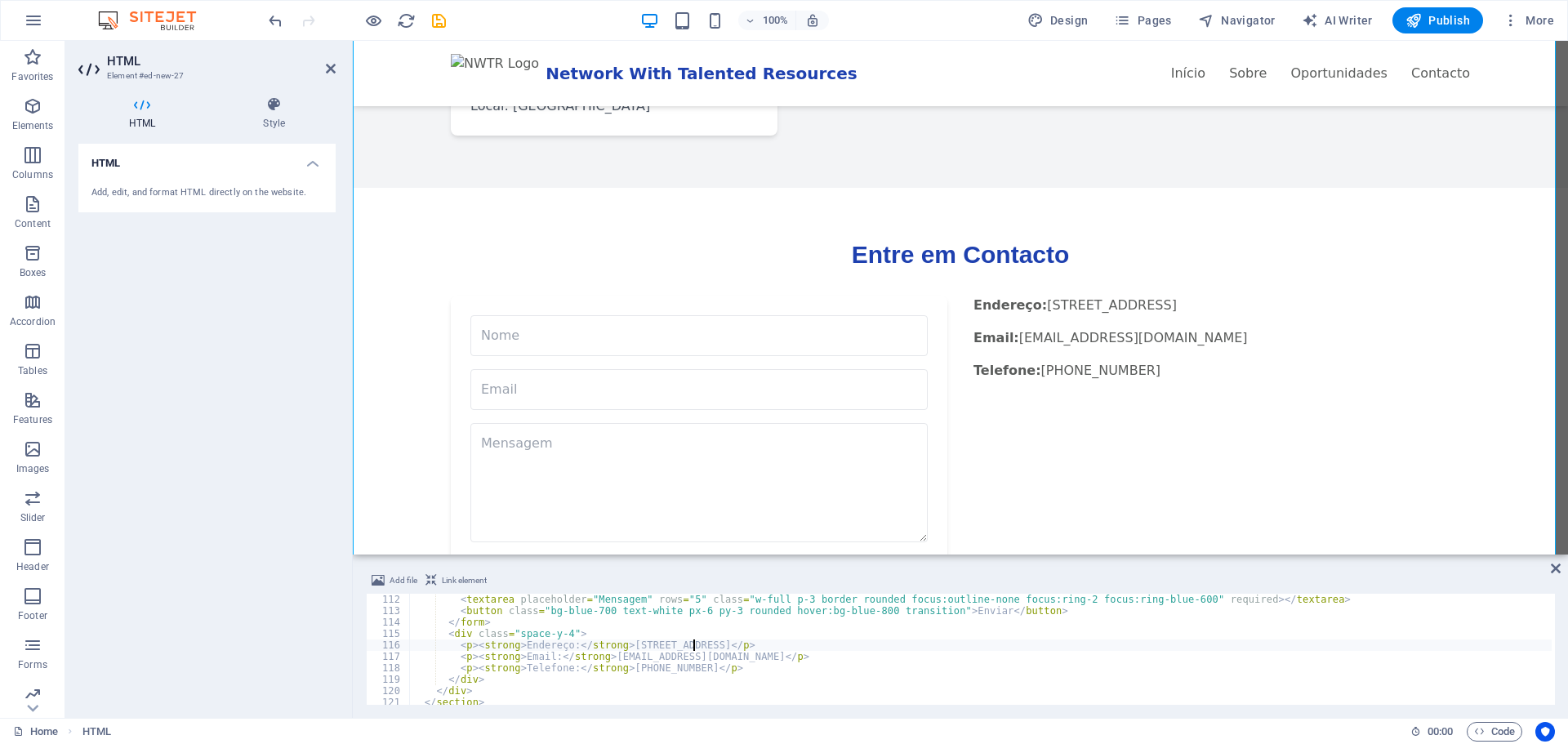
click at [692, 645] on div "< textarea placeholder = "Mensagem" rows = "5" class = "w-full p-3 border round…" at bounding box center [1166, 660] width 1514 height 131
click at [544, 656] on div "< textarea placeholder = "Mensagem" rows = "5" class = "w-full p-3 border round…" at bounding box center [1166, 660] width 1514 height 131
click at [543, 658] on div "< textarea placeholder = "Mensagem" rows = "5" class = "w-full p-3 border round…" at bounding box center [1166, 660] width 1514 height 131
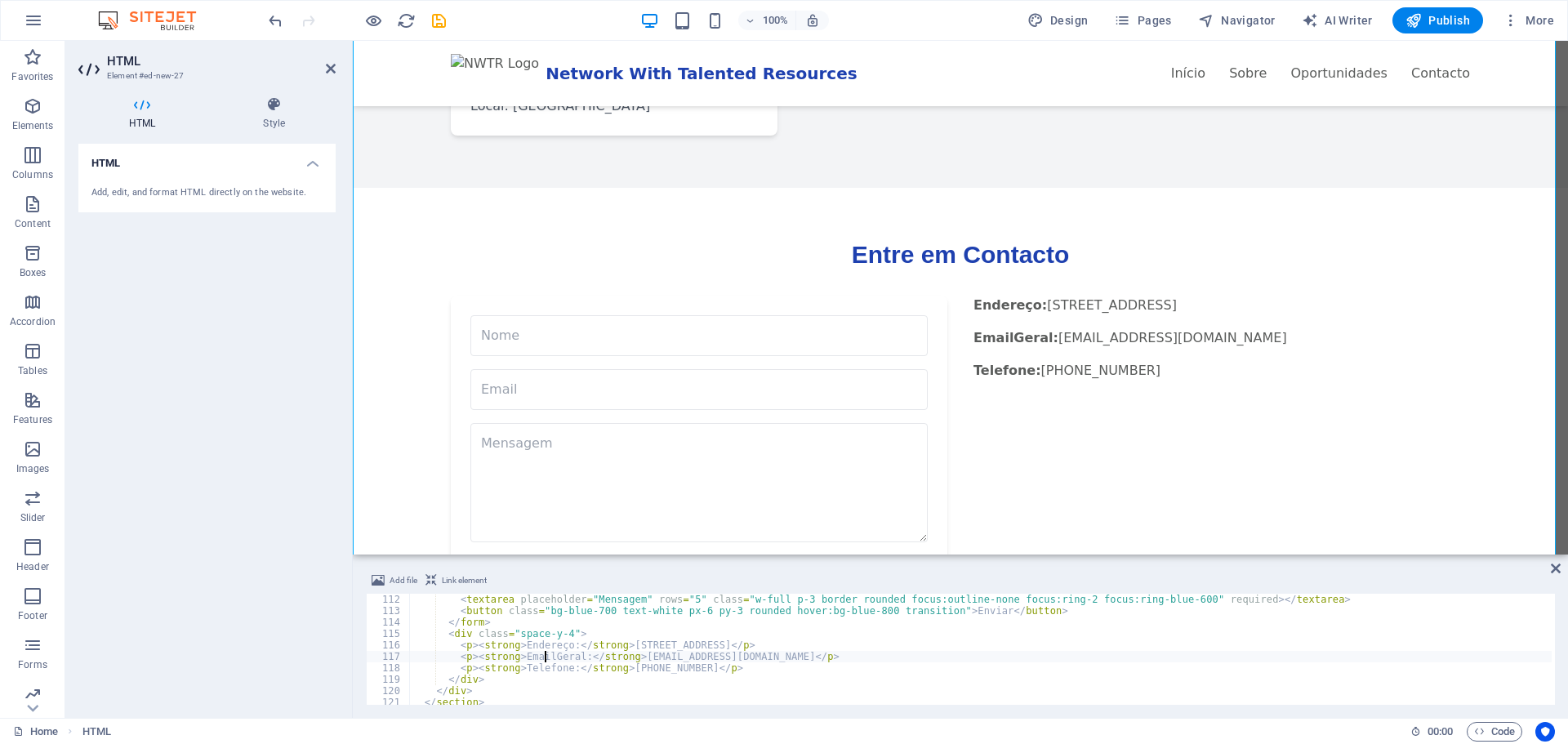
scroll to position [0, 12]
drag, startPoint x: 457, startPoint y: 657, endPoint x: 776, endPoint y: 657, distance: 319.0
click at [776, 657] on div "< textarea placeholder = "Mensagem" rows = "5" class = "w-full p-3 border round…" at bounding box center [1166, 660] width 1514 height 131
type textarea "<p><strong>Email Geral:</strong> [EMAIL_ADDRESS][DOMAIN_NAME]</p>"
click at [773, 657] on div "< textarea placeholder = "Mensagem" rows = "5" class = "w-full p-3 border round…" at bounding box center [980, 649] width 1142 height 111
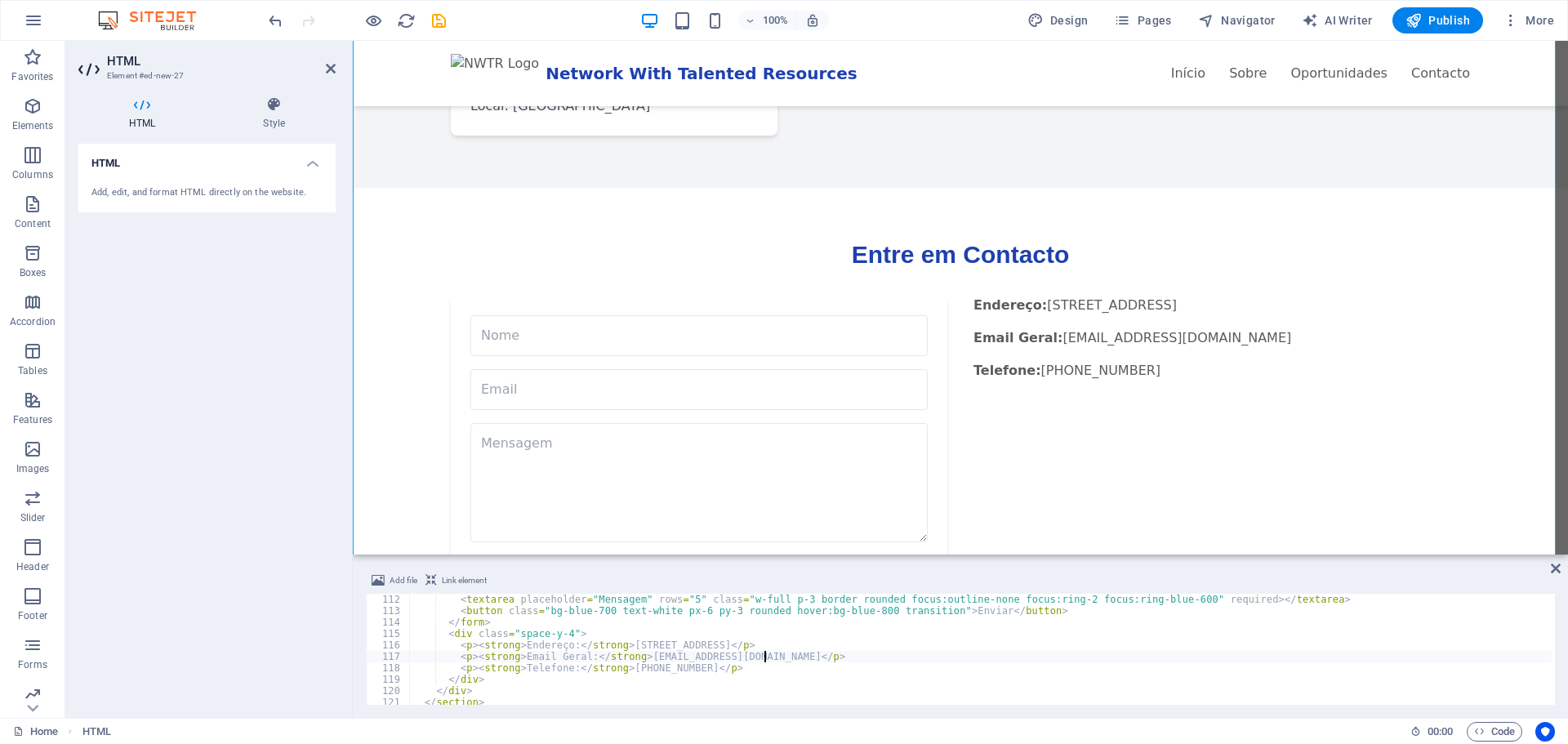
scroll to position [0, 3]
paste textarea "<p><strong>Email Geral:</strong> [EMAIL_ADDRESS][DOMAIN_NAME]</p>"
click at [575, 668] on div "< textarea placeholder = "Mensagem" rows = "5" class = "w-full p-3 border round…" at bounding box center [1166, 660] width 1514 height 131
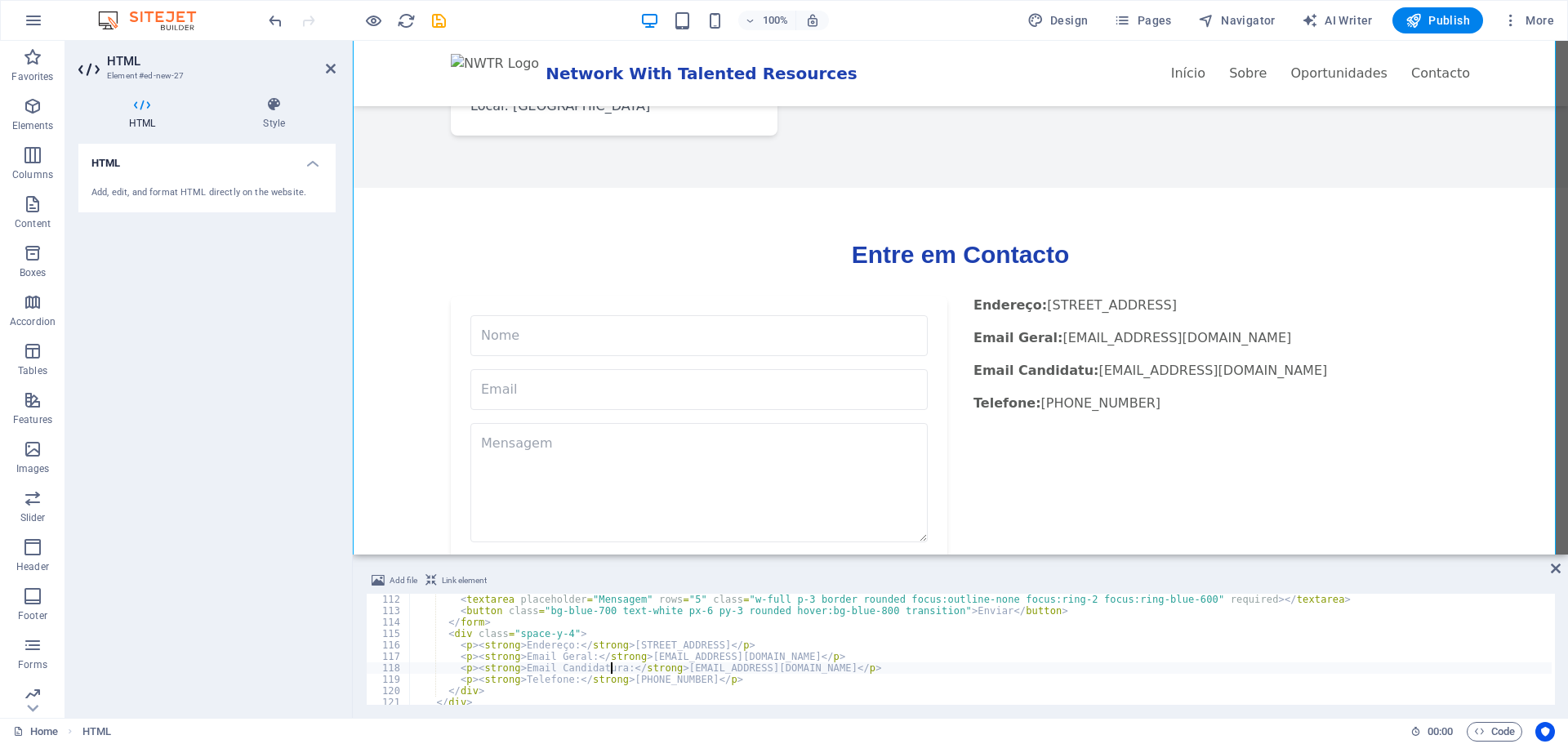
scroll to position [0, 16]
click at [719, 668] on div "< textarea placeholder = "Mensagem" rows = "5" class = "w-full p-3 border round…" at bounding box center [1166, 660] width 1514 height 131
click at [681, 656] on div "< textarea placeholder = "Mensagem" rows = "5" class = "w-full p-3 border round…" at bounding box center [1166, 660] width 1514 height 131
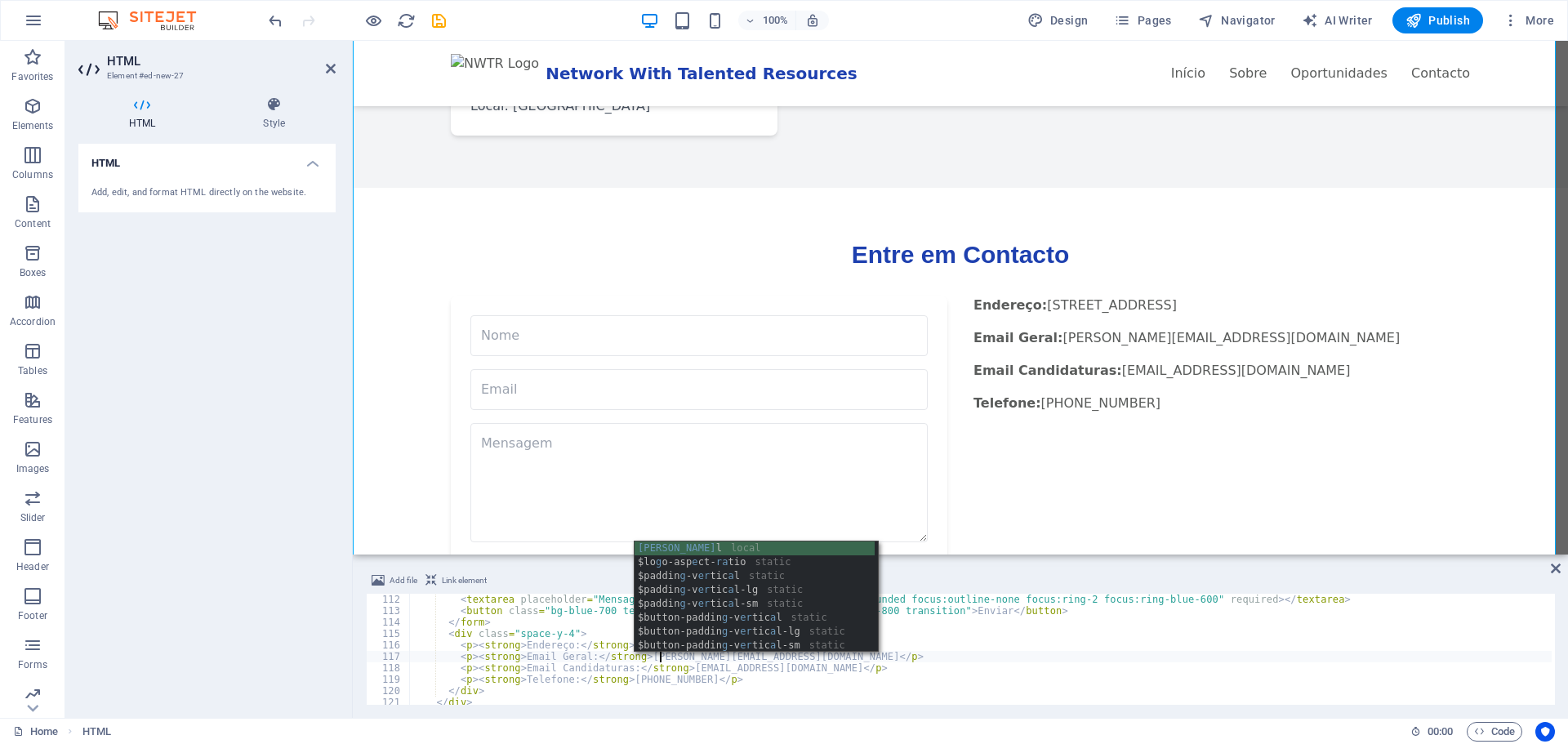
scroll to position [0, 20]
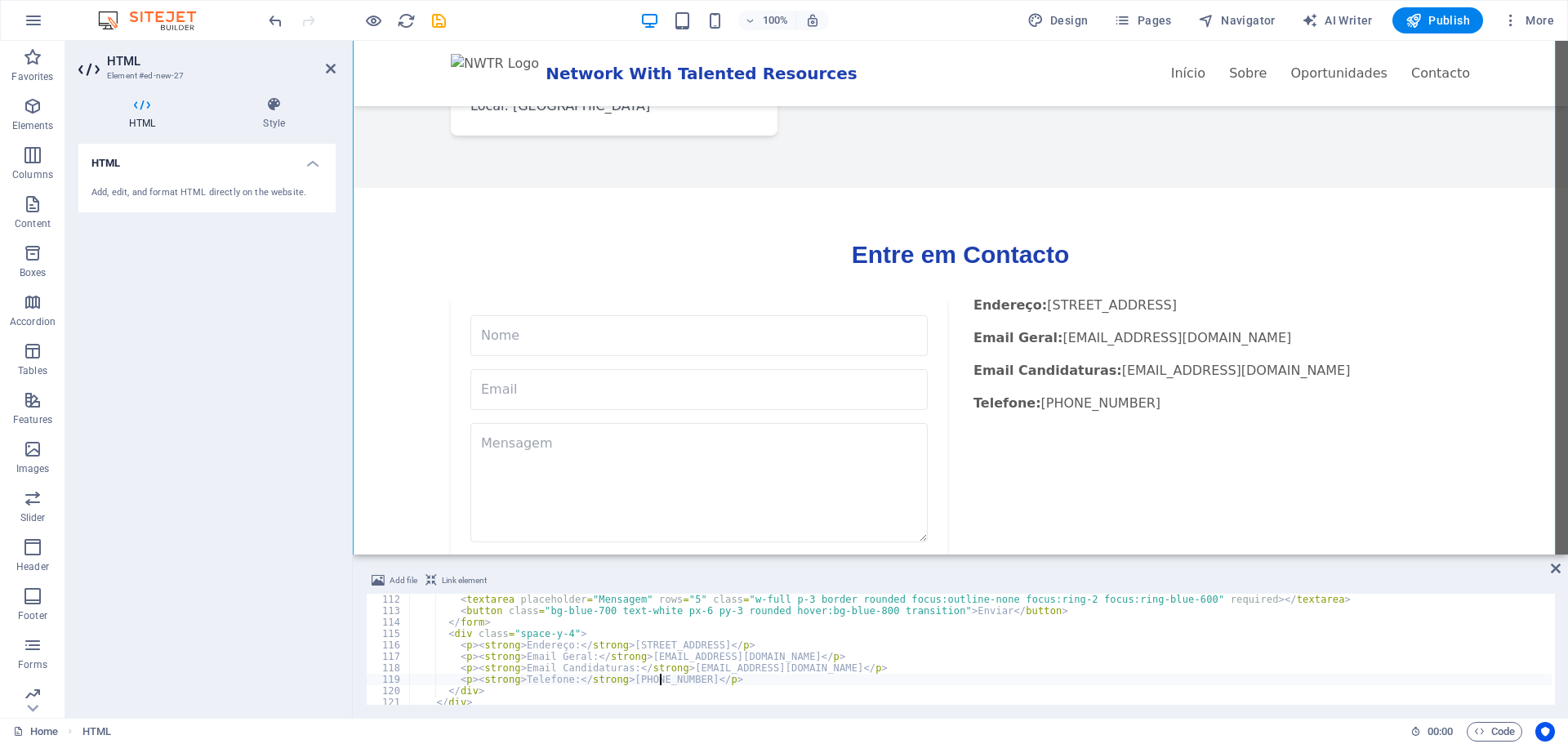
drag, startPoint x: 658, startPoint y: 678, endPoint x: 676, endPoint y: 686, distance: 19.7
click at [659, 678] on div "< textarea placeholder = "Mensagem" rows = "5" class = "w-full p-3 border round…" at bounding box center [1166, 660] width 1514 height 131
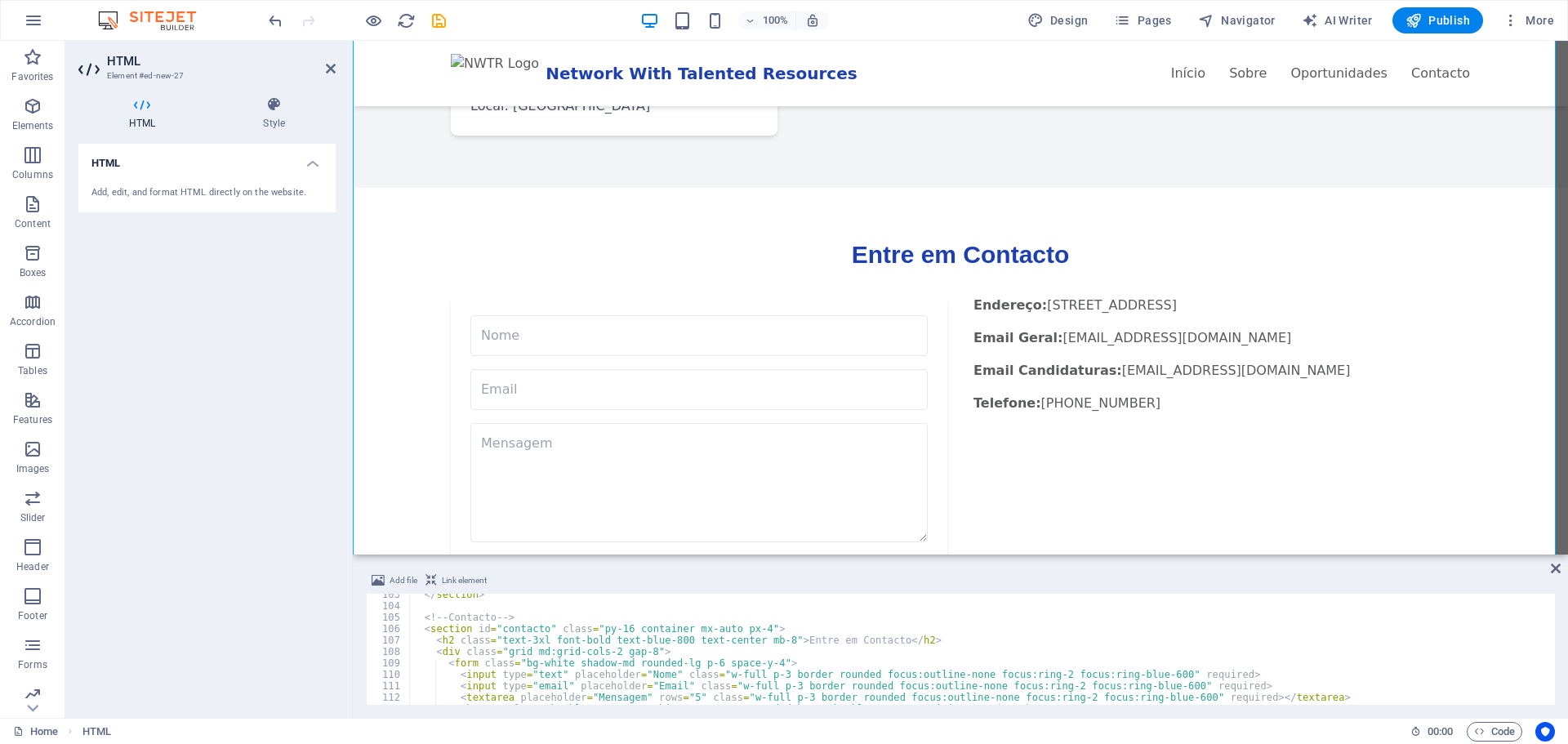
scroll to position [1221, 0]
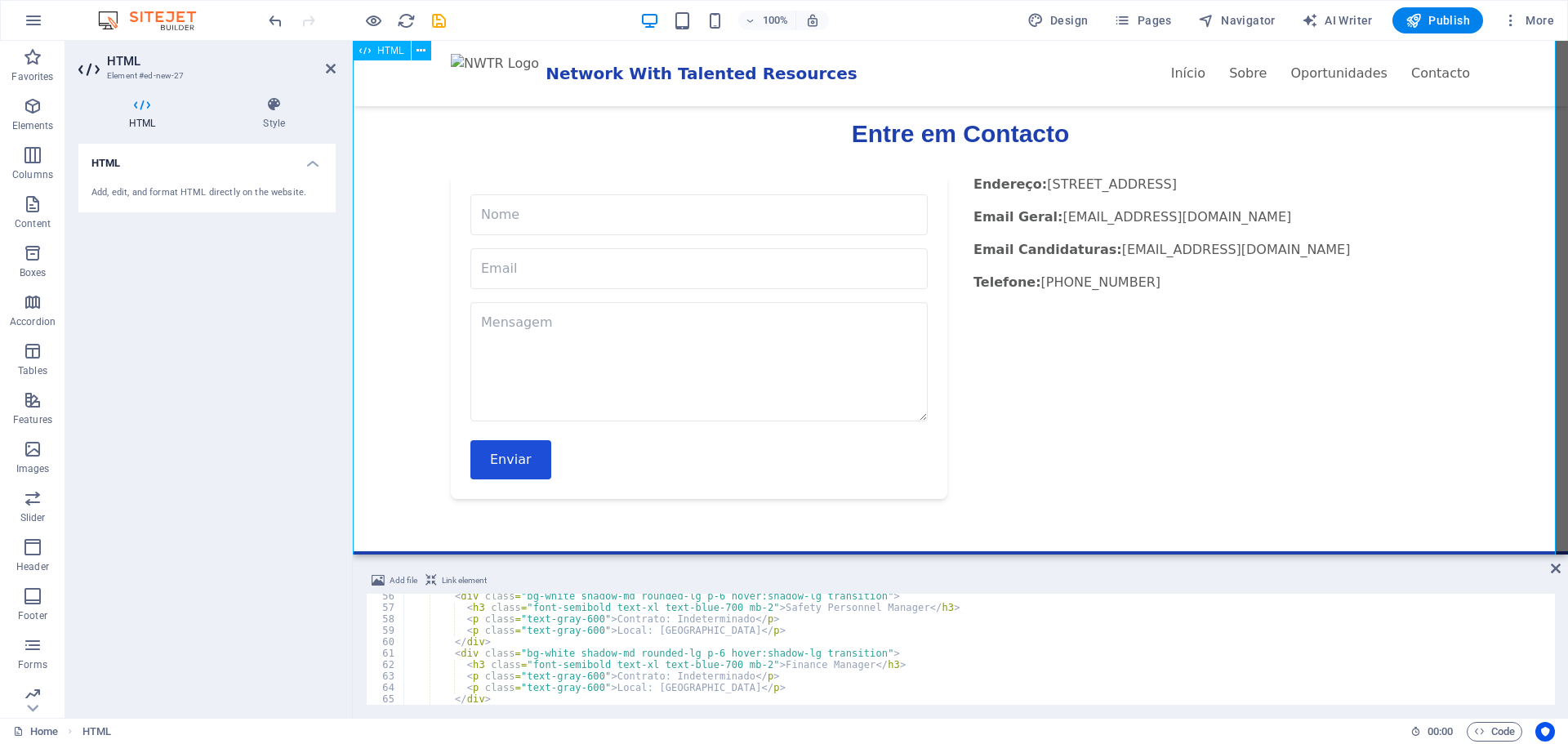
scroll to position [1280, 0]
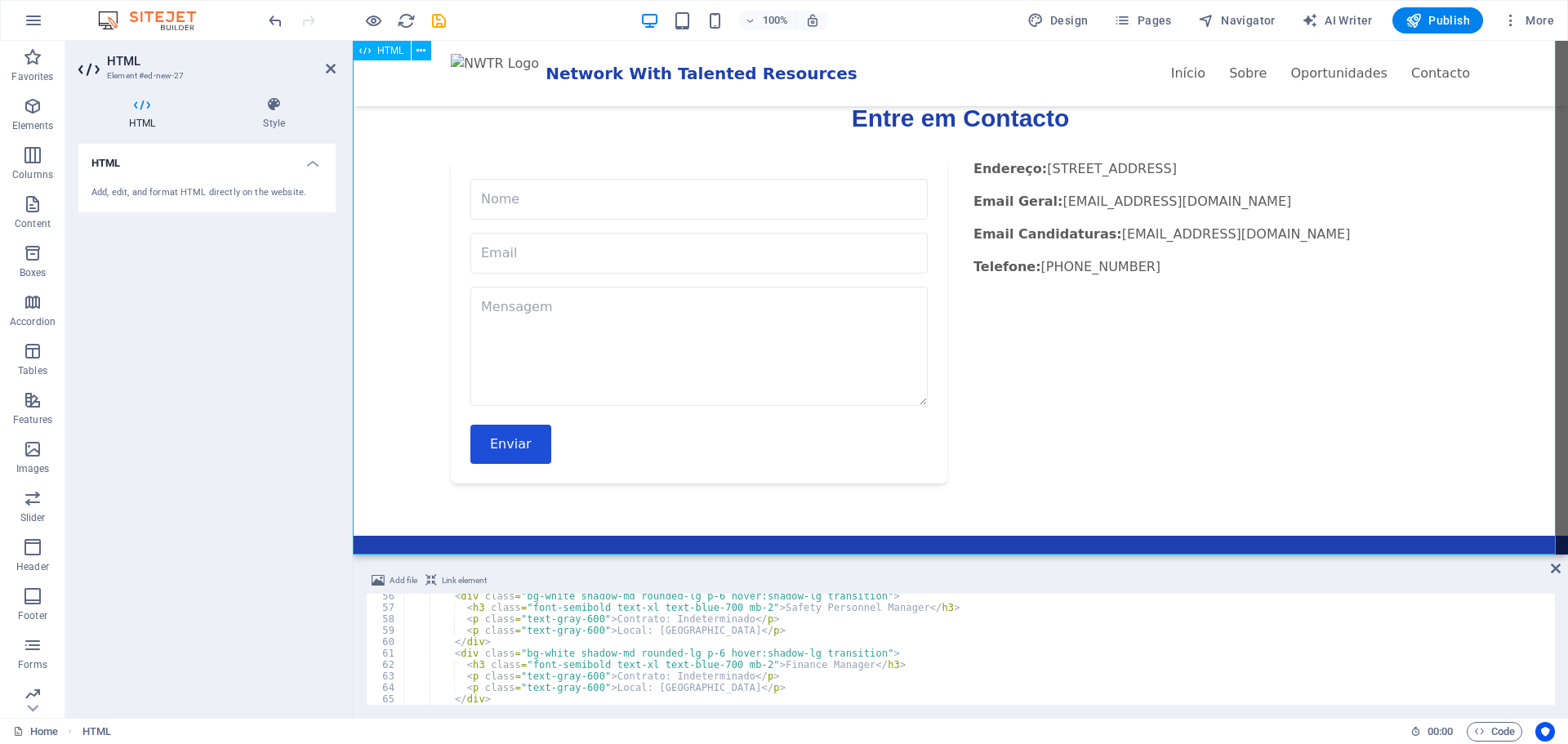
drag, startPoint x: 1278, startPoint y: 595, endPoint x: 927, endPoint y: 513, distance: 360.5
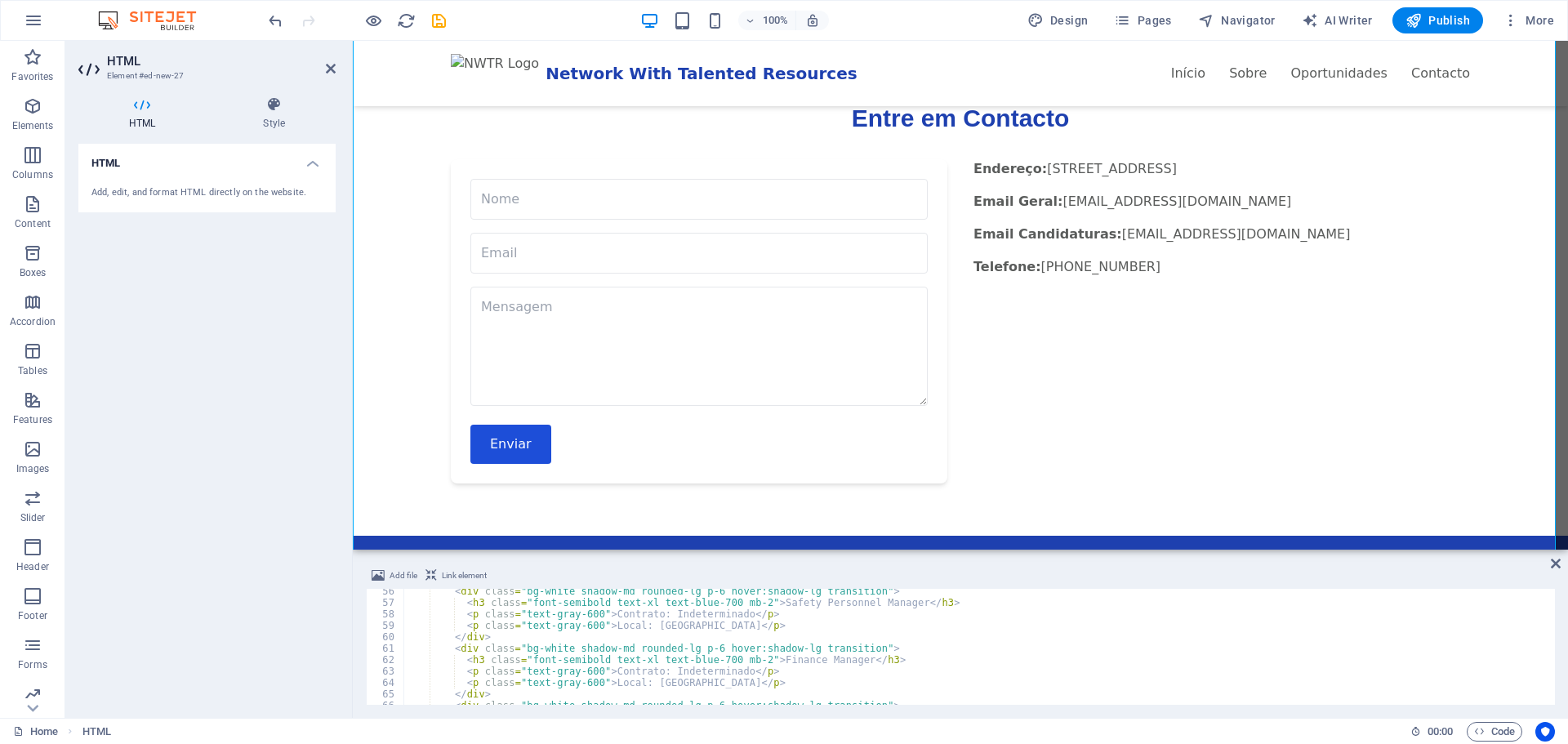
scroll to position [1278, 0]
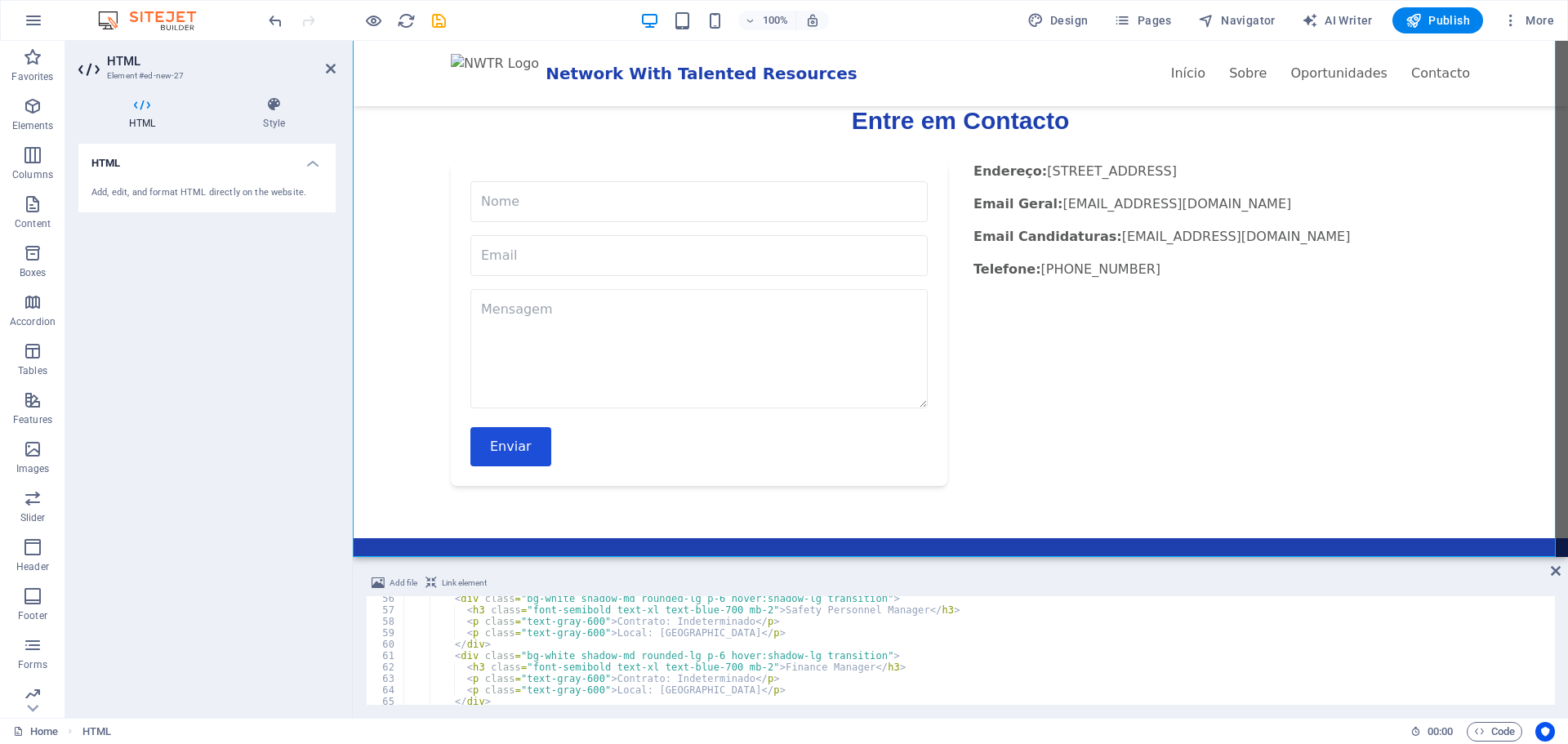
click at [950, 554] on div "Placeholder HTML" at bounding box center [960, 298] width 1215 height 516
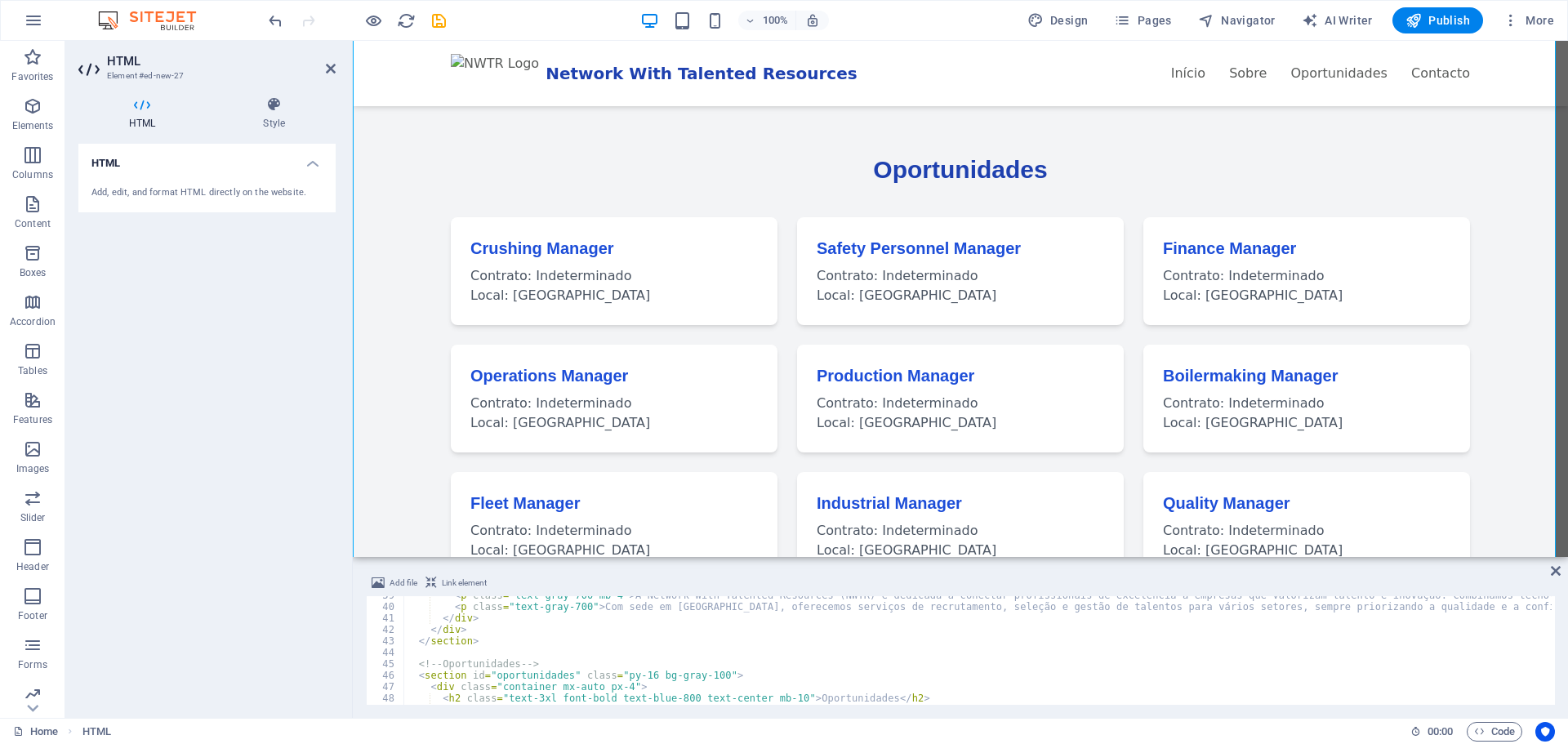
scroll to position [441, 0]
click at [619, 672] on div "< p class = "text-gray-700 mb-4" > A Network With Talented Resources (NWTR) é d…" at bounding box center [1161, 654] width 1514 height 128
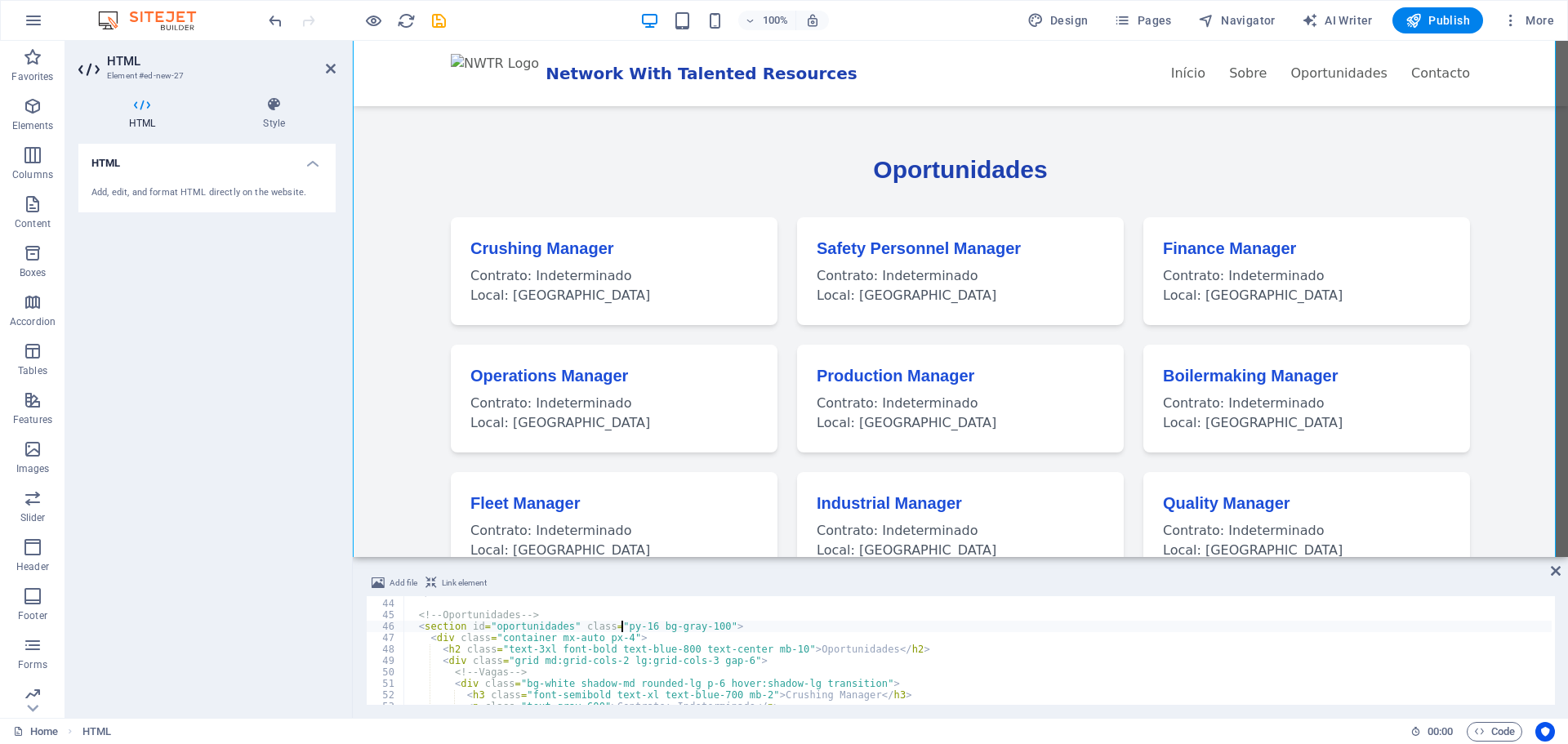
scroll to position [539, 0]
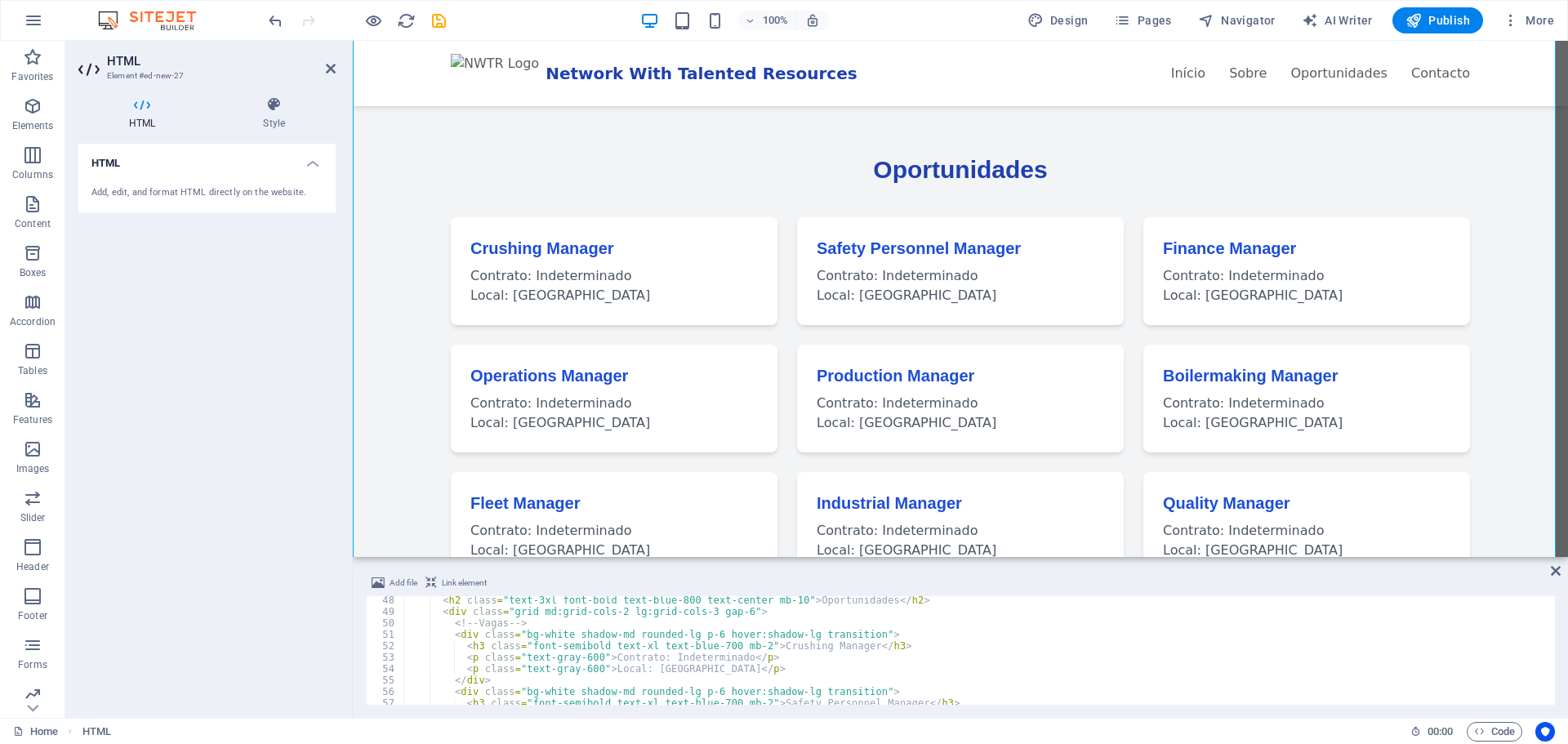
click at [629, 660] on div "< h2 class = "text-3xl font-bold text-blue-800 text-center mb-10" > Oportunidad…" at bounding box center [1161, 658] width 1514 height 128
click at [645, 658] on div "< h2 class = "text-3xl font-bold text-blue-800 text-center mb-10" > Oportunidad…" at bounding box center [1161, 658] width 1514 height 128
drag, startPoint x: 599, startPoint y: 657, endPoint x: 725, endPoint y: 654, distance: 126.0
click at [725, 654] on div "< h2 class = "text-3xl font-bold text-blue-800 text-center mb-10" > Oportunidad…" at bounding box center [1161, 658] width 1514 height 128
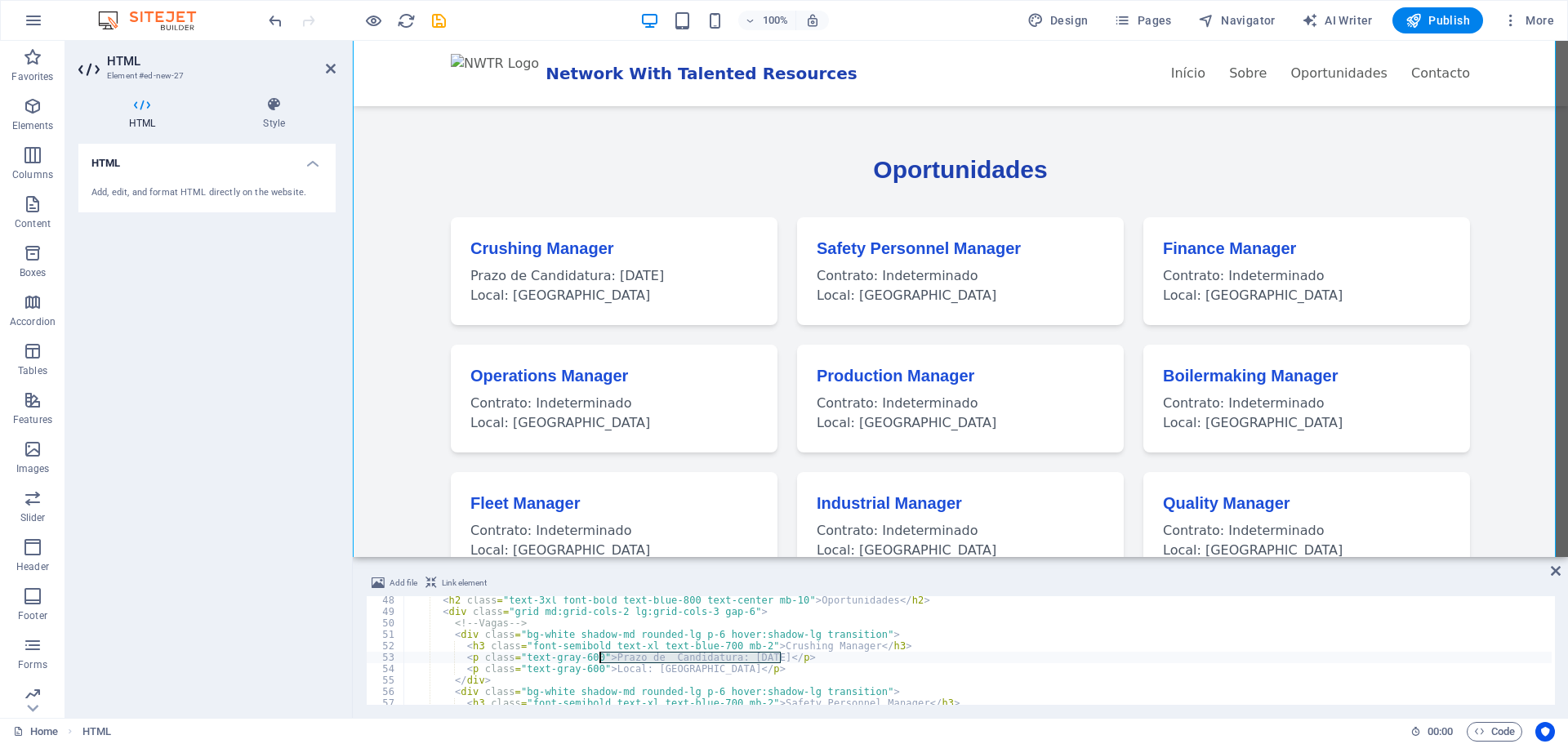
drag, startPoint x: 783, startPoint y: 660, endPoint x: 600, endPoint y: 657, distance: 183.0
click at [600, 657] on div "< h2 class = "text-3xl font-bold text-blue-800 text-center mb-10" > Oportunidad…" at bounding box center [1161, 658] width 1514 height 128
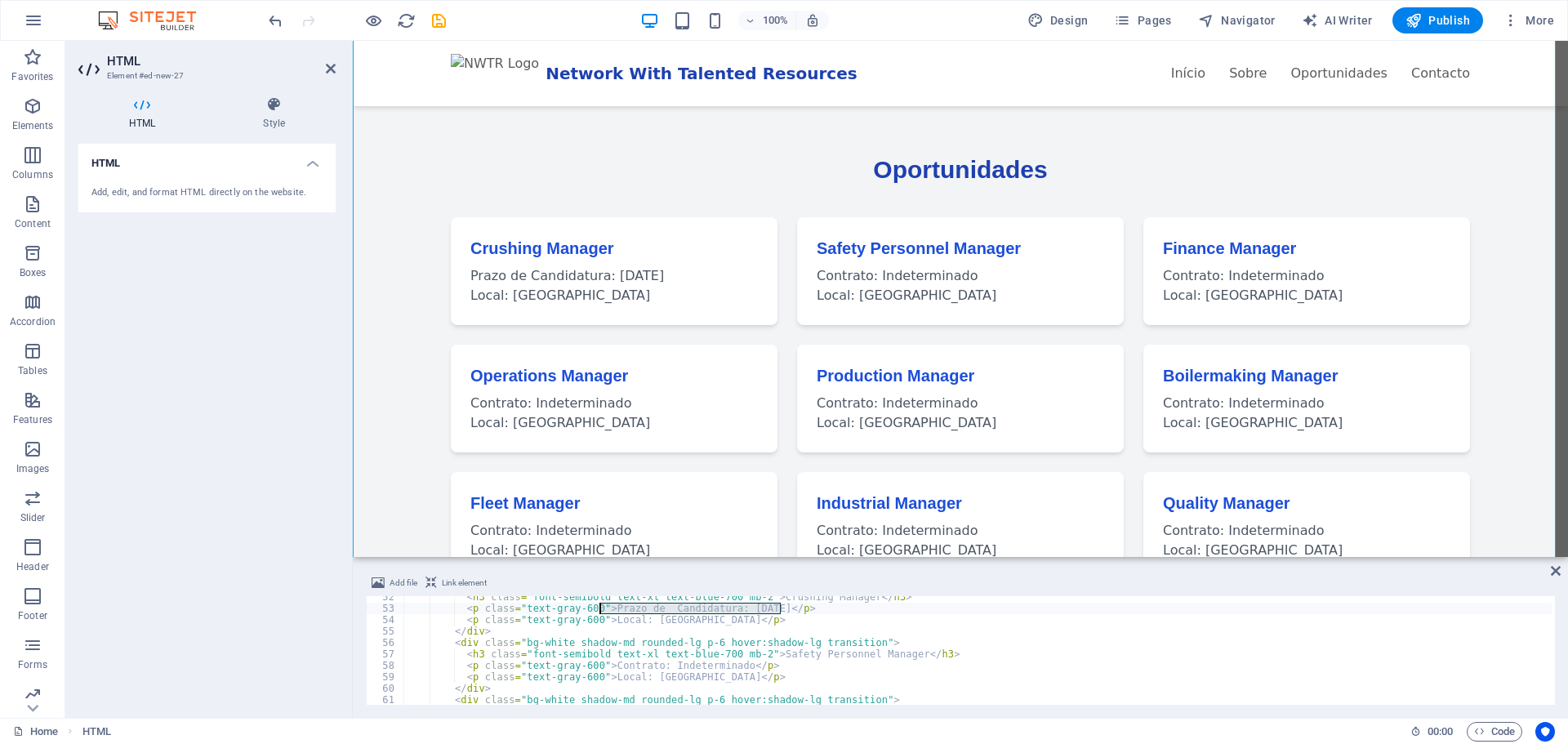
scroll to position [588, 0]
drag, startPoint x: 599, startPoint y: 668, endPoint x: 724, endPoint y: 665, distance: 125.0
click at [724, 665] on div "< h3 class = "font-semibold text-xl text-blue-700 mb-2" > Crushing Manager </ h…" at bounding box center [1161, 655] width 1514 height 128
paste textarea "Prazo de Candidatura: [DATE]"
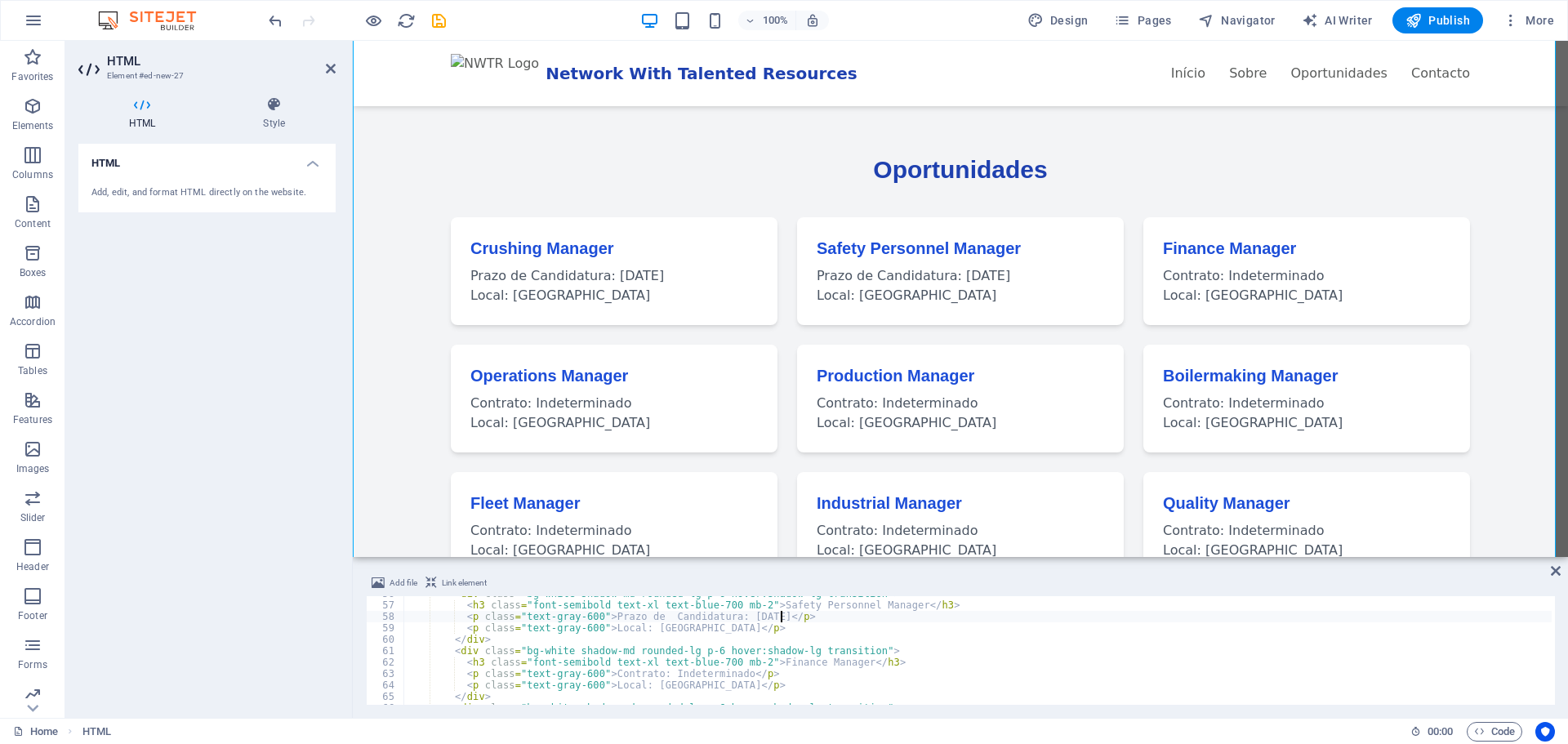
scroll to position [637, 0]
drag, startPoint x: 599, startPoint y: 674, endPoint x: 724, endPoint y: 678, distance: 125.1
click at [724, 678] on div "< div class = "bg-white shadow-md rounded-lg p-6 hover:shadow-lg transition" > …" at bounding box center [1161, 652] width 1514 height 128
paste textarea "Prazo de Candidatura: [DATE]"
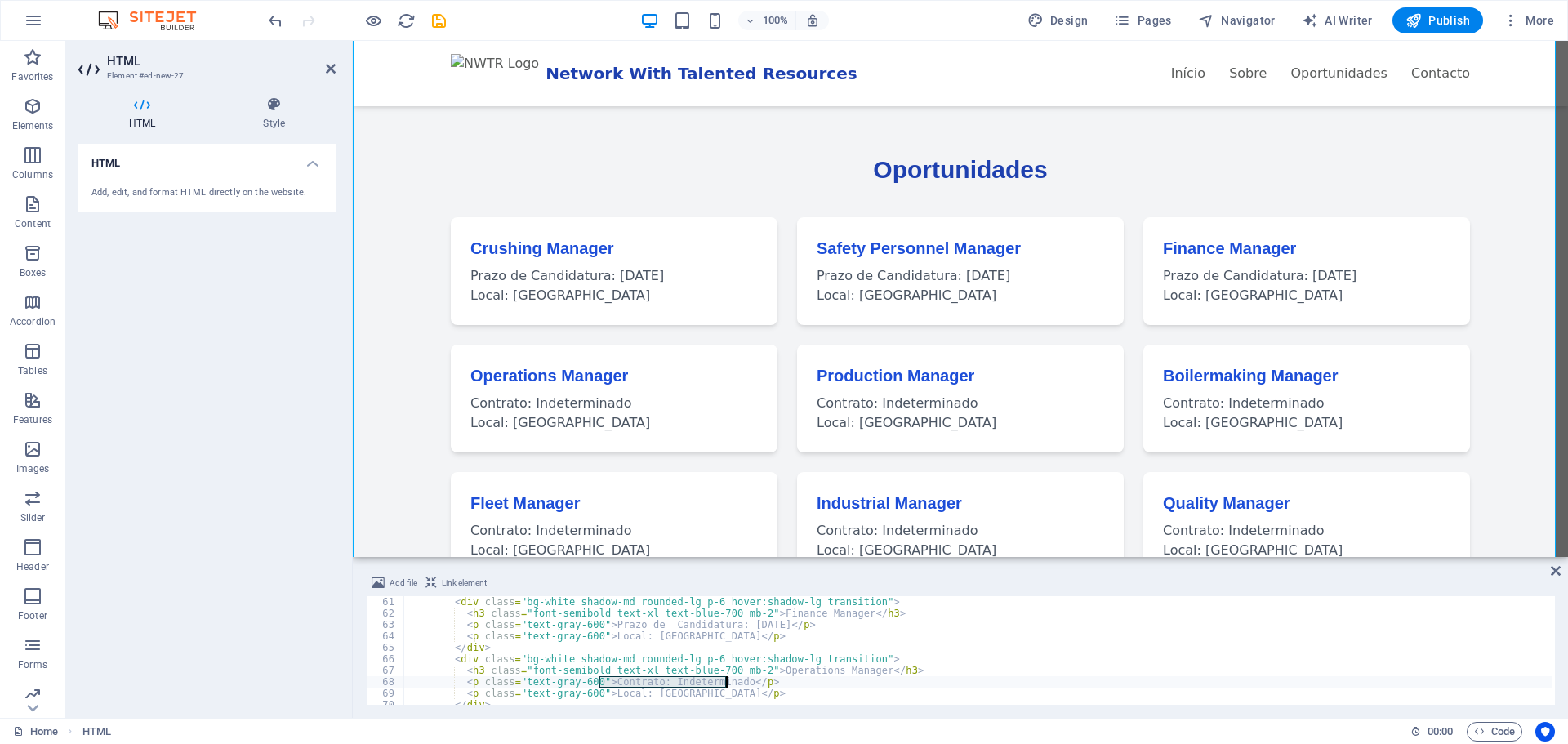
drag, startPoint x: 599, startPoint y: 682, endPoint x: 725, endPoint y: 679, distance: 126.0
click at [725, 679] on div "< div class = "bg-white shadow-md rounded-lg p-6 hover:shadow-lg transition" > …" at bounding box center [1161, 660] width 1514 height 128
paste textarea "Prazo de Candidatura: [DATE]"
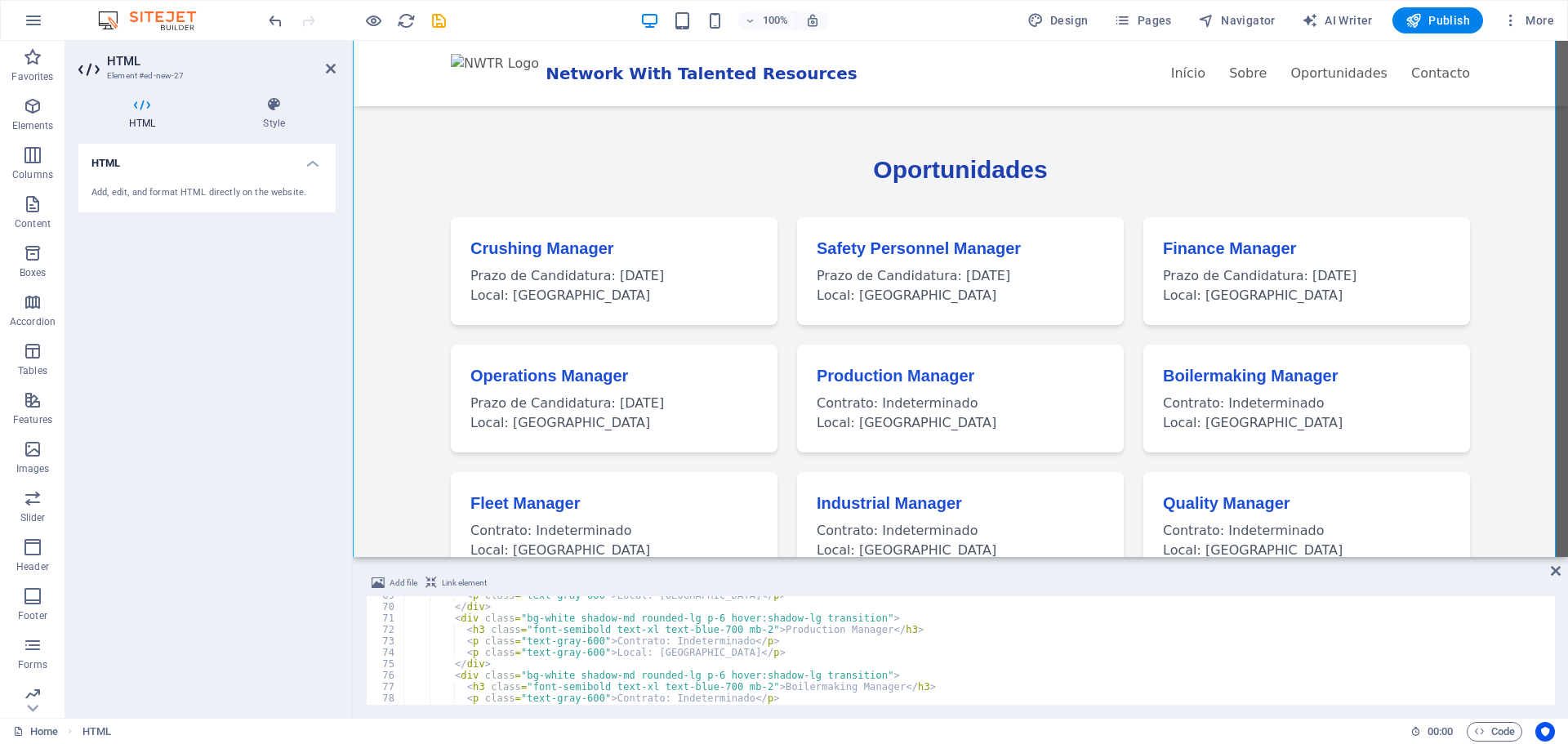
scroll to position [784, 0]
drag, startPoint x: 602, startPoint y: 643, endPoint x: 725, endPoint y: 640, distance: 123.0
click at [725, 640] on div "< p class = "text-gray-600" > Local: [GEOGRAPHIC_DATA] </ p > </ div > < div cl…" at bounding box center [1161, 654] width 1514 height 128
paste textarea "Prazo de Candidatura: [DATE]"
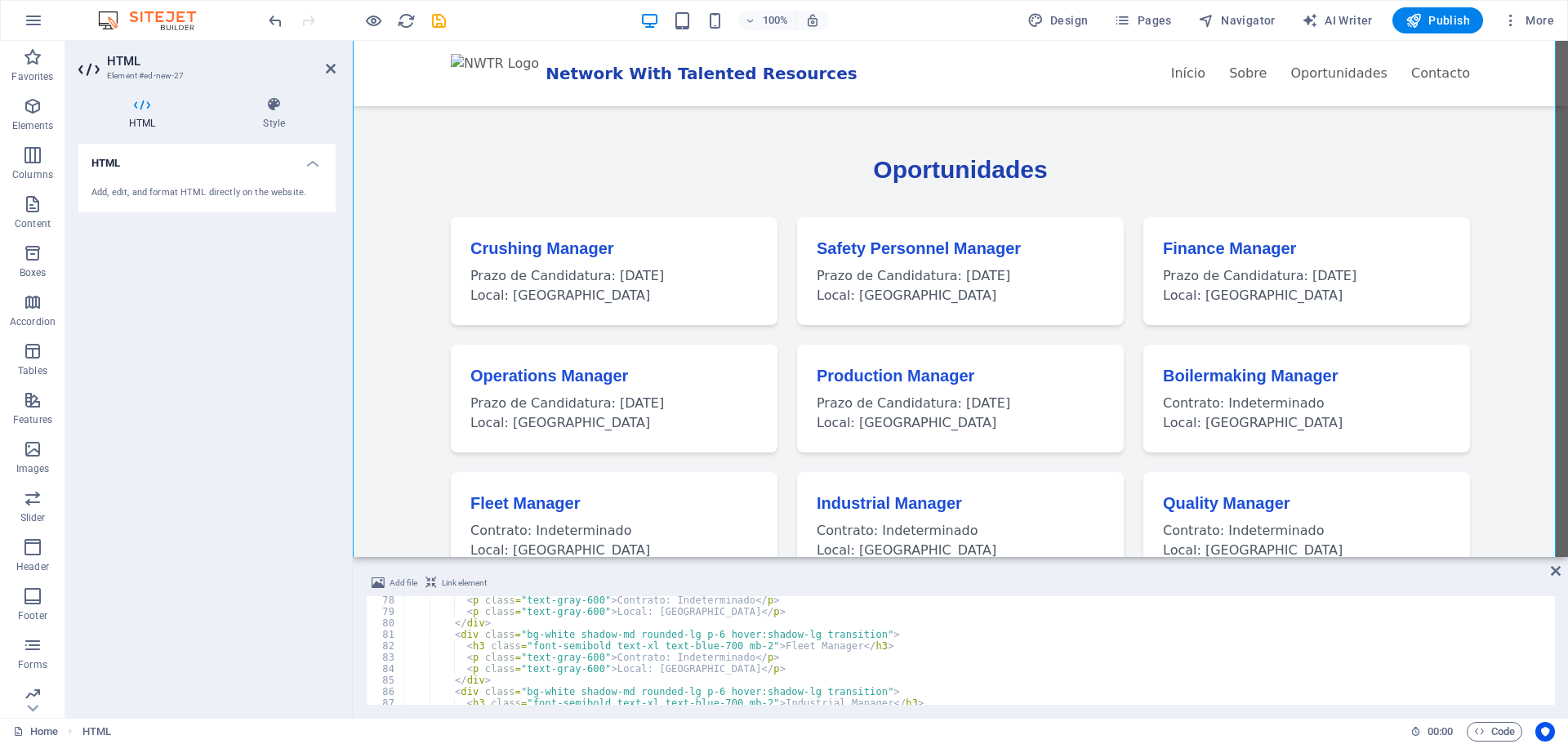
scroll to position [882, 0]
drag, startPoint x: 599, startPoint y: 658, endPoint x: 724, endPoint y: 656, distance: 125.0
click at [724, 656] on div "< p class = "text-gray-600" > Contrato: Indeterminado </ p > < p class = "text-…" at bounding box center [1161, 658] width 1514 height 128
paste textarea "Prazo de Candidatura: [DATE]"
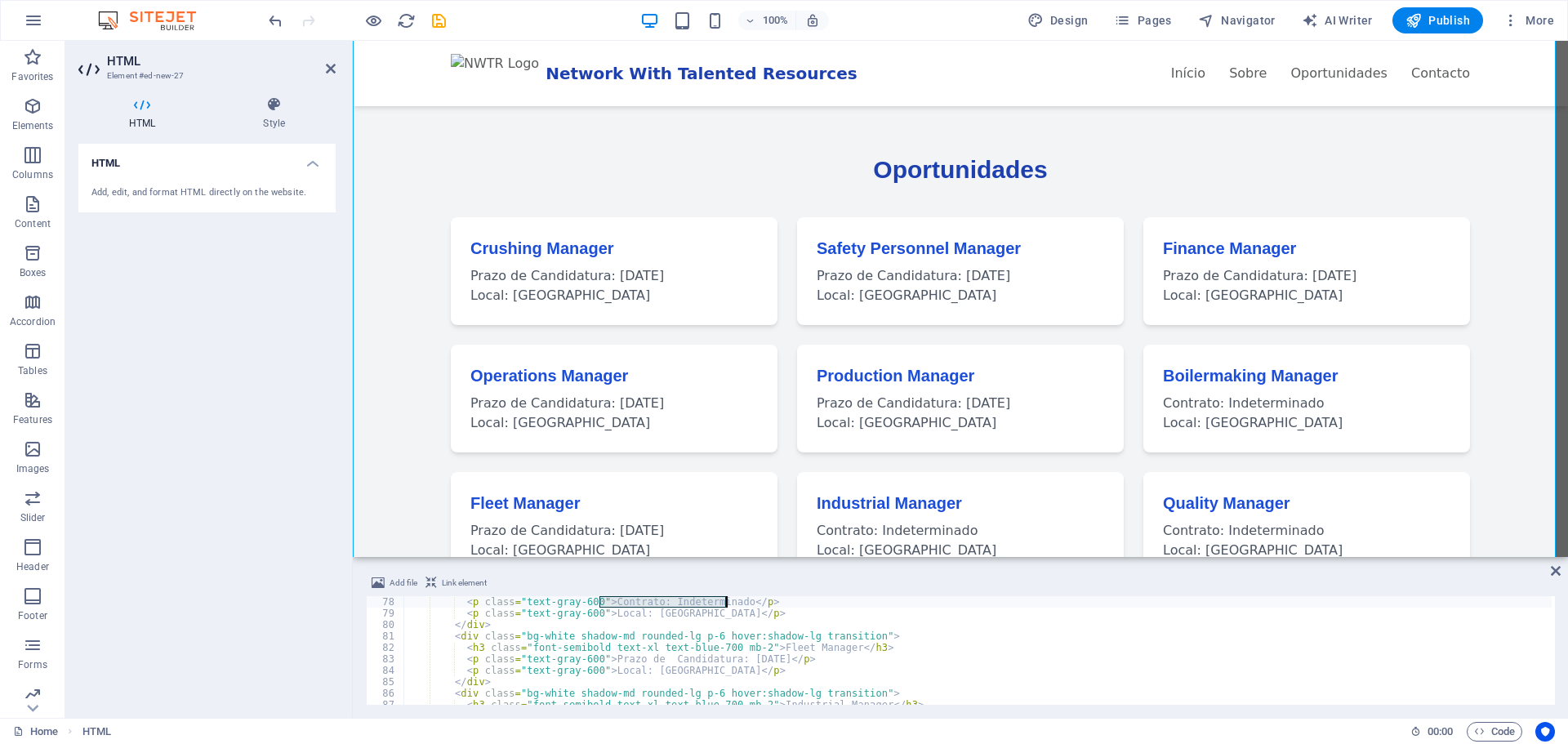
drag, startPoint x: 600, startPoint y: 598, endPoint x: 708, endPoint y: 601, distance: 108.0
click at [722, 602] on div "< p class = "text-gray-600" > Contrato: Indeterminado </ p > < p class = "text-…" at bounding box center [1161, 660] width 1514 height 128
drag, startPoint x: 707, startPoint y: 599, endPoint x: 599, endPoint y: 605, distance: 108.2
click at [622, 602] on div "< p class = "text-gray-600" > Contrato: Indeterminado </ p > < p class = "text-…" at bounding box center [977, 650] width 1148 height 109
drag, startPoint x: 599, startPoint y: 601, endPoint x: 725, endPoint y: 603, distance: 126.0
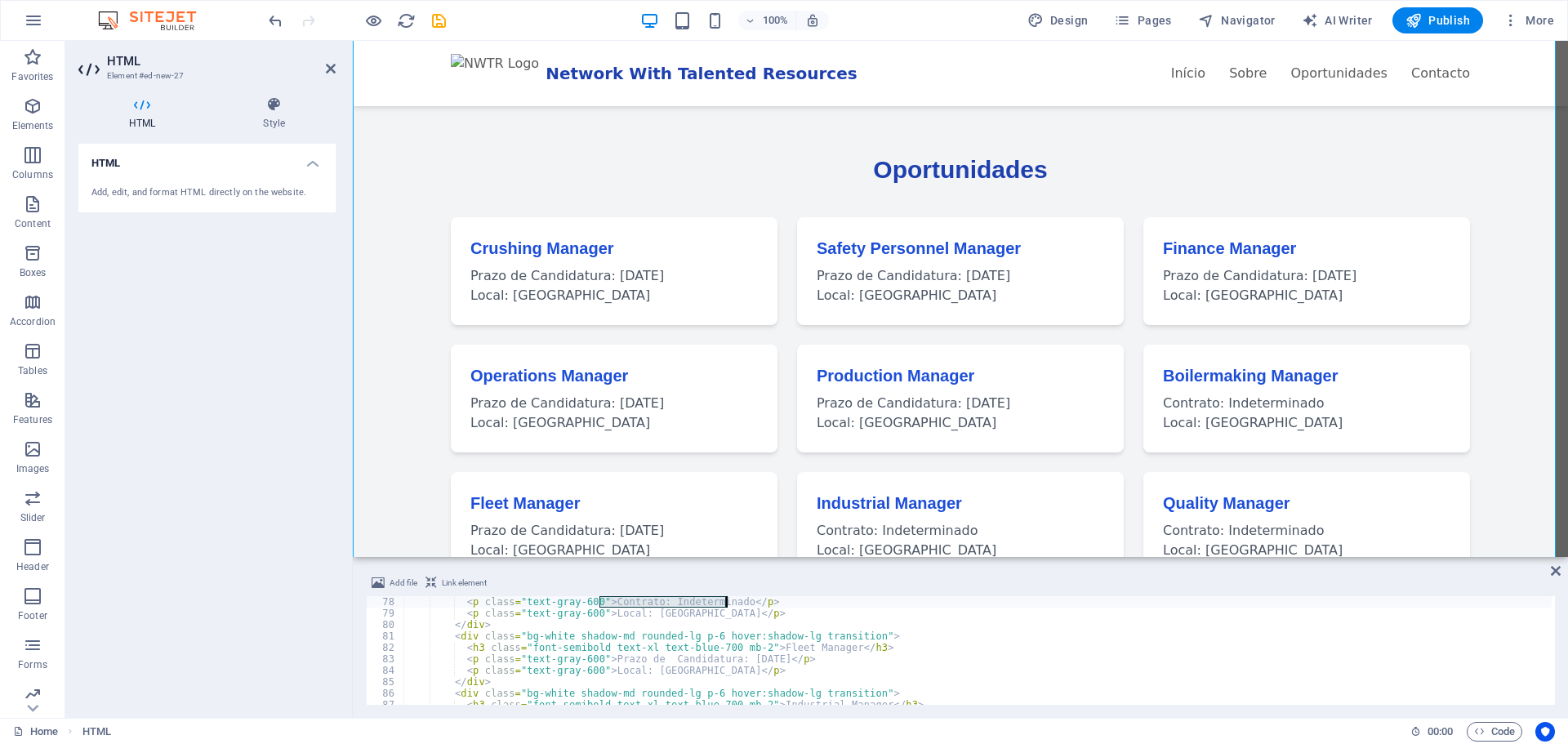
click at [725, 603] on div "< p class = "text-gray-600" > Contrato: Indeterminado </ p > < p class = "text-…" at bounding box center [1161, 660] width 1514 height 128
paste textarea "Prazo de Candidatura: [DATE]"
click at [605, 668] on div "< h3 class = "font-semibold text-xl text-blue-700 mb-2" > Fleet Manager </ h3 >…" at bounding box center [1161, 657] width 1514 height 128
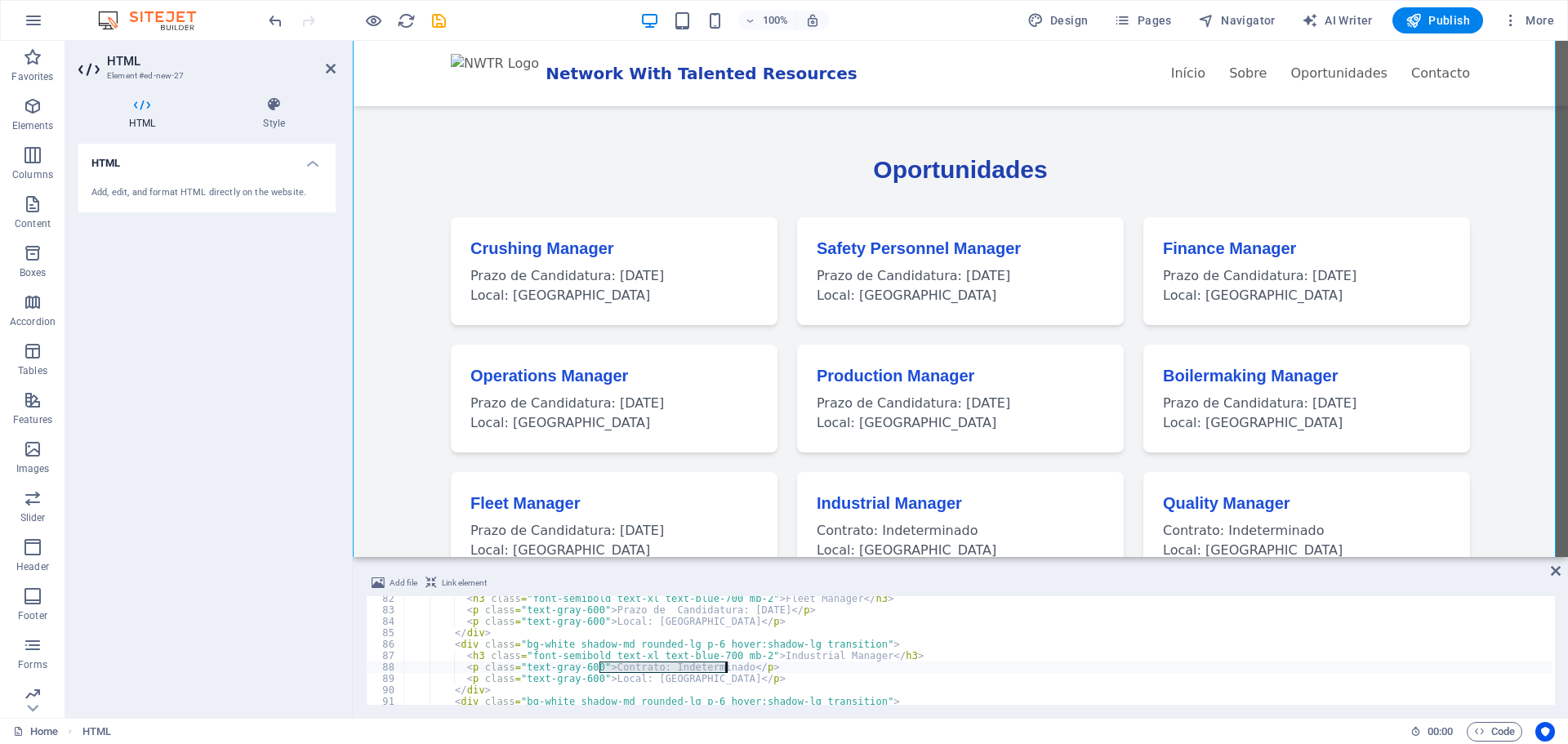
drag, startPoint x: 598, startPoint y: 668, endPoint x: 724, endPoint y: 665, distance: 126.0
click at [724, 665] on div "< h3 class = "font-semibold text-xl text-blue-700 mb-2" > Fleet Manager </ h3 >…" at bounding box center [1161, 657] width 1514 height 128
paste textarea "Prazo de Candidatura: [DATE]"
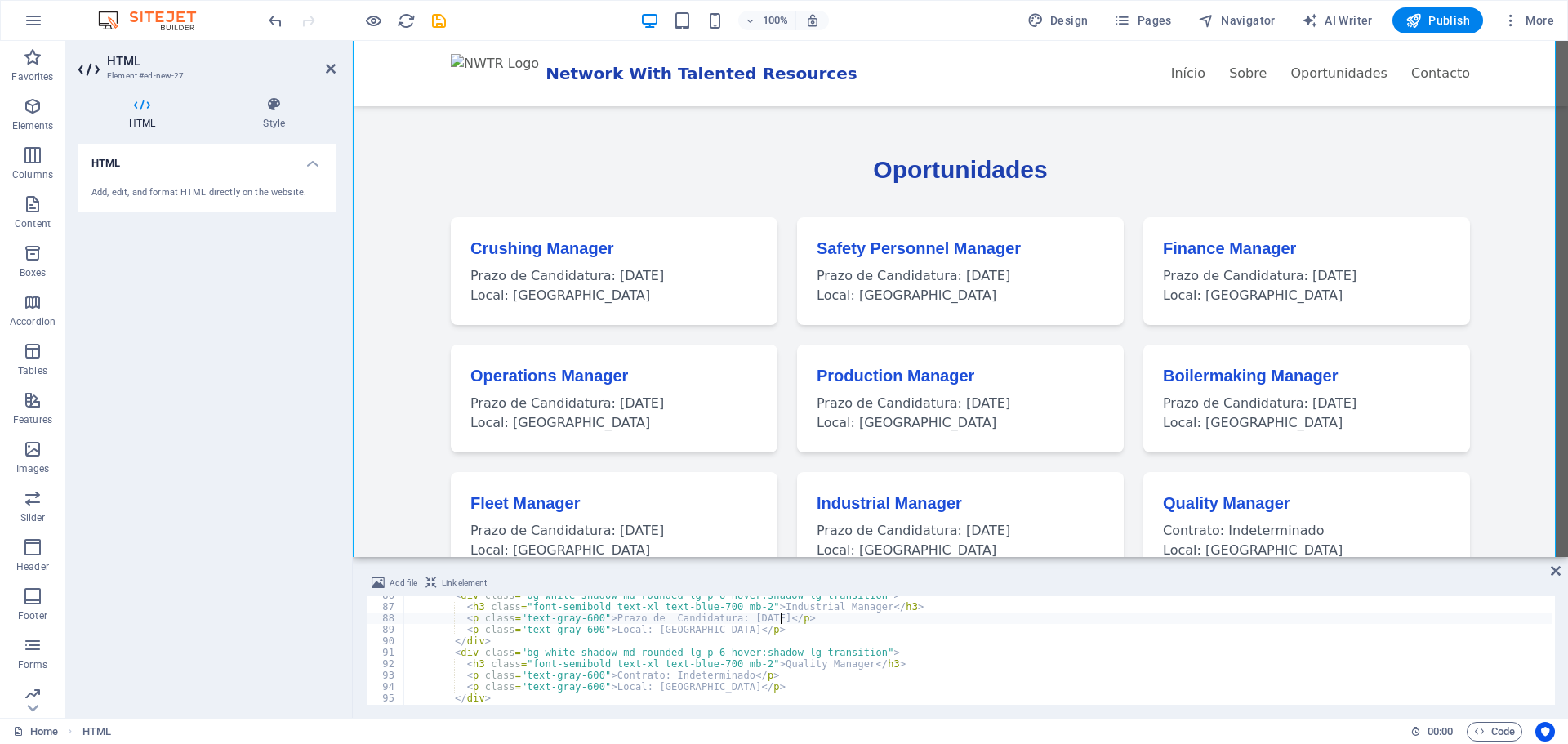
scroll to position [979, 0]
drag, startPoint x: 599, startPoint y: 676, endPoint x: 726, endPoint y: 679, distance: 127.0
click at [726, 679] on div "< div class = "bg-white shadow-md rounded-lg p-6 hover:shadow-lg transition" > …" at bounding box center [1161, 654] width 1514 height 128
paste textarea "Prazo de Candidatura: [DATE]"
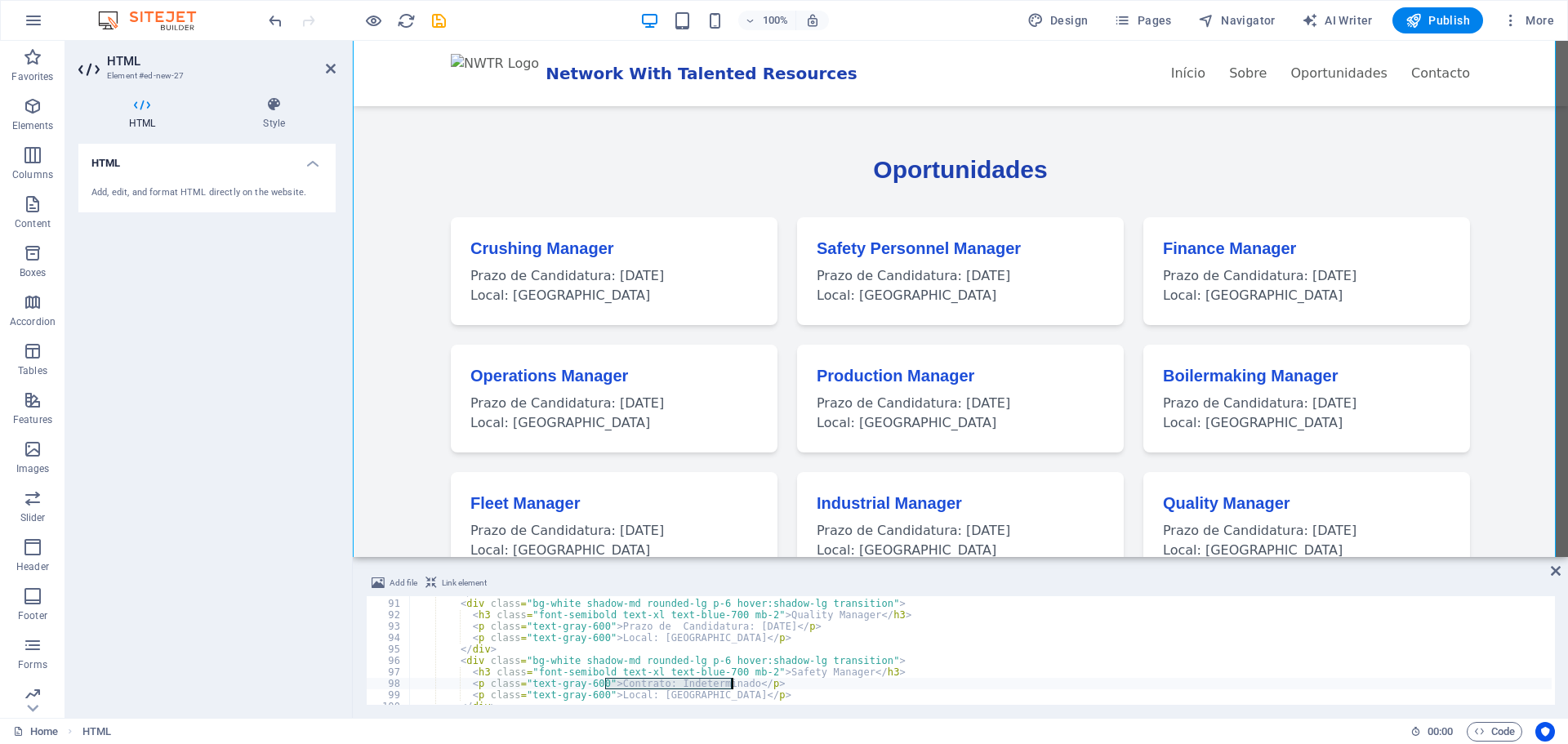
drag, startPoint x: 605, startPoint y: 685, endPoint x: 731, endPoint y: 686, distance: 126.0
click at [731, 686] on div "</ div > < div class = "bg-white shadow-md rounded-lg p-6 hover:shadow-lg trans…" at bounding box center [1166, 650] width 1514 height 128
paste textarea "Prazo de Candidatura: [DATE]"
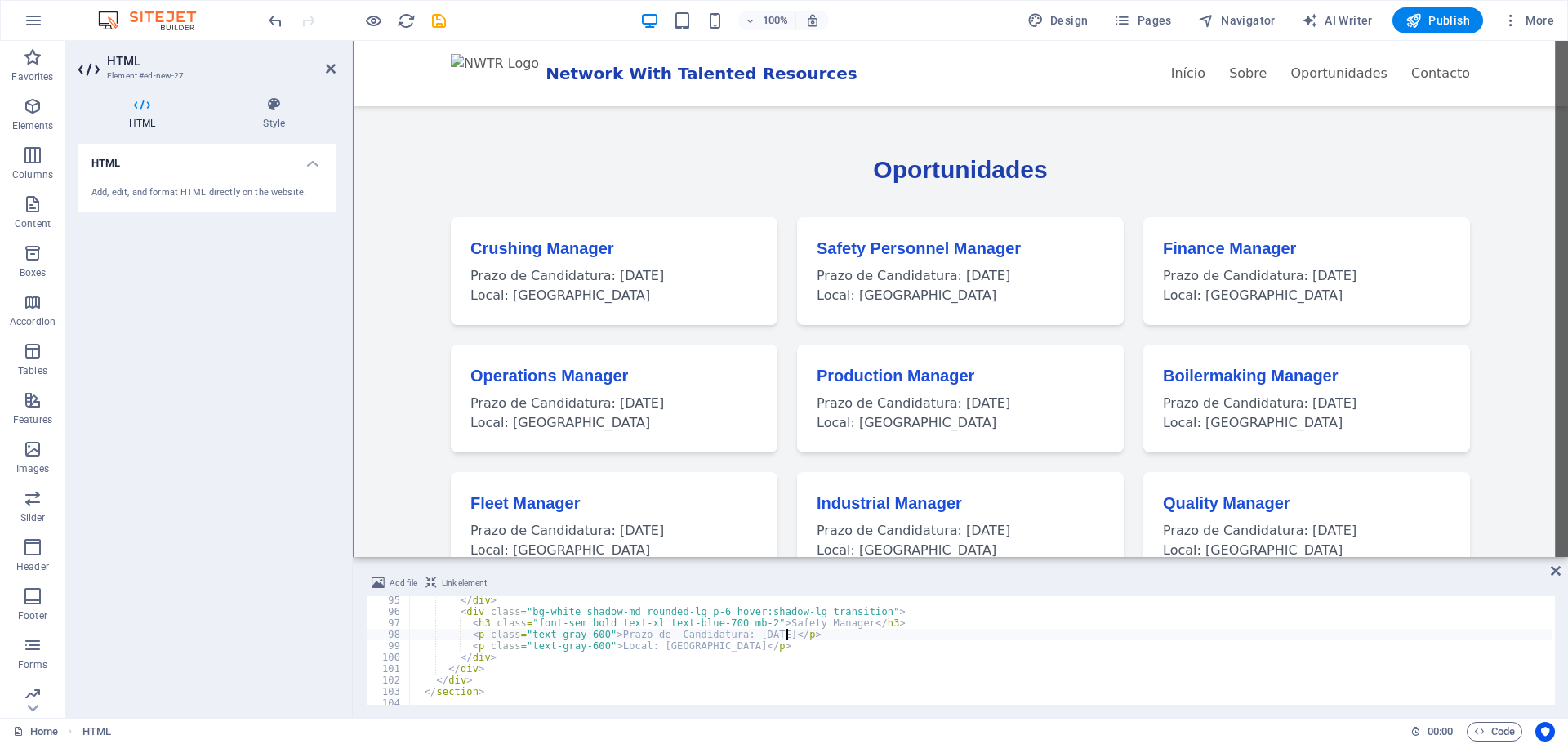
scroll to position [1077, 0]
drag, startPoint x: 643, startPoint y: 647, endPoint x: 728, endPoint y: 647, distance: 85.0
click at [728, 647] on div "</ div > < div class = "bg-white shadow-md rounded-lg p-6 hover:shadow-lg trans…" at bounding box center [1166, 658] width 1514 height 128
click at [628, 651] on div "</ div > < div class = "bg-white shadow-md rounded-lg p-6 hover:shadow-lg trans…" at bounding box center [1166, 658] width 1514 height 128
click at [646, 646] on div "</ div > < div class = "bg-white shadow-md rounded-lg p-6 hover:shadow-lg trans…" at bounding box center [1166, 658] width 1514 height 128
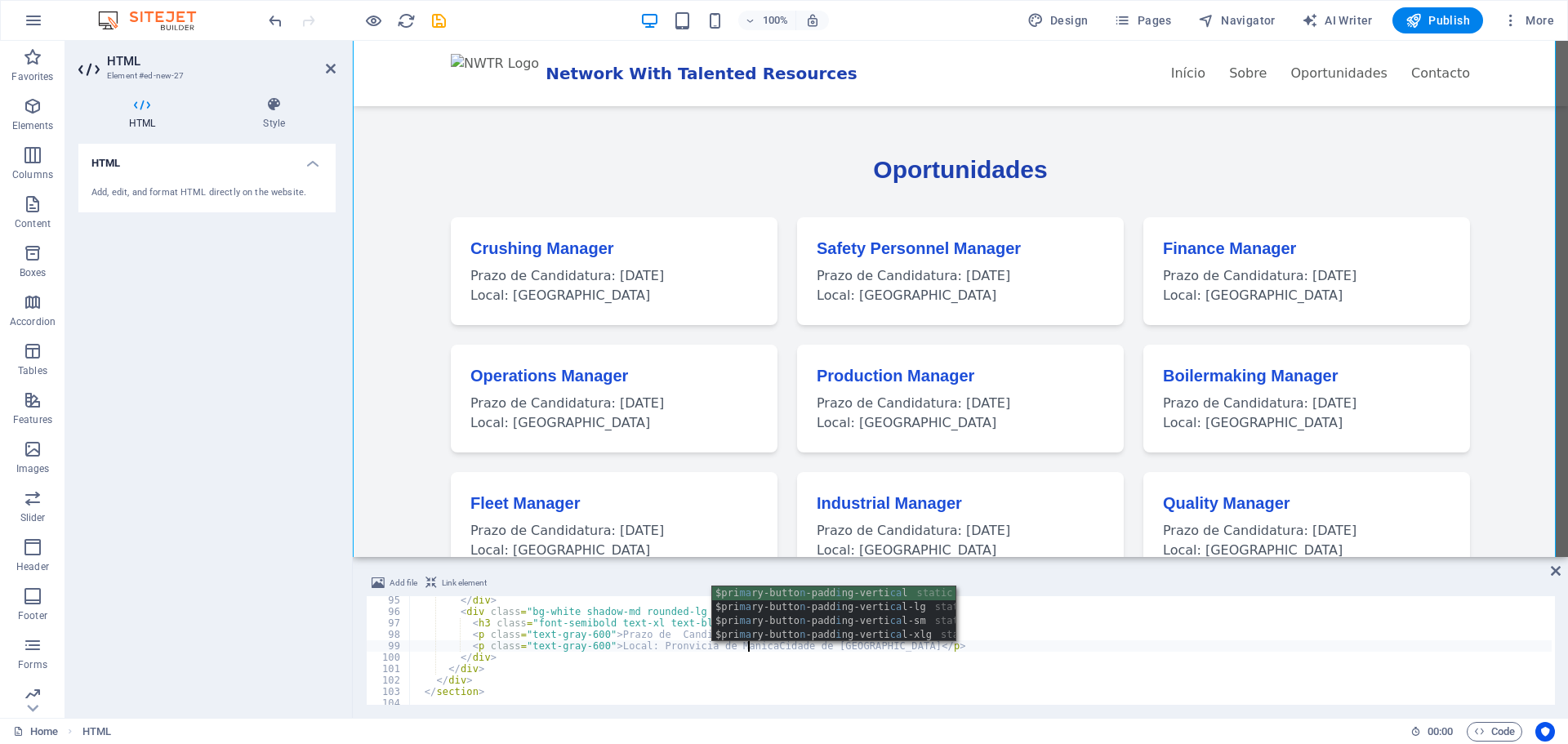
scroll to position [0, 27]
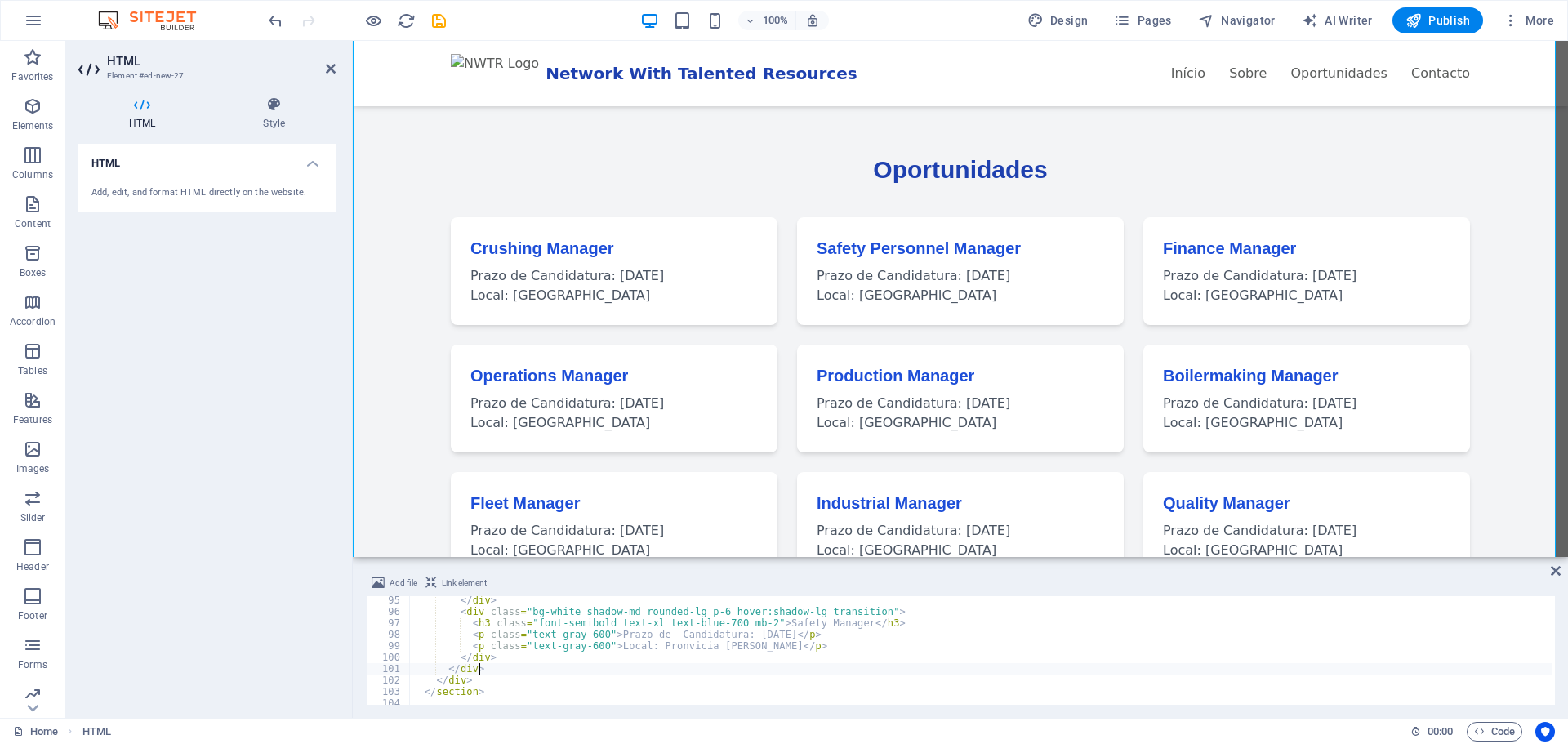
click at [866, 671] on div "</ div > < div class = "bg-white shadow-md rounded-lg p-6 hover:shadow-lg trans…" at bounding box center [1166, 658] width 1514 height 128
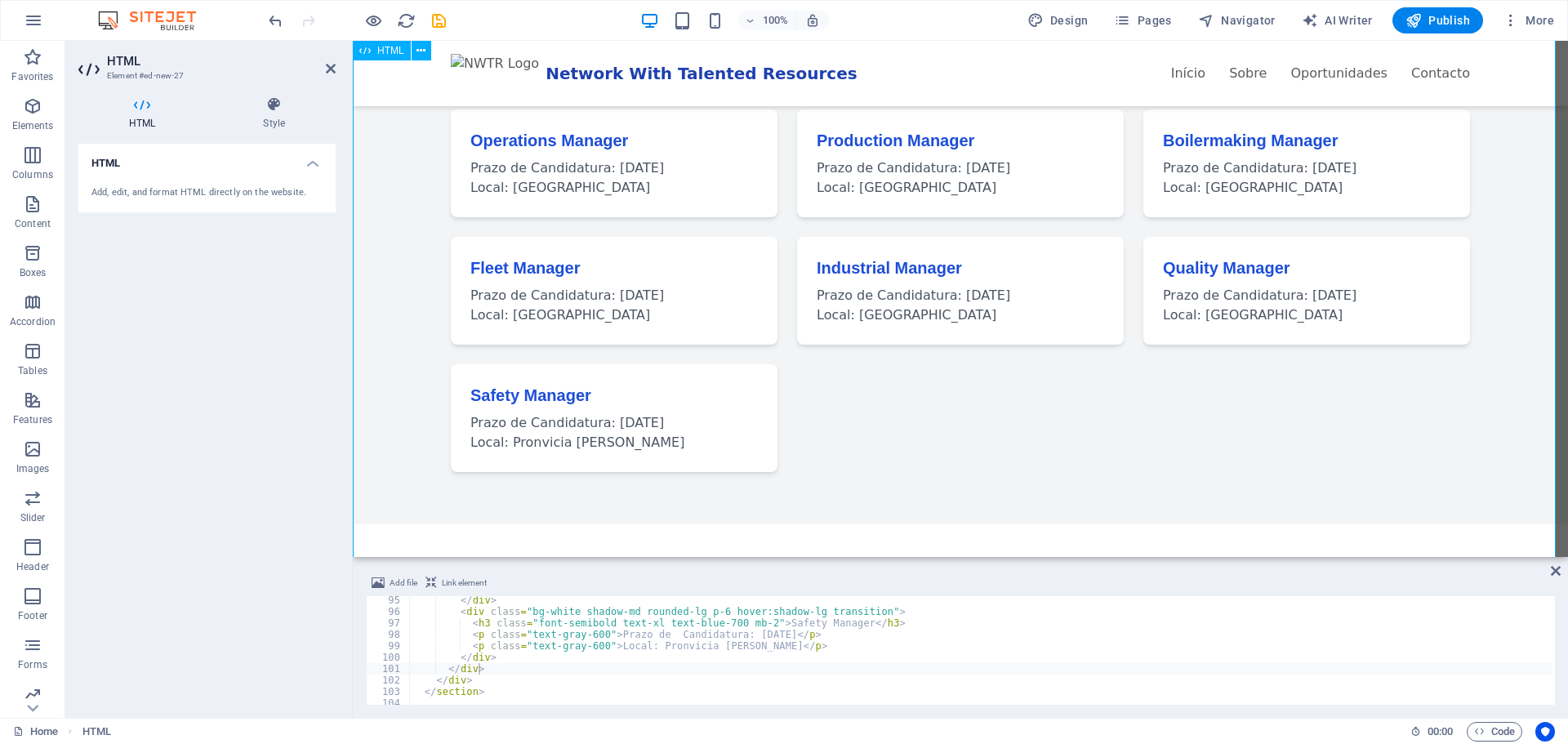
scroll to position [817, 0]
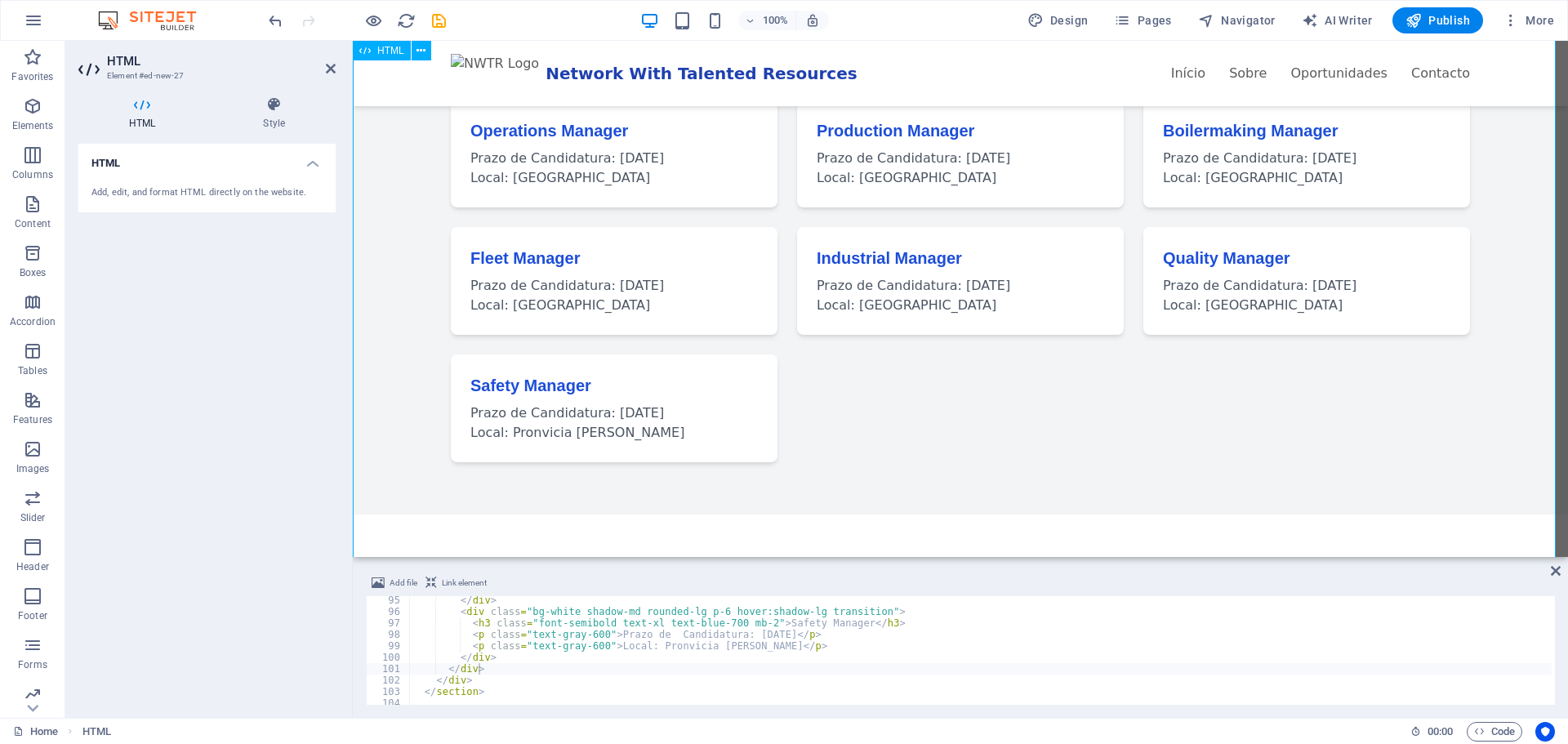
click at [529, 399] on div "Network With Talented Resources Network With Talented Resources Início Sobre Op…" at bounding box center [960, 141] width 1215 height 1834
click at [665, 647] on div "</ div > < div class = "bg-white shadow-md rounded-lg p-6 hover:shadow-lg trans…" at bounding box center [1166, 658] width 1514 height 128
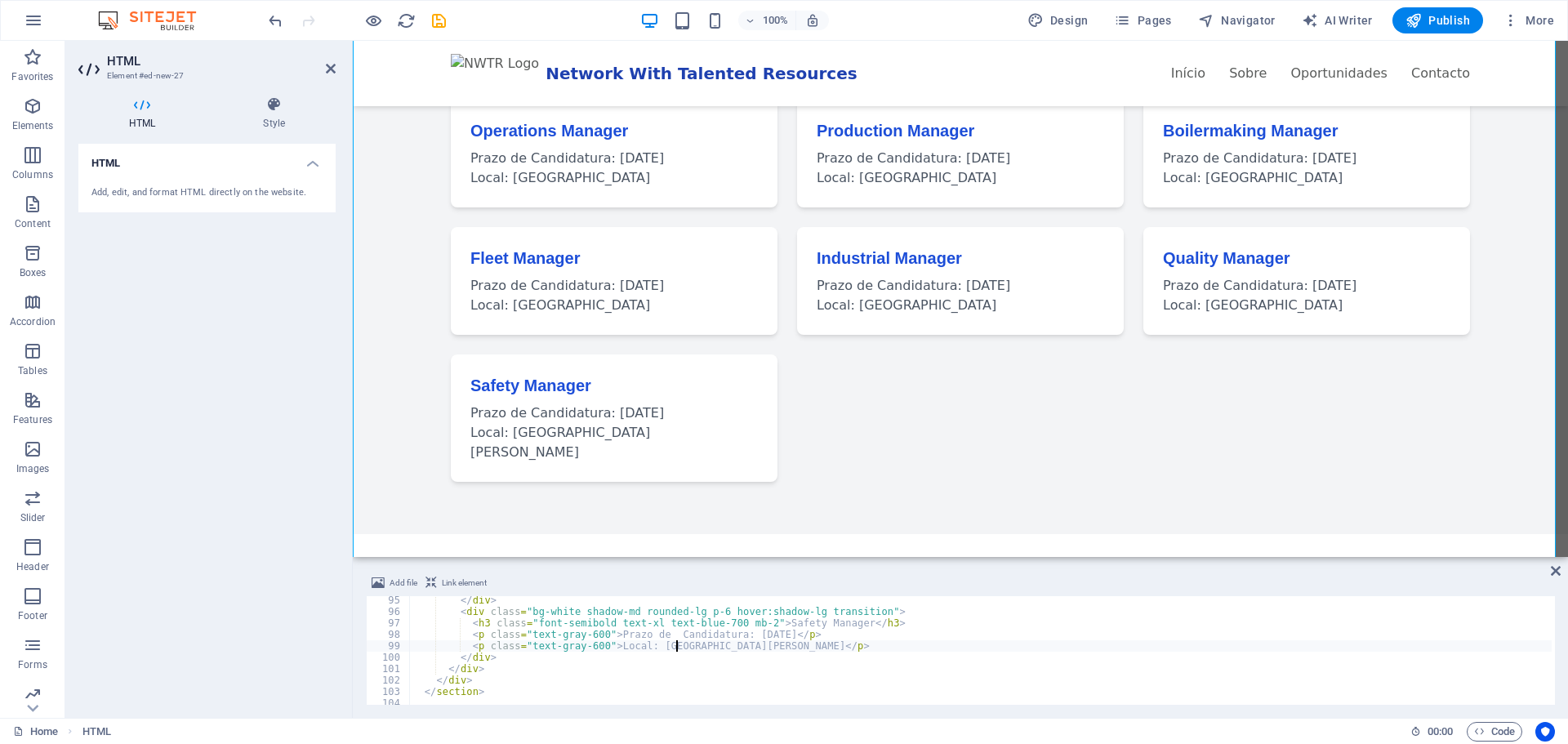
click at [792, 648] on div "</ div > < div class = "bg-white shadow-md rounded-lg p-6 hover:shadow-lg trans…" at bounding box center [1166, 658] width 1514 height 128
drag, startPoint x: 770, startPoint y: 648, endPoint x: 617, endPoint y: 651, distance: 153.0
click at [605, 651] on div "</ div > < div class = "bg-white shadow-md rounded-lg p-6 hover:shadow-lg trans…" at bounding box center [1166, 658] width 1514 height 128
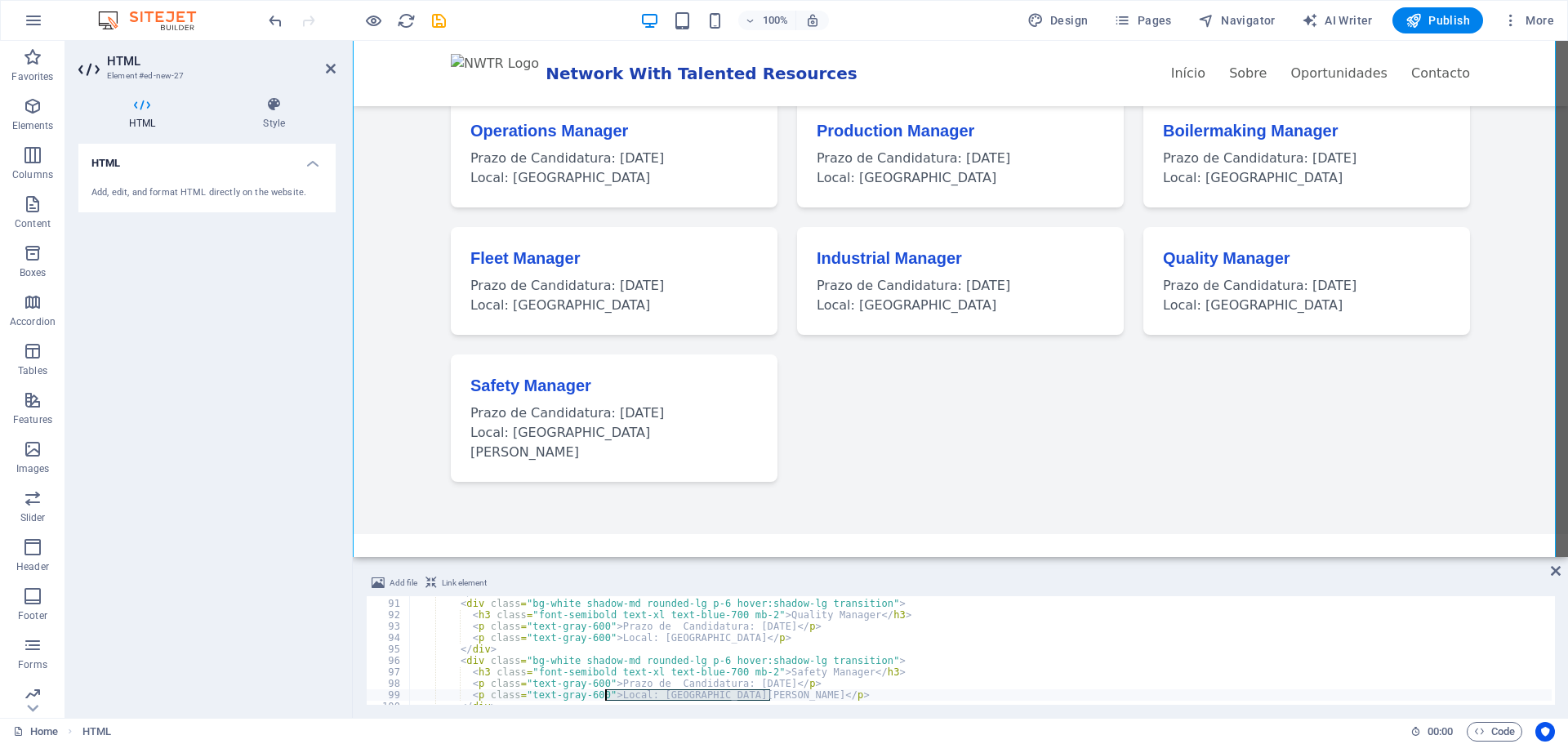
scroll to position [1027, 0]
drag, startPoint x: 730, startPoint y: 638, endPoint x: 606, endPoint y: 643, distance: 124.1
click at [606, 643] on div "</ div > < div class = "bg-white shadow-md rounded-lg p-6 hover:shadow-lg trans…" at bounding box center [1166, 650] width 1514 height 128
paste textarea "Provincia [PERSON_NAME]</p>"
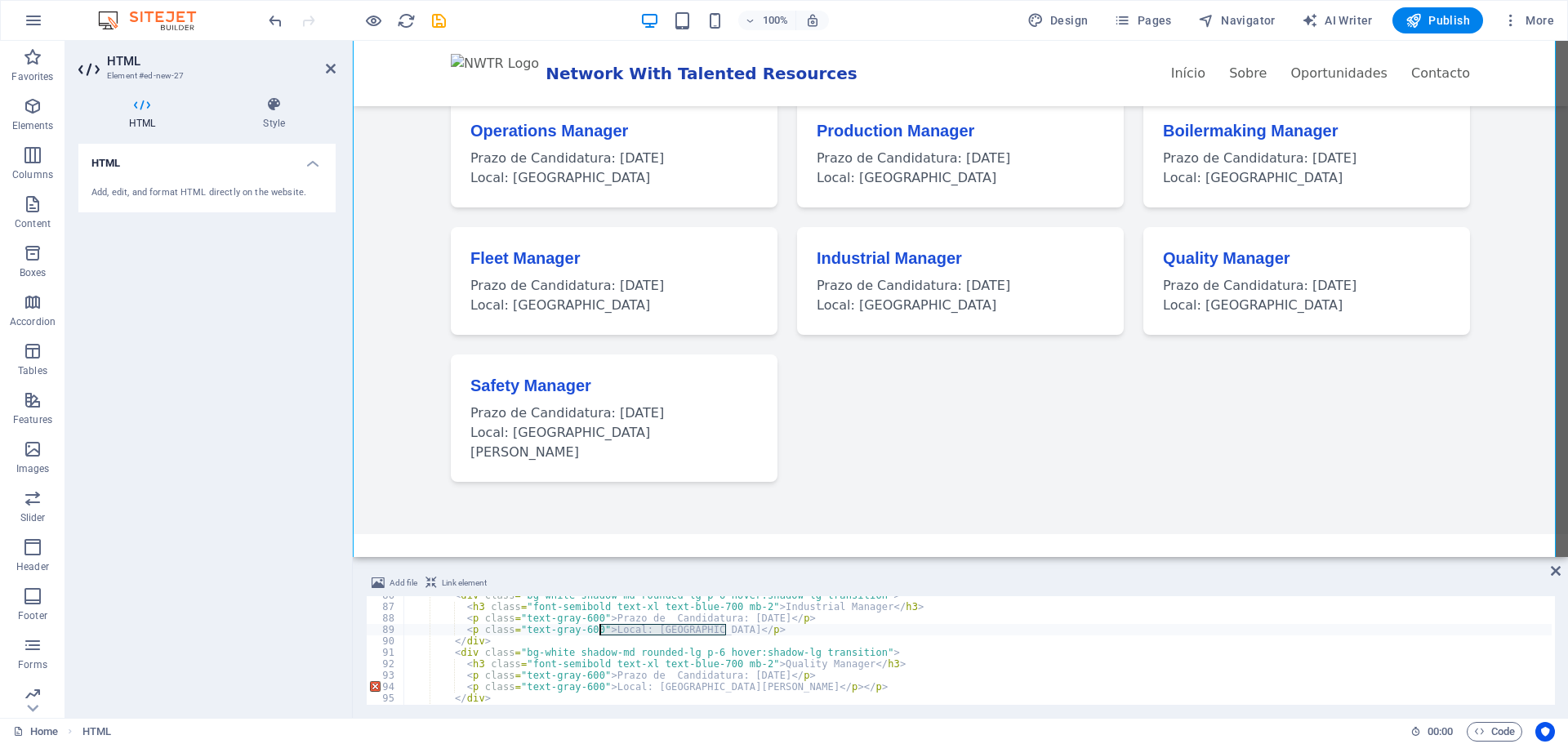
drag, startPoint x: 724, startPoint y: 630, endPoint x: 611, endPoint y: 627, distance: 113.0
click at [600, 627] on div "< div class = "bg-white shadow-md rounded-lg p-6 hover:shadow-lg transition" > …" at bounding box center [1161, 654] width 1514 height 128
paste textarea "Provincia [PERSON_NAME]</p>"
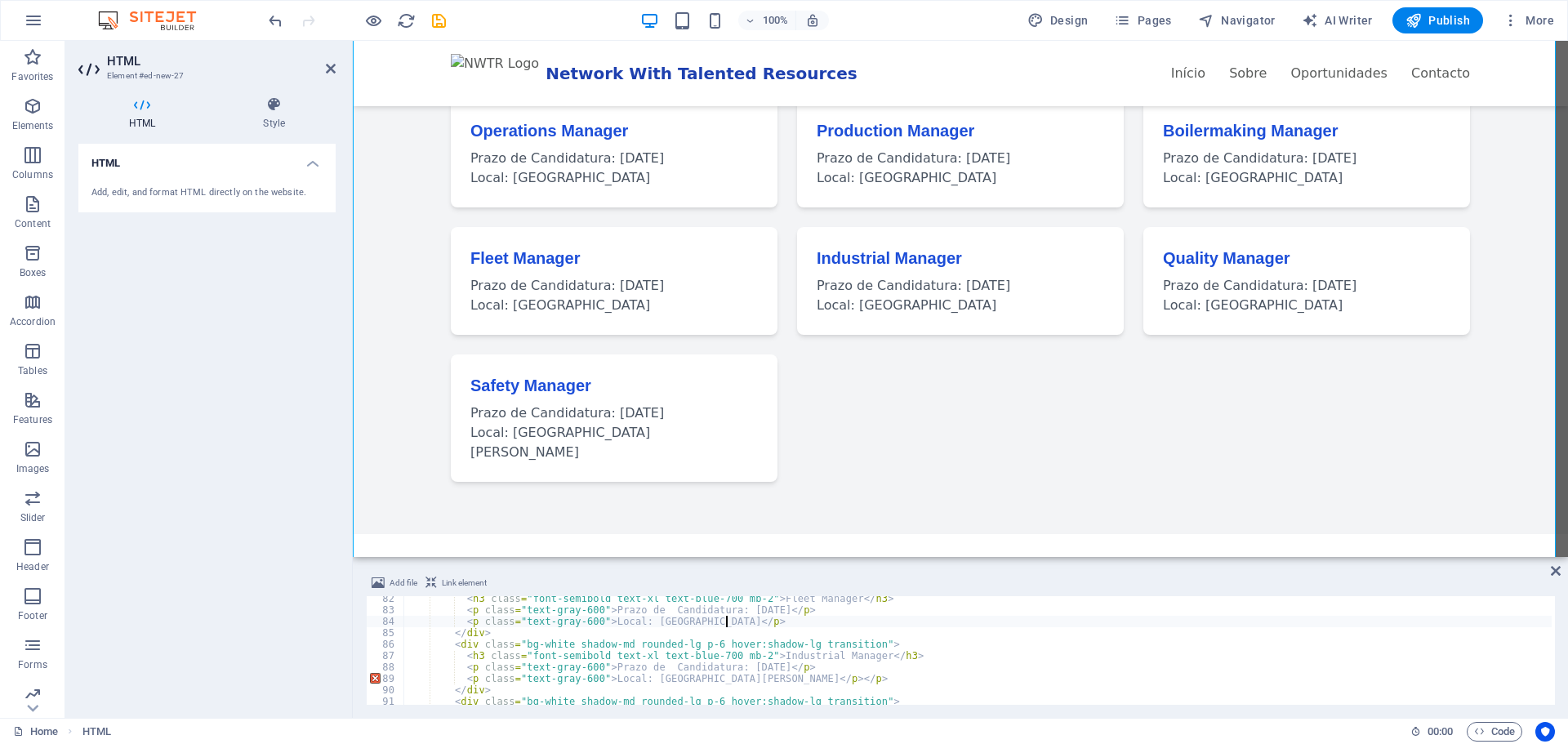
click at [724, 624] on div "< h3 class = "font-semibold text-xl text-blue-700 mb-2" > Fleet Manager </ h3 >…" at bounding box center [1161, 657] width 1514 height 128
drag, startPoint x: 724, startPoint y: 624, endPoint x: 614, endPoint y: 624, distance: 110.0
click at [602, 624] on div "< h3 class = "font-semibold text-xl text-blue-700 mb-2" > Fleet Manager </ h3 >…" at bounding box center [1161, 657] width 1514 height 128
paste textarea "Provincia [PERSON_NAME]</p>"
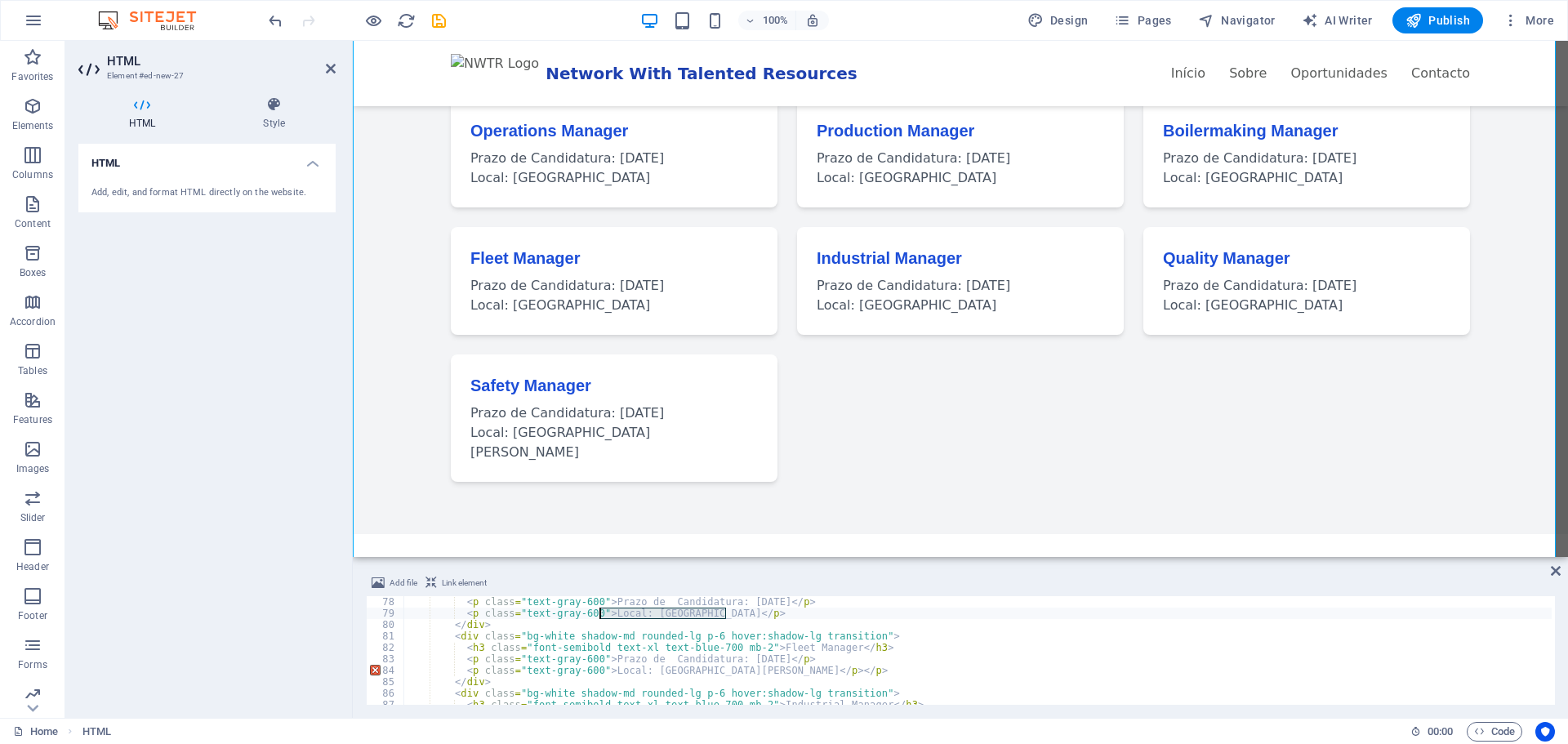
drag, startPoint x: 725, startPoint y: 616, endPoint x: 614, endPoint y: 617, distance: 111.0
click at [600, 616] on div "< p class = "text-gray-600" > Prazo de Candidatura: [DATE] </ p > < p class = "…" at bounding box center [1161, 660] width 1514 height 128
paste textarea "Provincia [PERSON_NAME]</p>"
drag, startPoint x: 724, startPoint y: 605, endPoint x: 599, endPoint y: 608, distance: 125.0
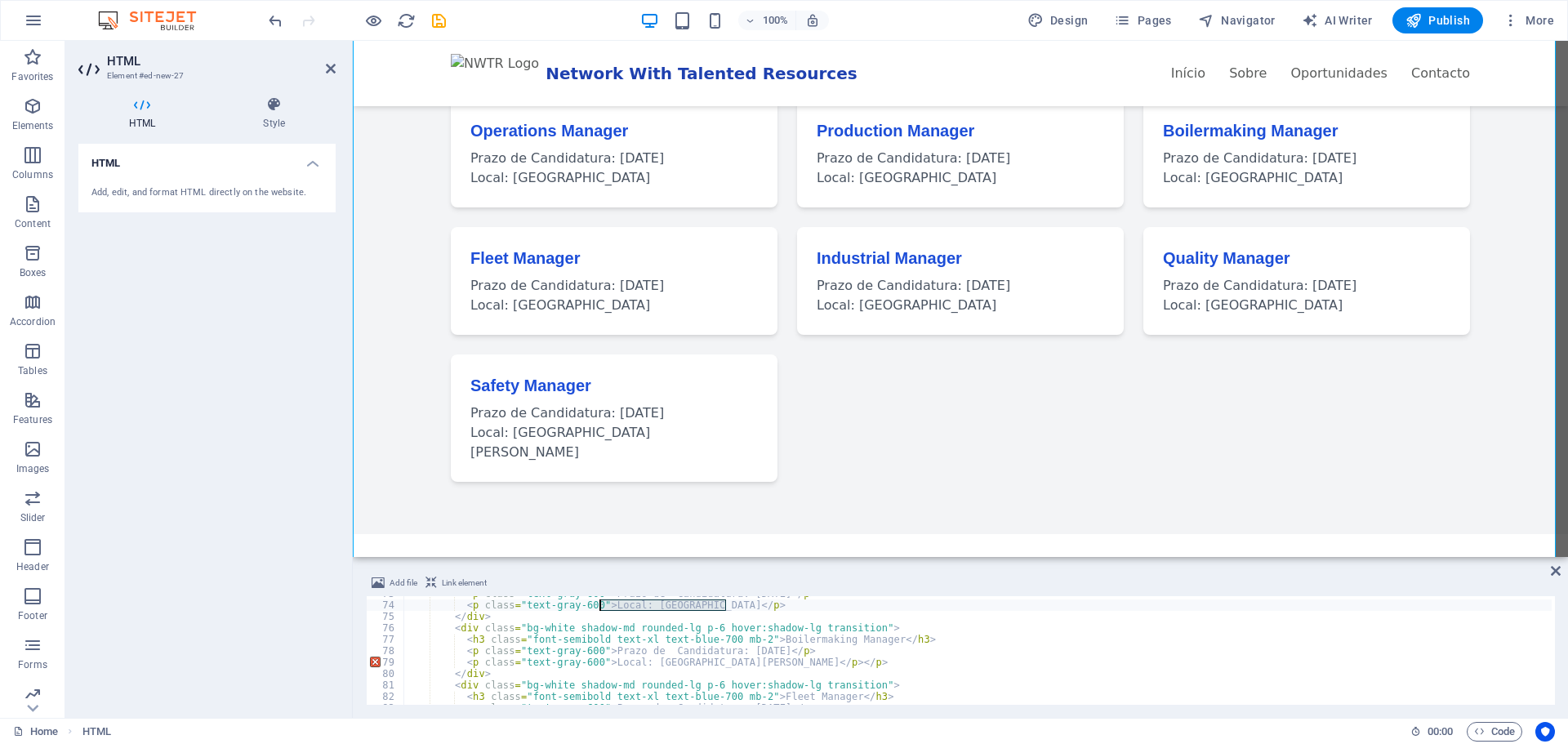
click at [599, 608] on div "< p class = "text-gray-600" > Prazo de Candidatura: [DATE] </ p > < p class = "…" at bounding box center [1161, 652] width 1514 height 128
paste textarea "Provincia [PERSON_NAME]</p>"
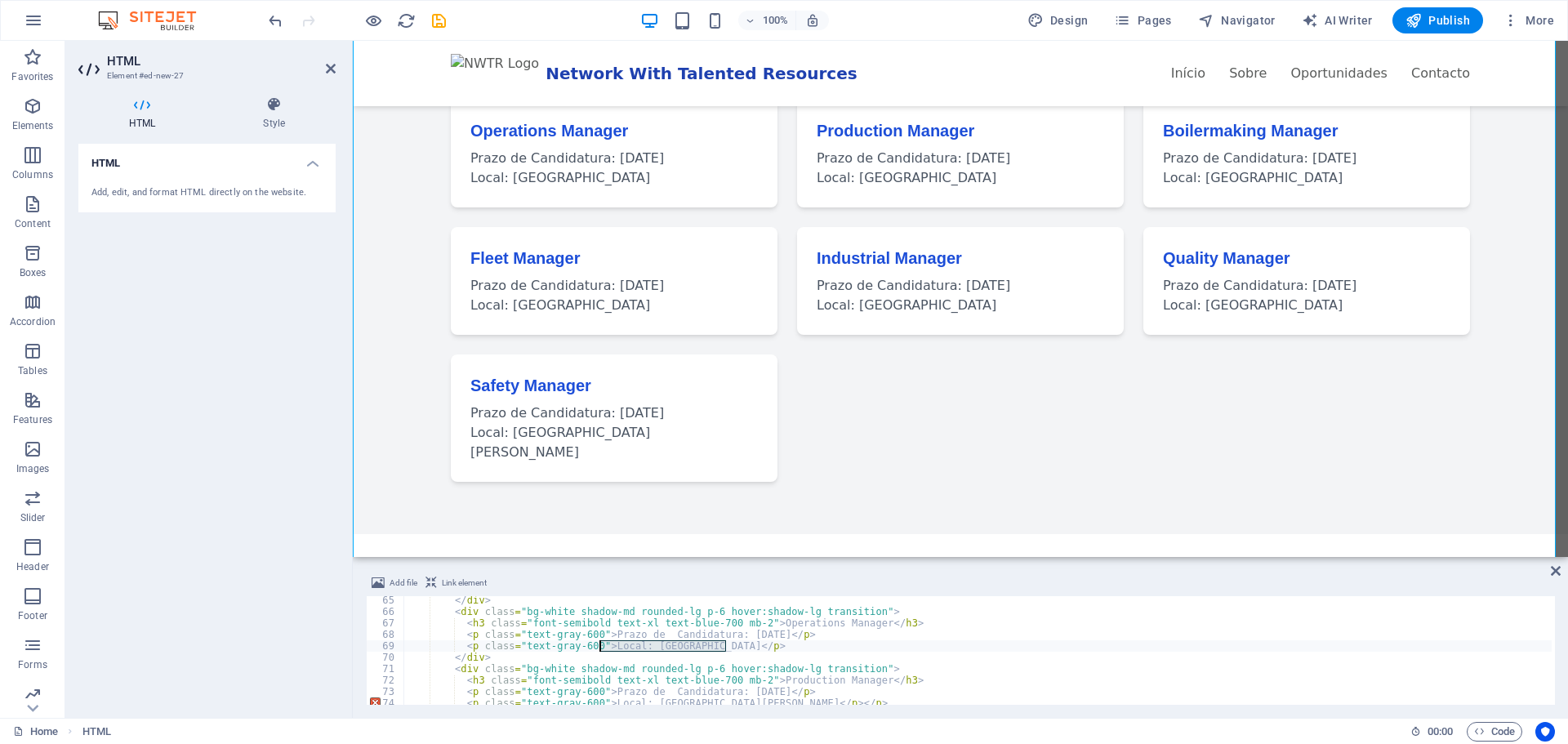
drag, startPoint x: 724, startPoint y: 648, endPoint x: 599, endPoint y: 647, distance: 125.0
click at [599, 647] on div "</ div > < div class = "bg-white shadow-md rounded-lg p-6 hover:shadow-lg trans…" at bounding box center [1161, 658] width 1514 height 128
paste textarea "Provincia [PERSON_NAME]</p>"
click at [725, 638] on div "</ div > < div class = "bg-white shadow-md rounded-lg p-6 hover:shadow-lg trans…" at bounding box center [1161, 650] width 1514 height 128
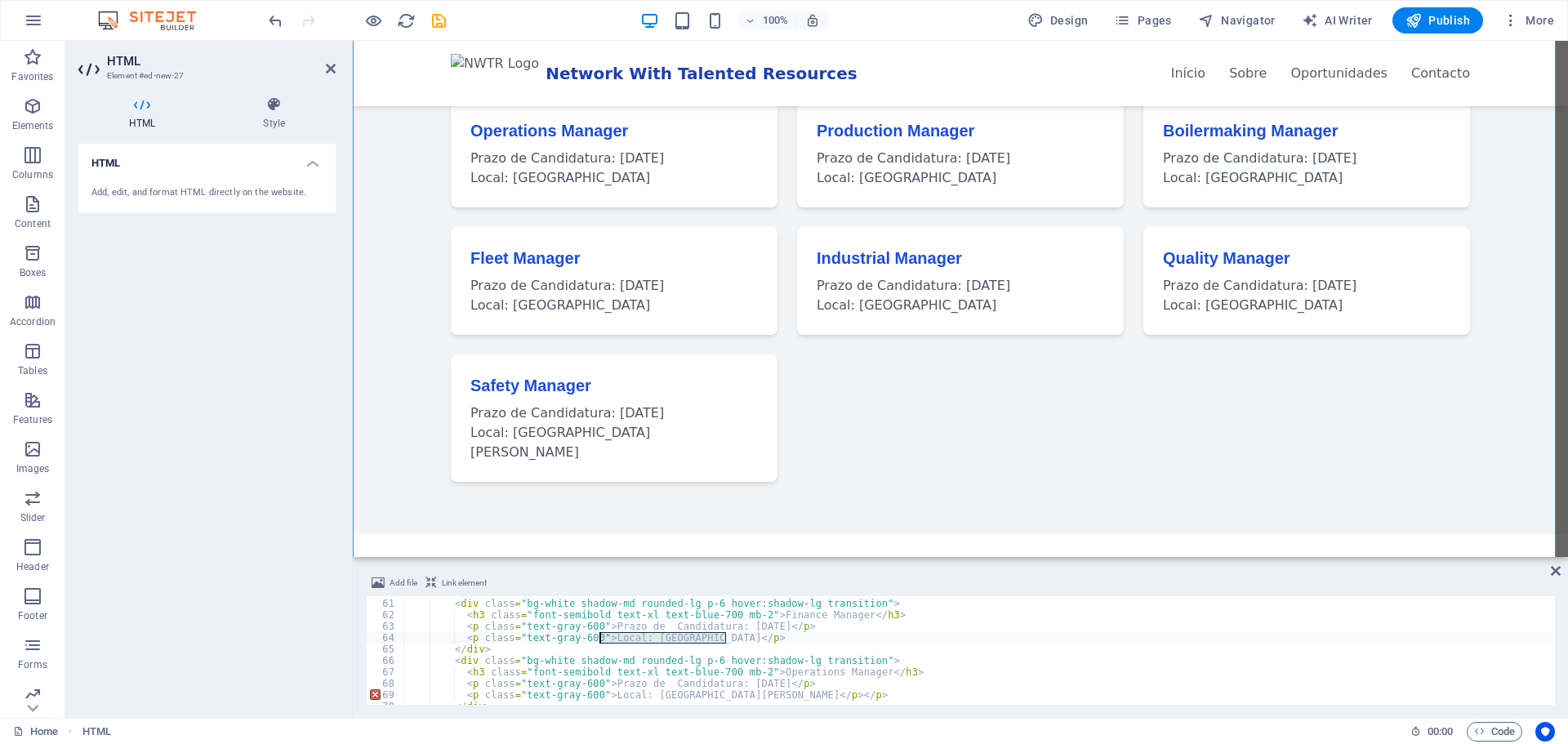
drag, startPoint x: 725, startPoint y: 638, endPoint x: 600, endPoint y: 642, distance: 125.1
click at [600, 642] on div "</ div > < div class = "bg-white shadow-md rounded-lg p-6 hover:shadow-lg trans…" at bounding box center [1161, 650] width 1514 height 128
paste textarea "Provincia [PERSON_NAME]</p>"
click at [725, 631] on div "< div class = "bg-white shadow-md rounded-lg p-6 hover:shadow-lg transition" > …" at bounding box center [1161, 654] width 1514 height 128
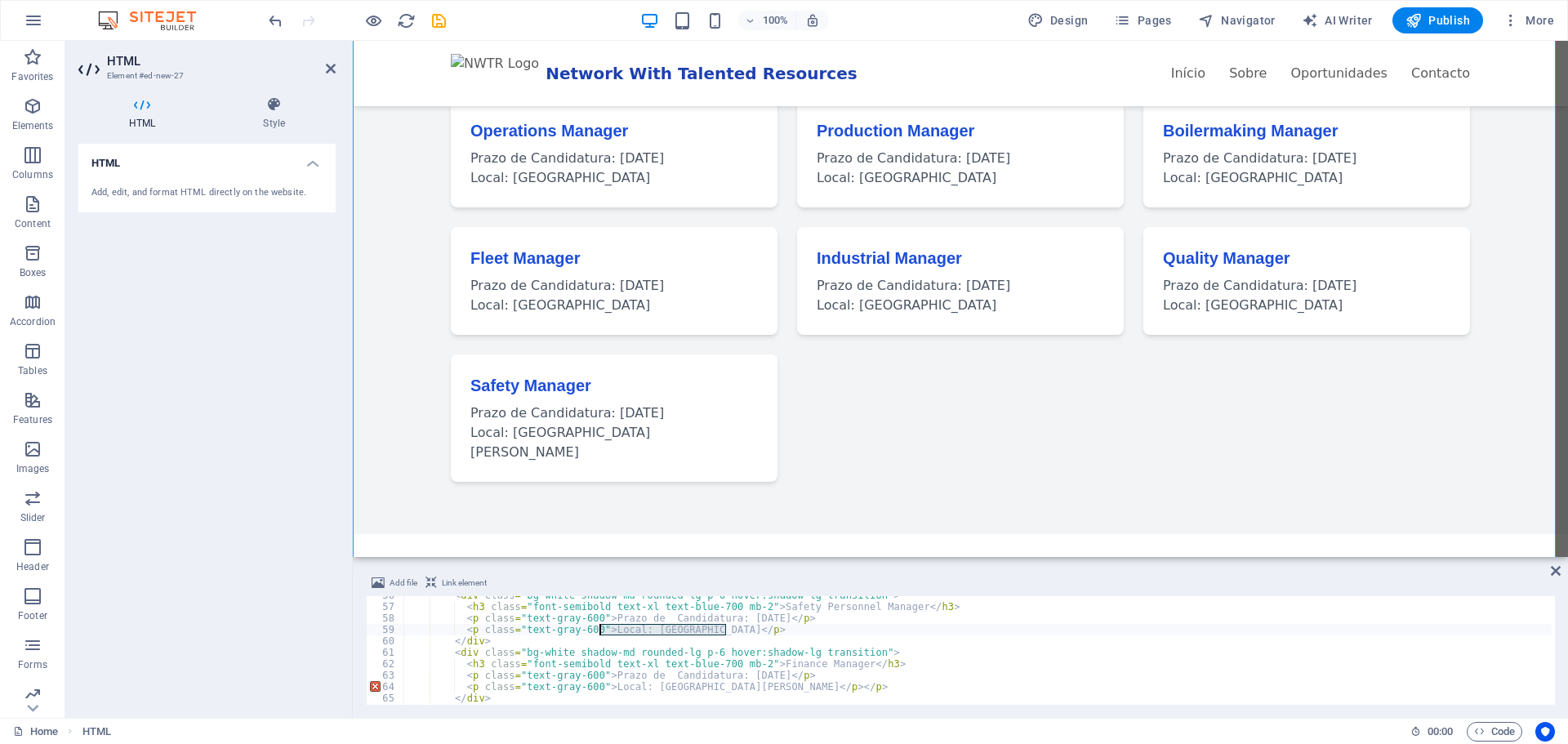
drag, startPoint x: 724, startPoint y: 631, endPoint x: 599, endPoint y: 631, distance: 125.0
click at [599, 631] on div "< div class = "bg-white shadow-md rounded-lg p-6 hover:shadow-lg transition" > …" at bounding box center [1161, 654] width 1514 height 128
paste textarea "Provincia [PERSON_NAME]</p>"
drag, startPoint x: 724, startPoint y: 623, endPoint x: 626, endPoint y: 620, distance: 98.0
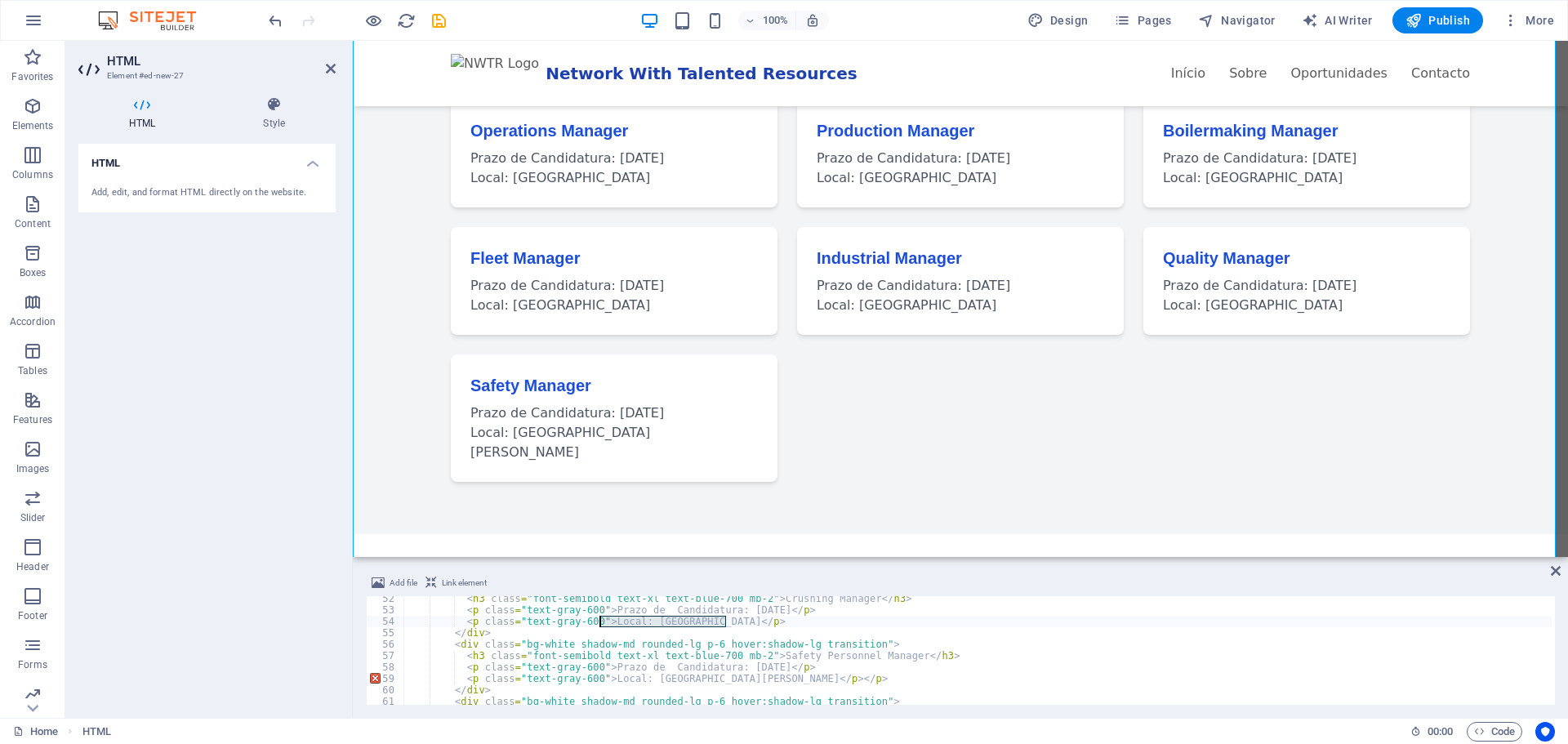
click at [600, 624] on div "< h3 class = "font-semibold text-xl text-blue-700 mb-2" > Crushing Manager </ h…" at bounding box center [1161, 657] width 1514 height 128
paste textarea "Provincia [PERSON_NAME]</p>"
click at [858, 674] on div "< h2 class = "text-3xl font-bold text-blue-800 text-center mb-10" > Oportunidad…" at bounding box center [1161, 660] width 1514 height 128
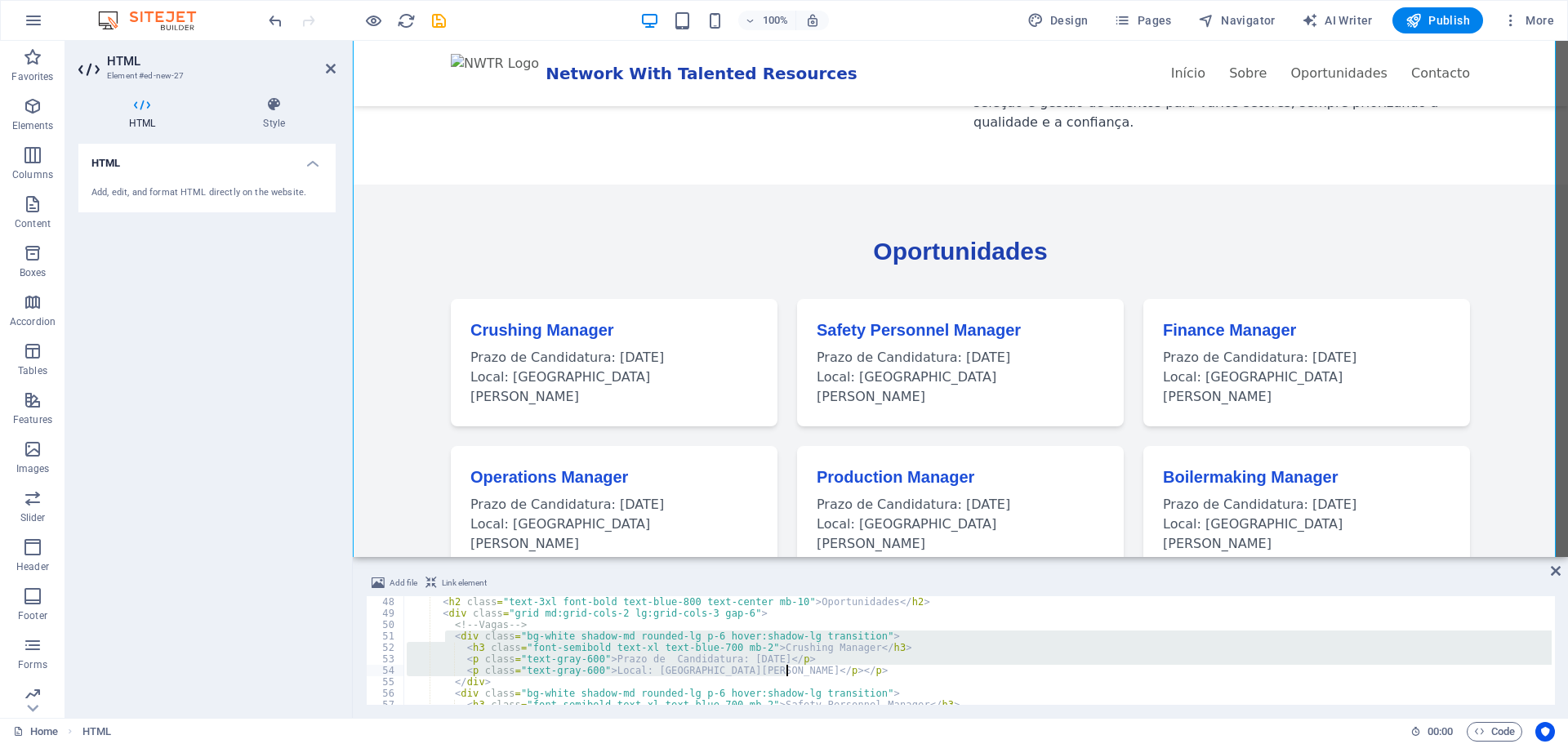
drag, startPoint x: 447, startPoint y: 638, endPoint x: 786, endPoint y: 669, distance: 340.4
click at [787, 669] on div "< h2 class = "text-3xl font-bold text-blue-800 text-center mb-10" > Oportunidad…" at bounding box center [1161, 660] width 1514 height 128
click at [684, 681] on div "< h2 class = "text-3xl font-bold text-blue-800 text-center mb-10" > Oportunidad…" at bounding box center [1161, 660] width 1514 height 128
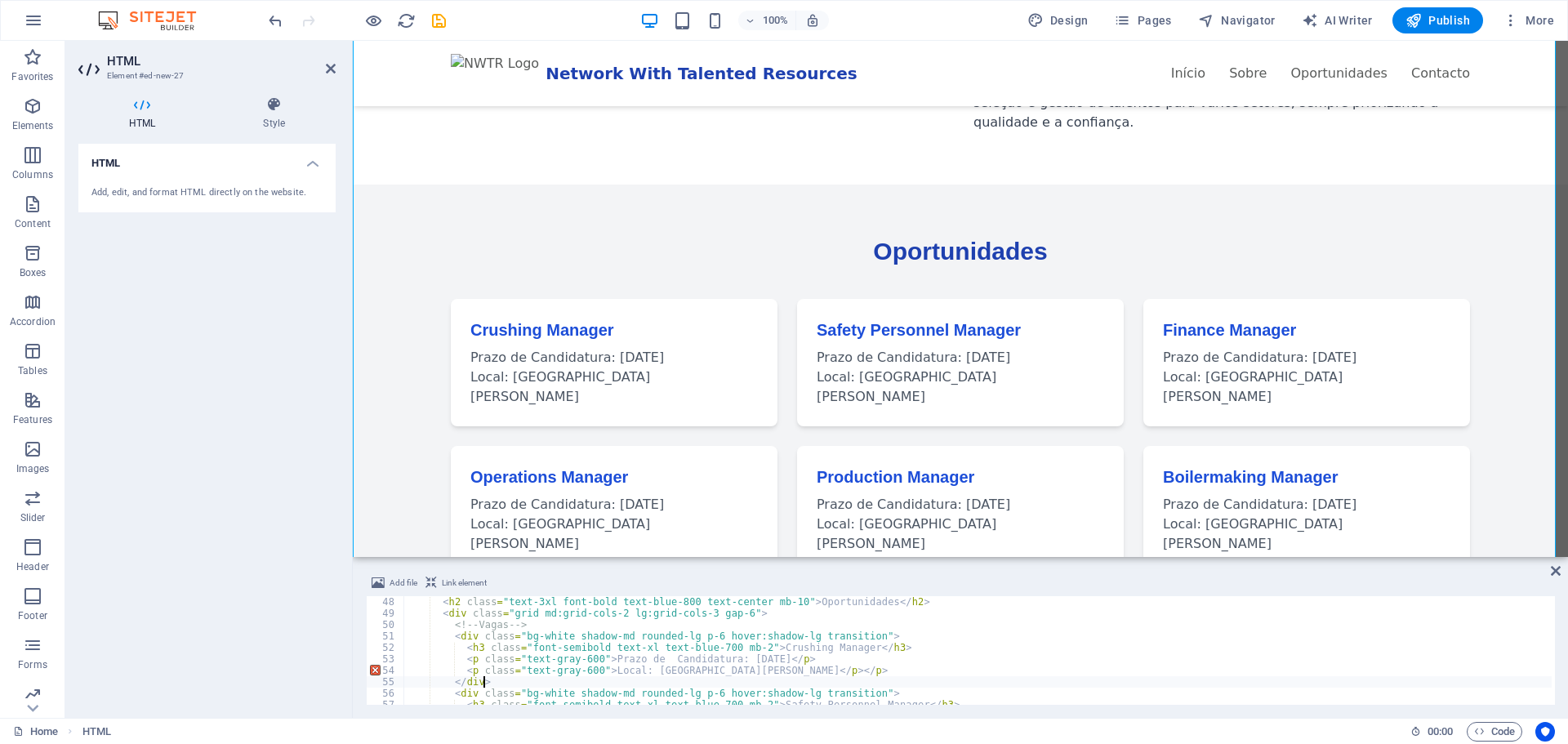
scroll to position [0, 5]
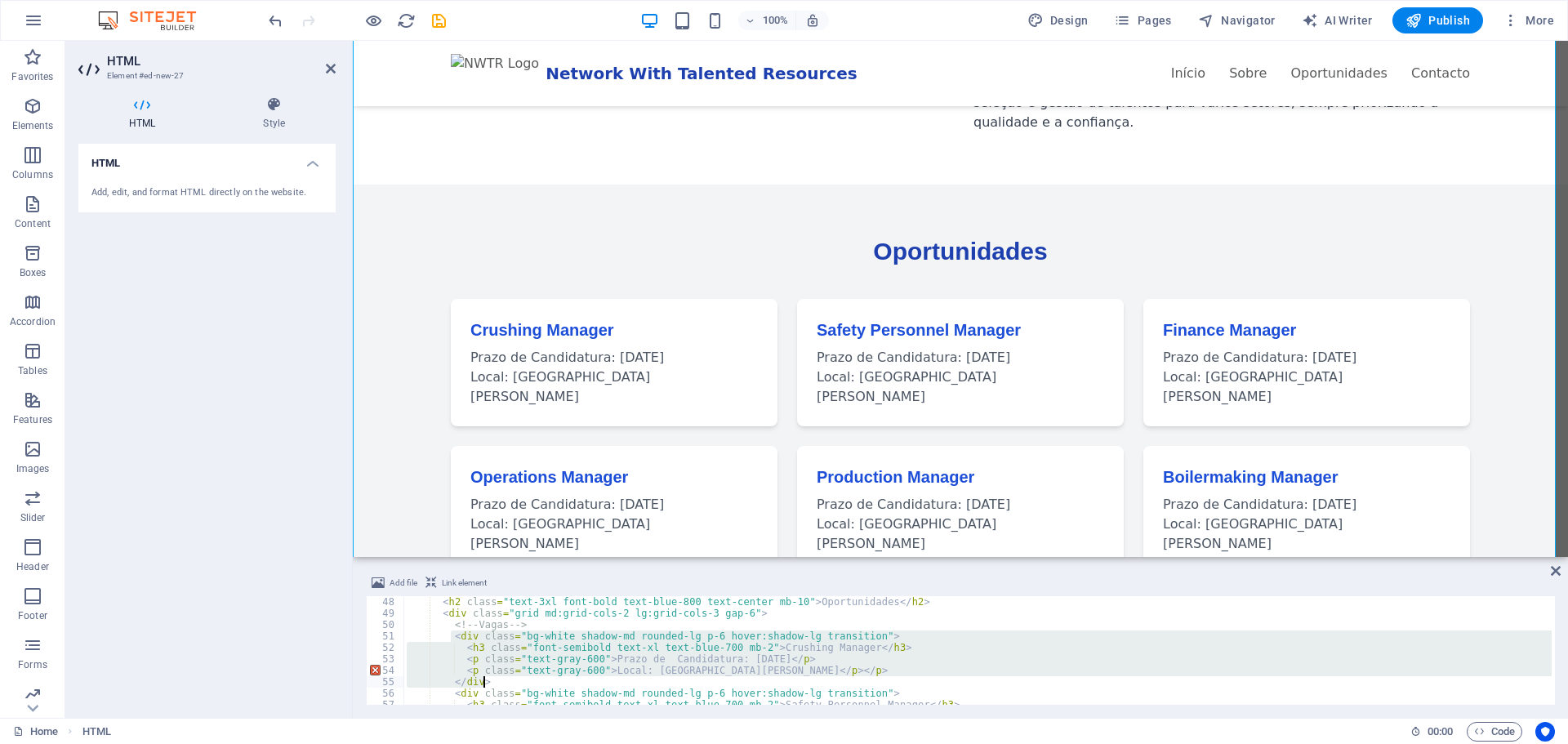
drag, startPoint x: 449, startPoint y: 636, endPoint x: 490, endPoint y: 681, distance: 60.9
click at [490, 681] on div "< h2 class = "text-3xl font-bold text-blue-800 text-center mb-10" > Oportunidad…" at bounding box center [1161, 660] width 1514 height 128
click at [541, 626] on div "< h2 class = "text-3xl font-bold text-blue-800 text-center mb-10" > Oportunidad…" at bounding box center [1161, 660] width 1514 height 128
type textarea "<!-- Vagas -->"
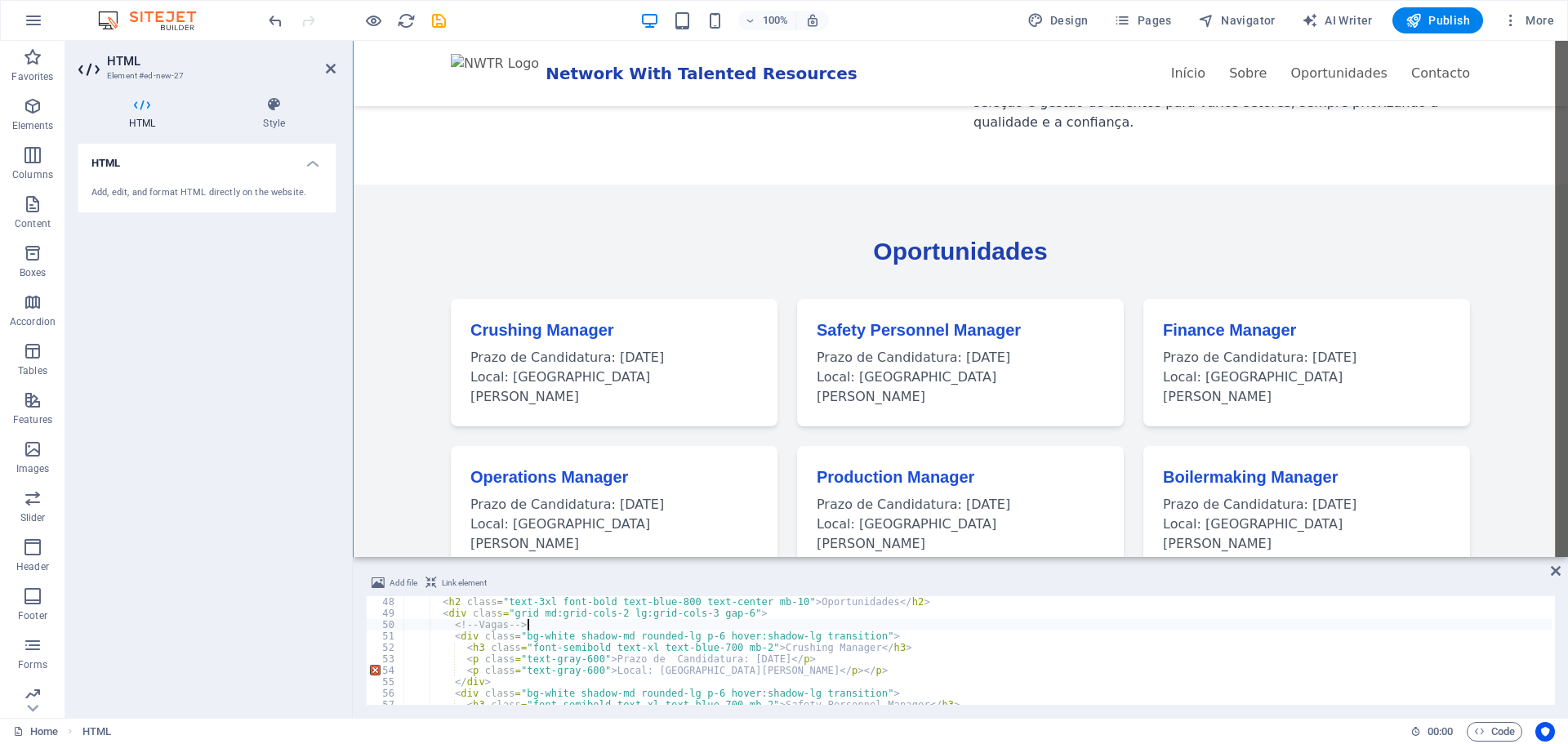
scroll to position [0, 3]
paste textarea "</div>"
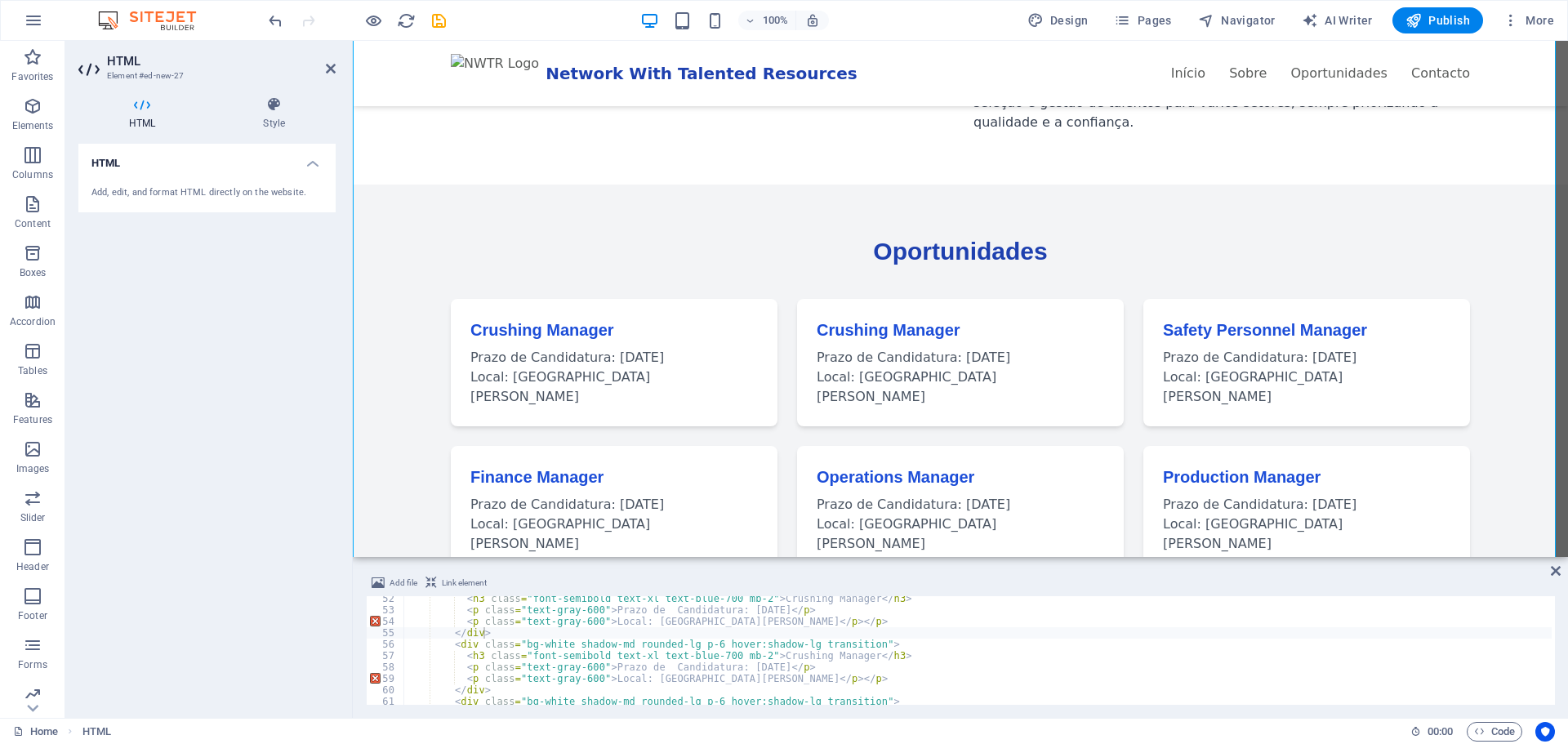
click at [545, 608] on div "< h3 class = "font-semibold text-xl text-blue-700 mb-2" > Crushing Manager </ h…" at bounding box center [1161, 657] width 1514 height 128
click at [668, 618] on div "< h3 class = "font-semibold text-xl text-blue-700 mb-2" > Crushing Manager </ h…" at bounding box center [1161, 657] width 1514 height 128
drag, startPoint x: 638, startPoint y: 624, endPoint x: 742, endPoint y: 623, distance: 104.0
click at [742, 623] on div "< h3 class = "font-semibold text-xl text-blue-700 mb-2" > Crushing Manager </ h…" at bounding box center [1161, 657] width 1514 height 128
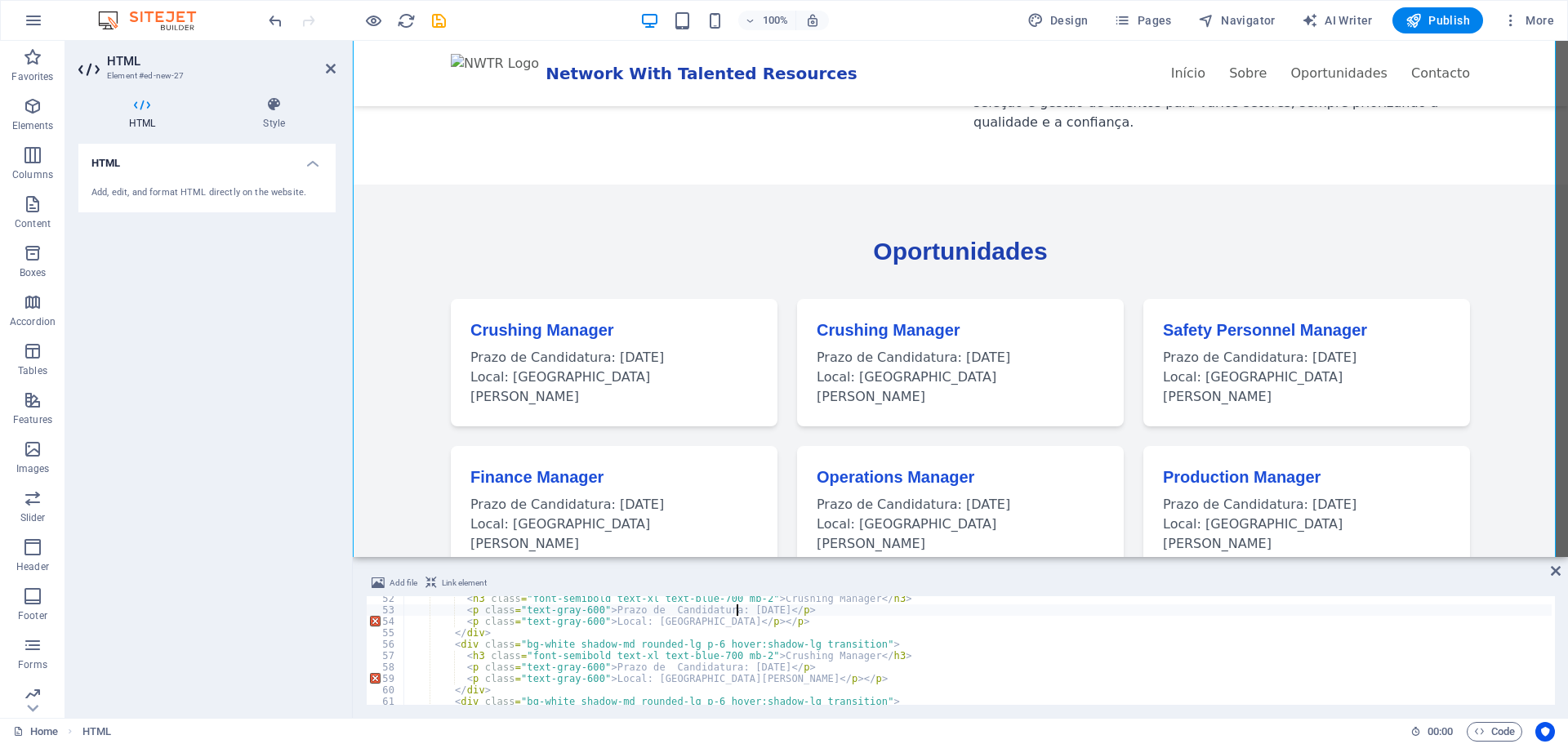
click at [738, 609] on div "< h3 class = "font-semibold text-xl text-blue-700 mb-2" > Crushing Manager </ h…" at bounding box center [1161, 657] width 1514 height 128
click at [720, 614] on div "< h3 class = "font-semibold text-xl text-blue-700 mb-2" > Crushing Manager </ h…" at bounding box center [1161, 657] width 1514 height 128
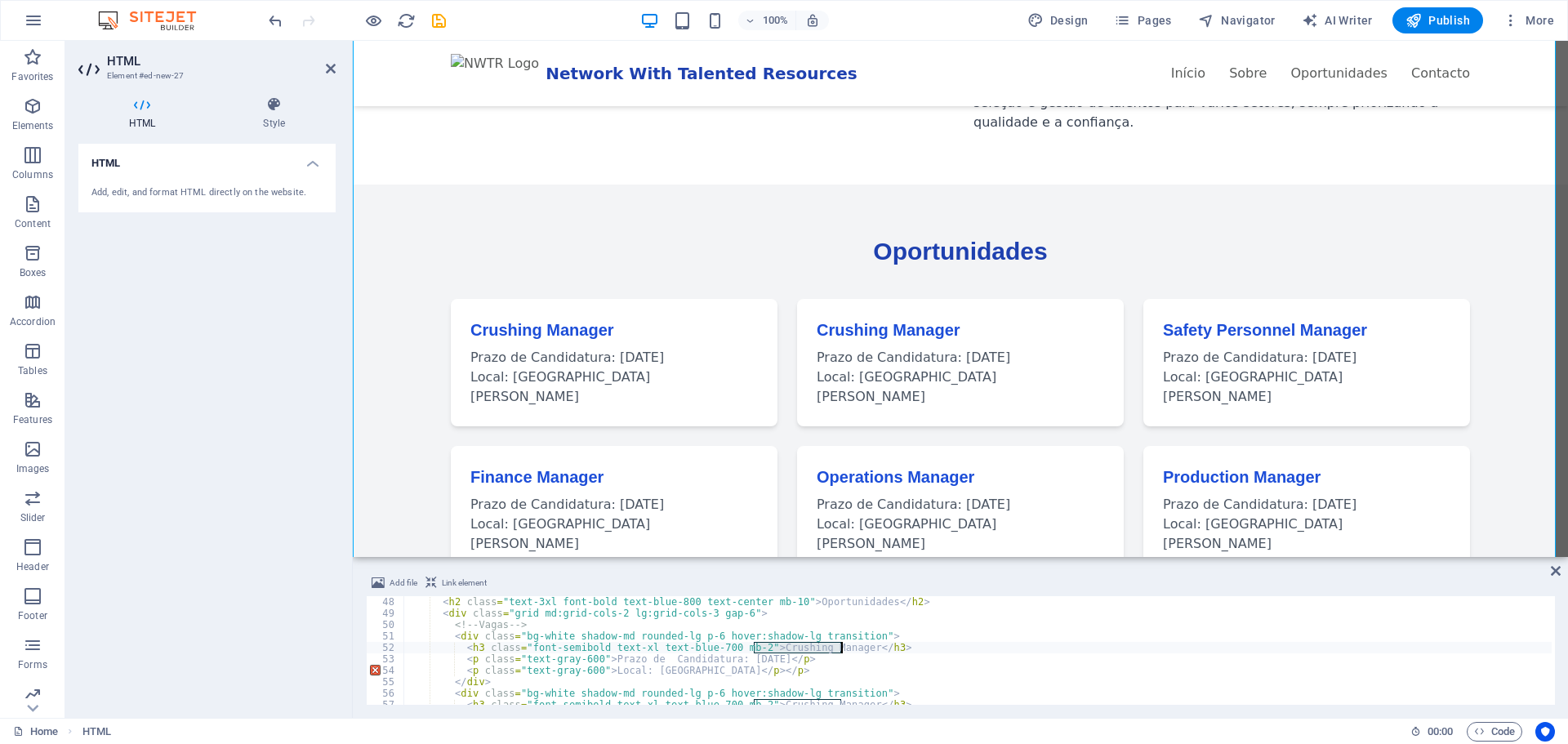
drag, startPoint x: 752, startPoint y: 647, endPoint x: 842, endPoint y: 648, distance: 90.0
click at [842, 648] on div "< h2 class = "text-3xl font-bold text-blue-800 text-center mb-10" > Oportunidad…" at bounding box center [1161, 660] width 1514 height 128
click at [962, 654] on div "< h2 class = "text-3xl font-bold text-blue-800 text-center mb-10" > Oportunidad…" at bounding box center [1161, 660] width 1514 height 128
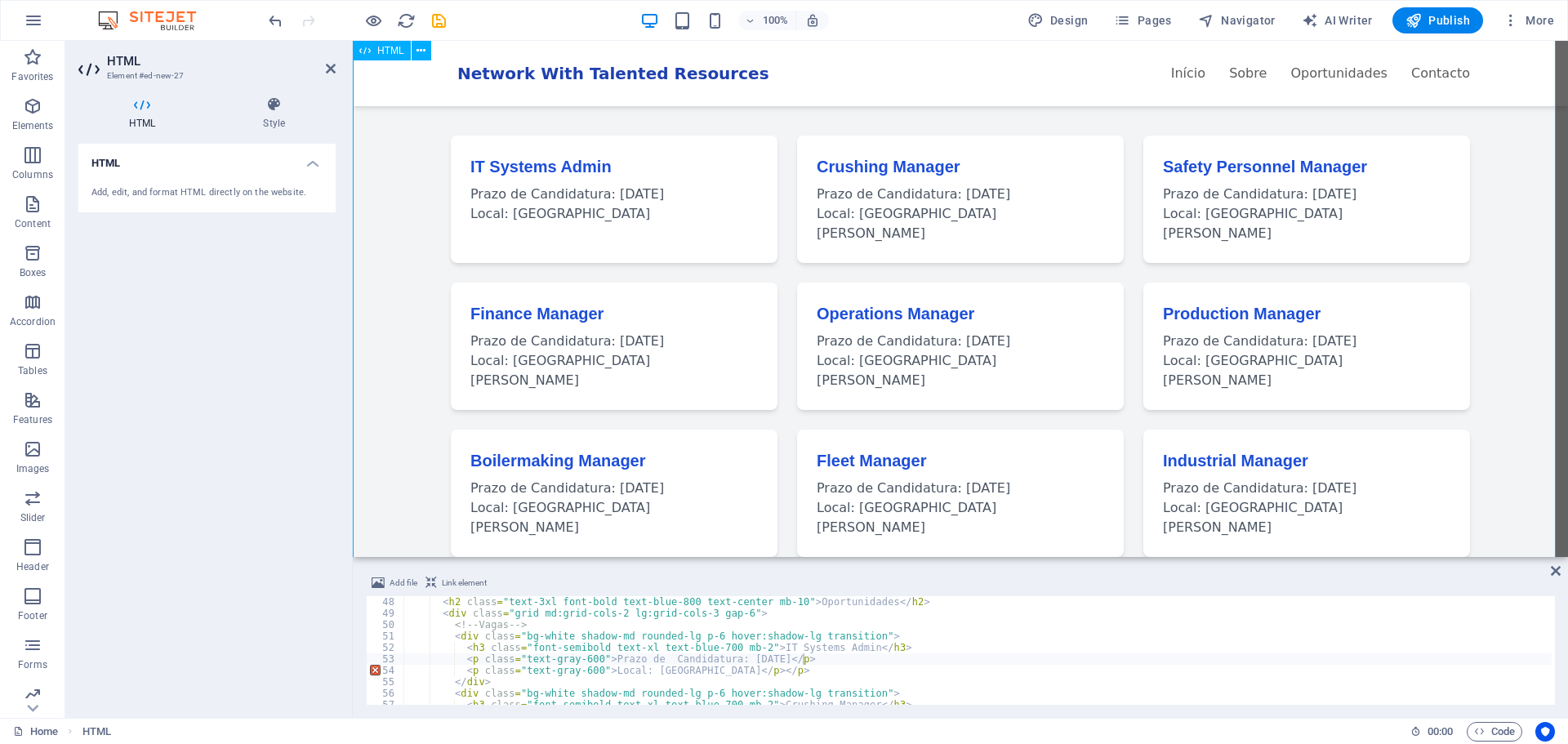
scroll to position [817, 0]
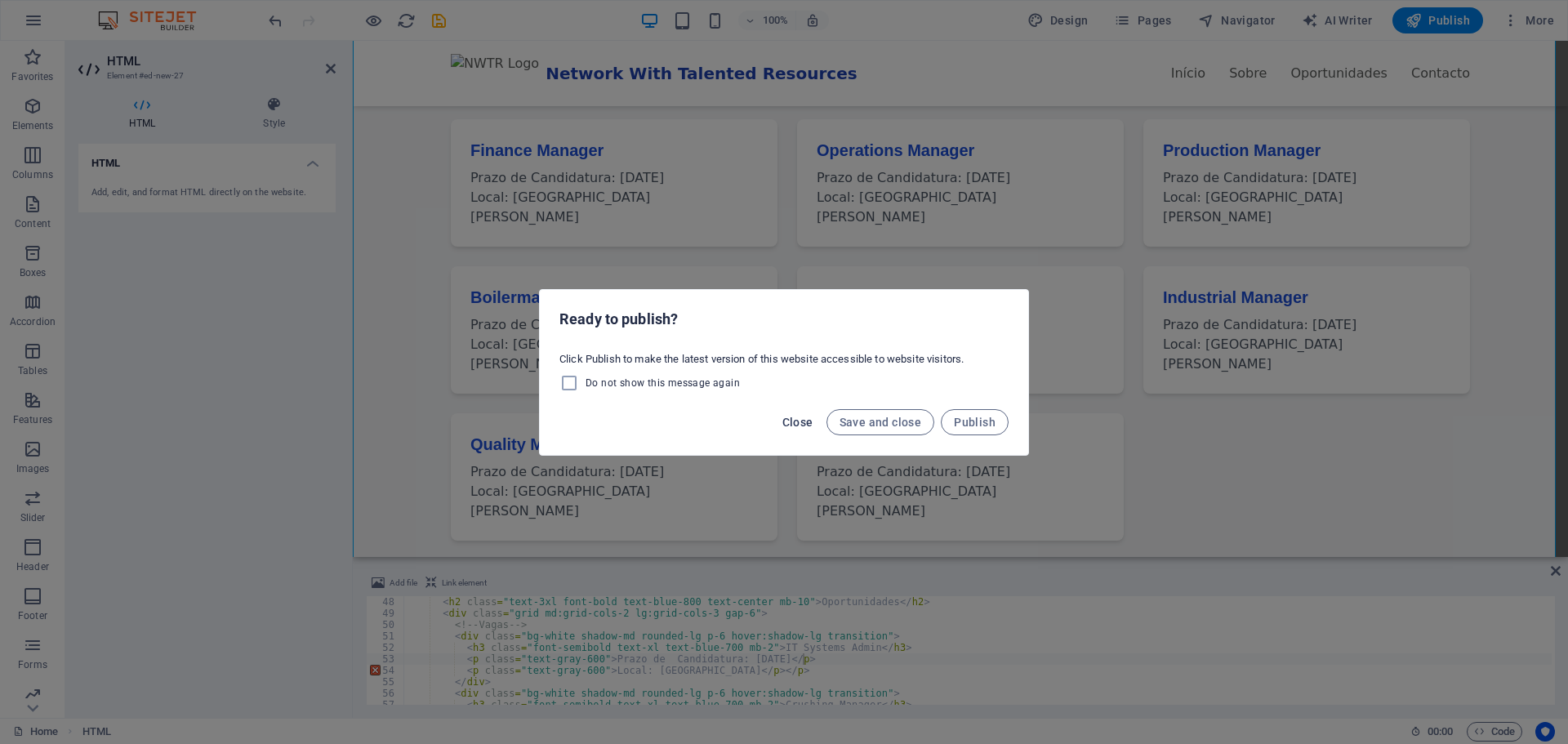
click at [804, 415] on button "Close" at bounding box center [798, 422] width 44 height 27
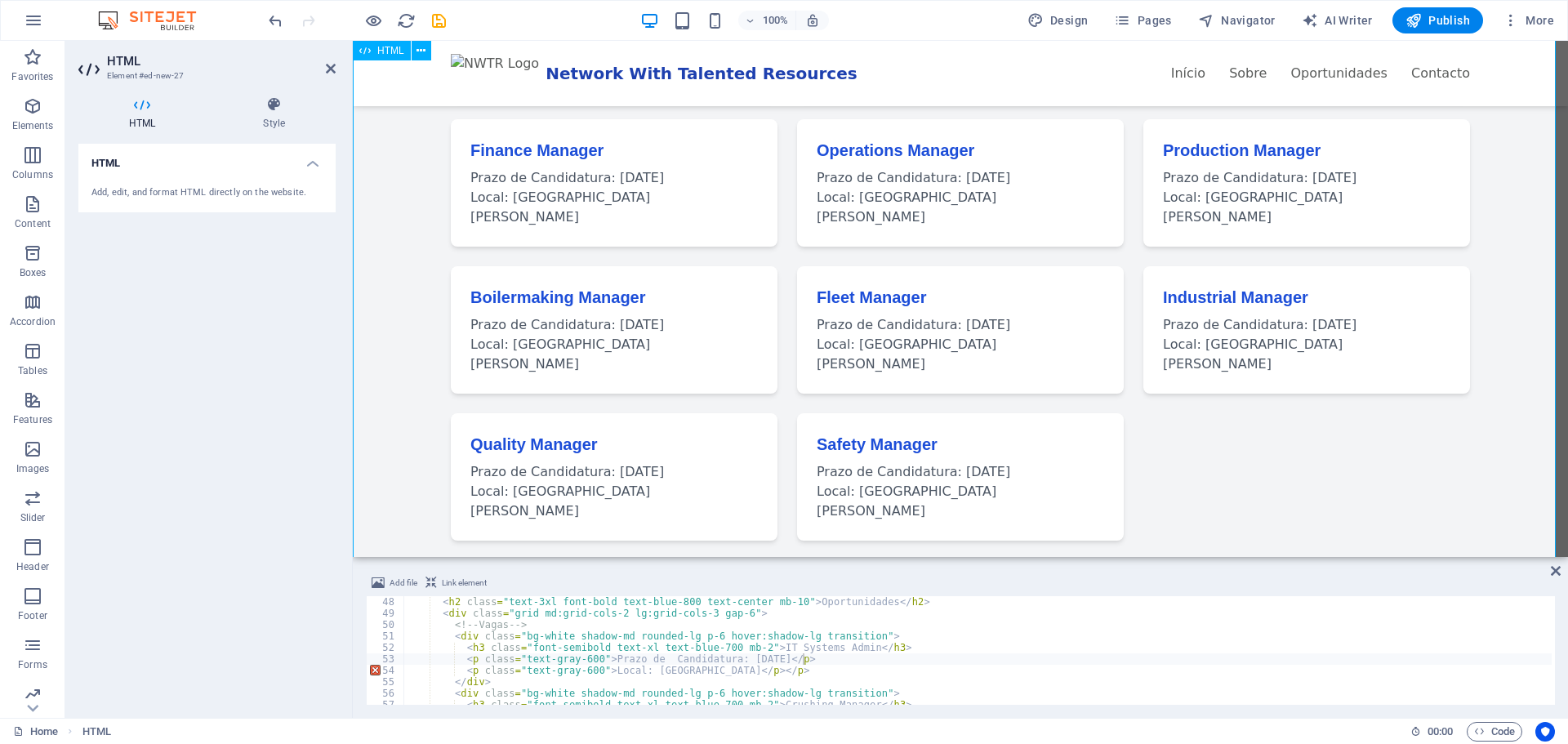
type textarea "<p class="text-gray-600">Local: [GEOGRAPHIC_DATA]</p></p>"
drag, startPoint x: 1402, startPoint y: 709, endPoint x: 1012, endPoint y: 415, distance: 488.4
drag, startPoint x: 1073, startPoint y: 555, endPoint x: 1293, endPoint y: 204, distance: 414.2
click at [1293, 204] on div "Network With Talented Resources Network With Talented Resources Início Sobre Op…" at bounding box center [960, 180] width 1215 height 1912
